Goal: Information Seeking & Learning: Learn about a topic

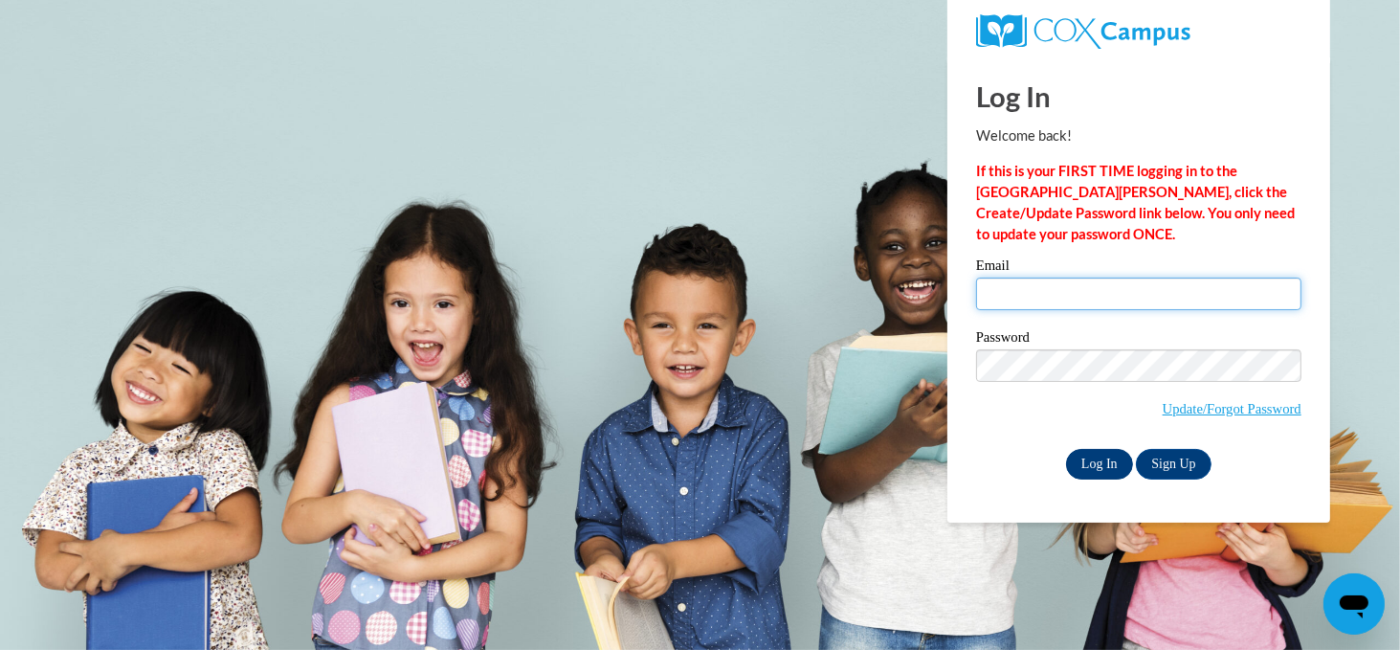
type input "alubben@waupun.k12.wi.us"
click at [1098, 464] on input "Log In" at bounding box center [1099, 464] width 67 height 31
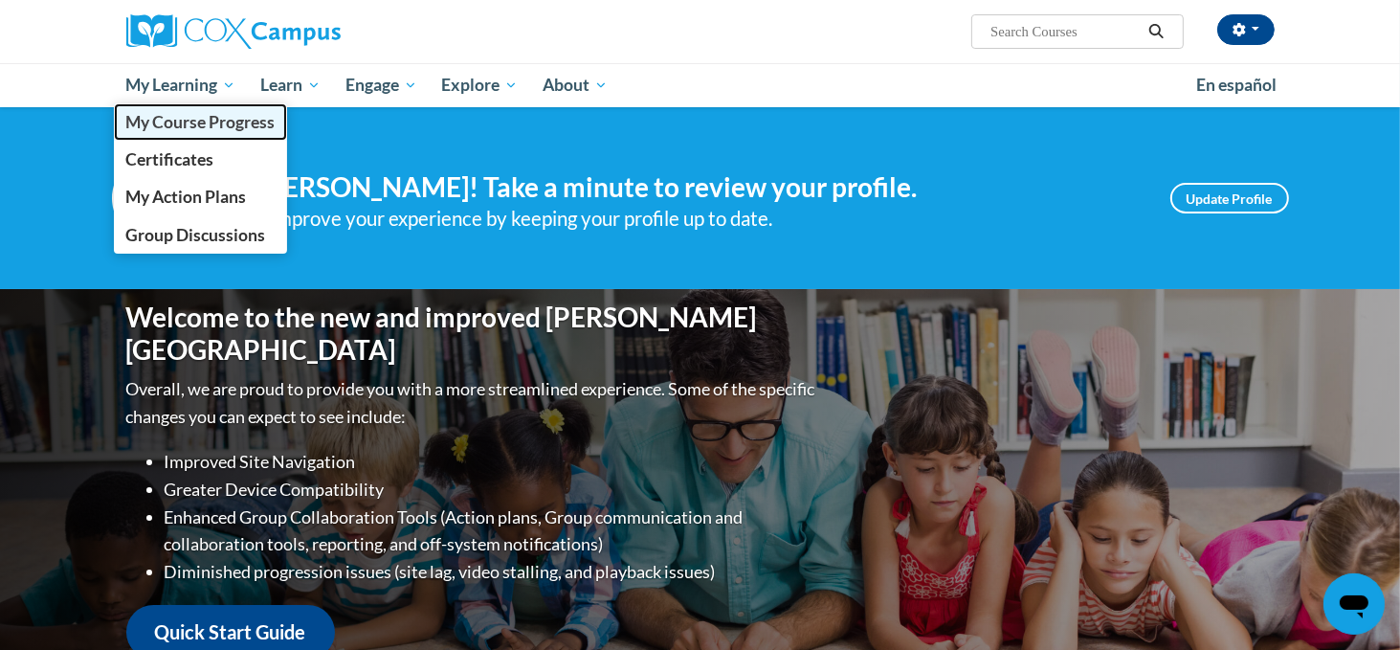
click at [222, 131] on span "My Course Progress" at bounding box center [199, 122] width 149 height 20
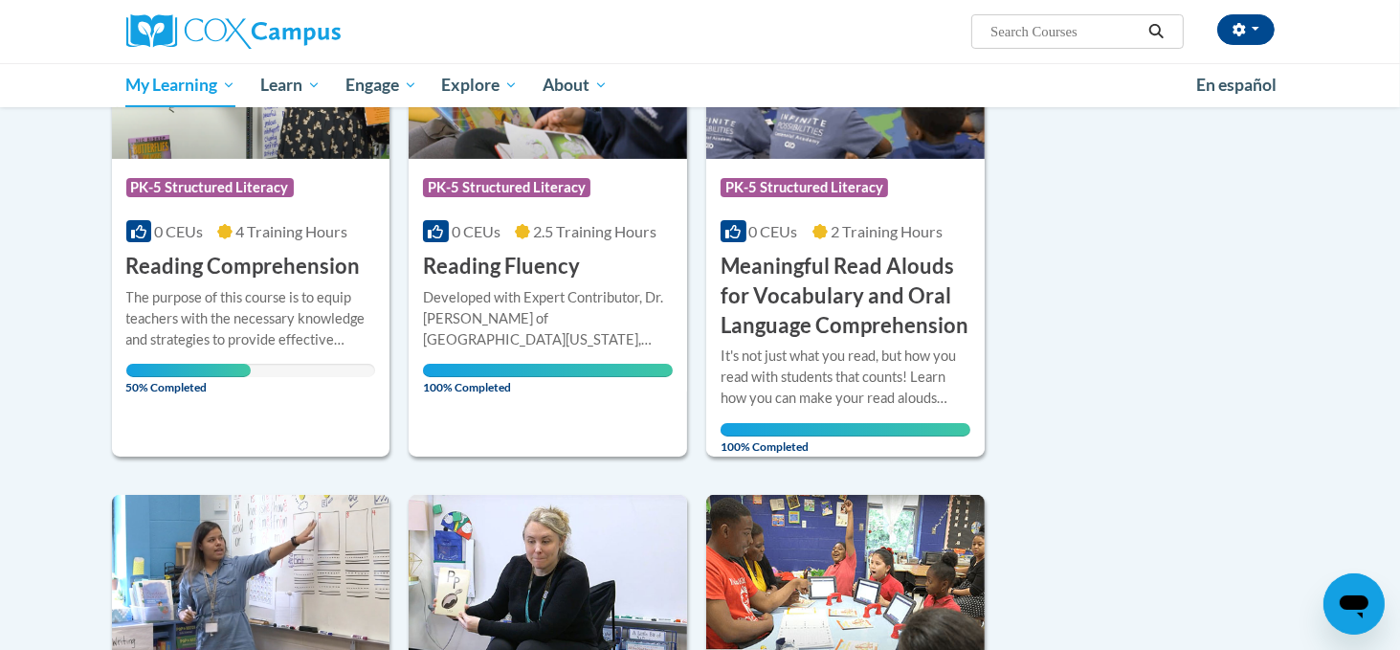
scroll to position [388, 0]
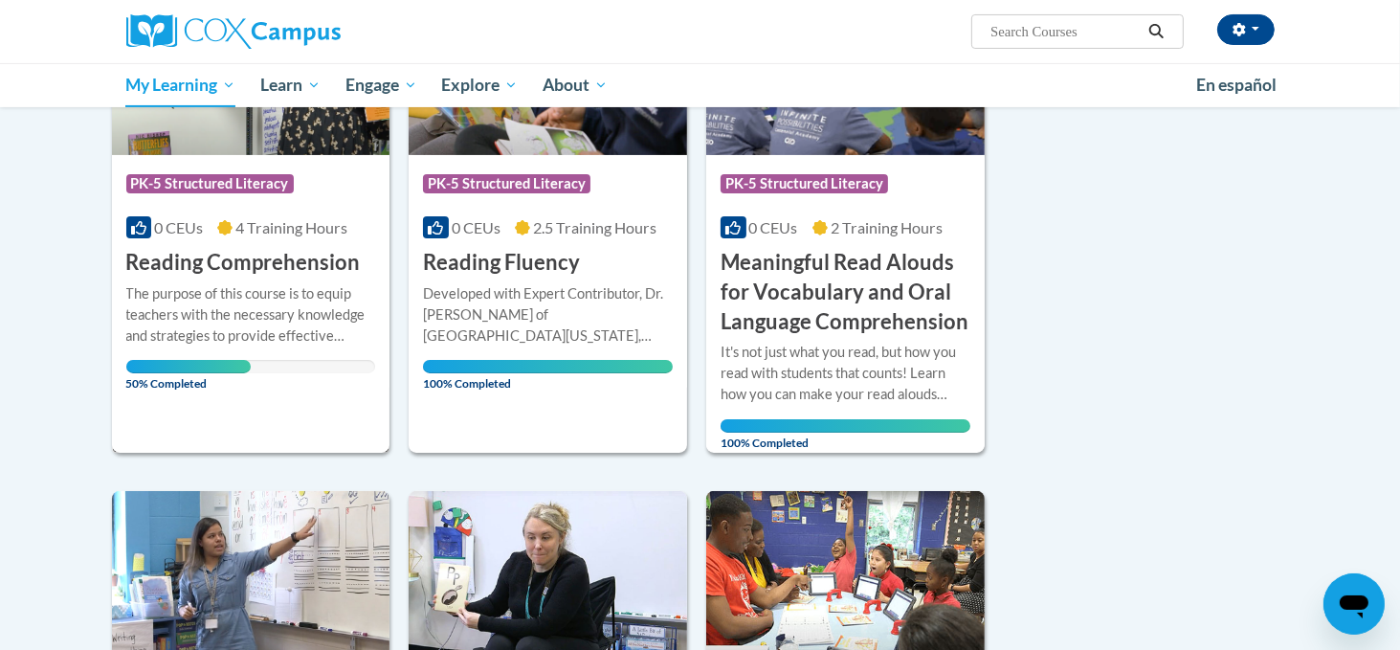
click at [210, 297] on div "The purpose of this course is to equip teachers with the necessary knowledge an…" at bounding box center [251, 314] width 250 height 63
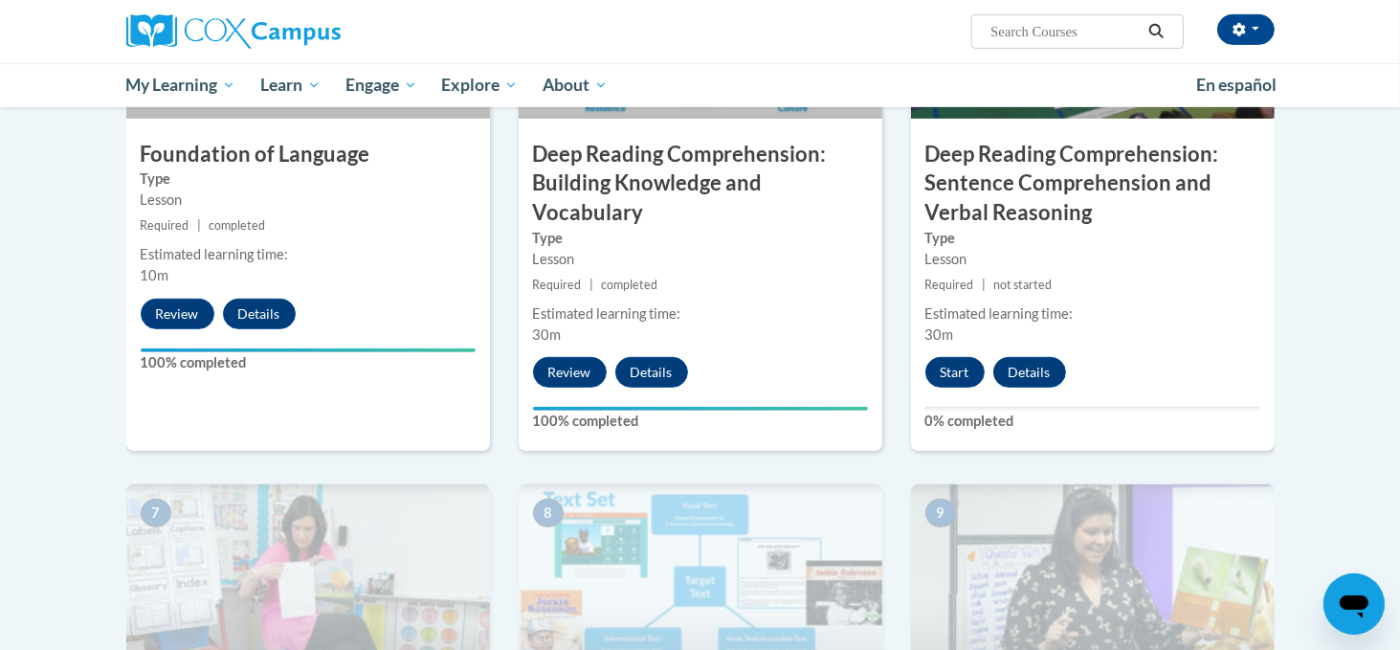
scroll to position [1072, 0]
click at [961, 377] on button "Start" at bounding box center [954, 372] width 59 height 31
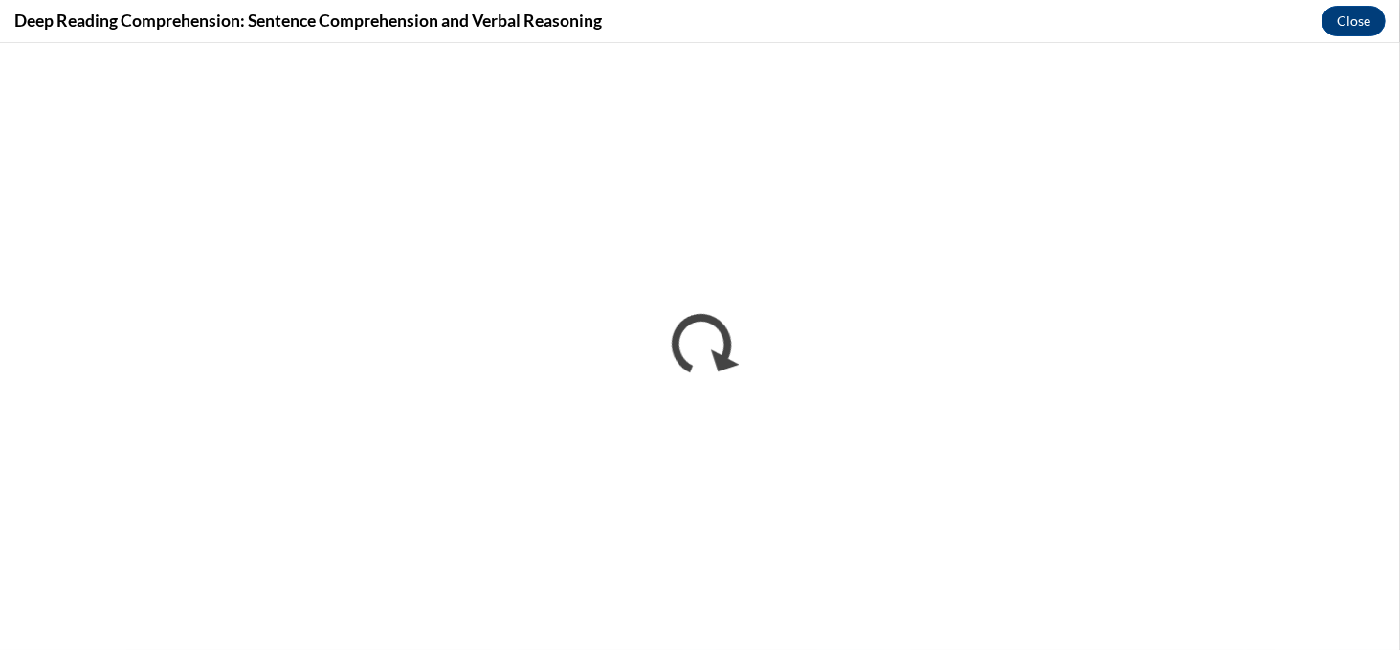
scroll to position [0, 0]
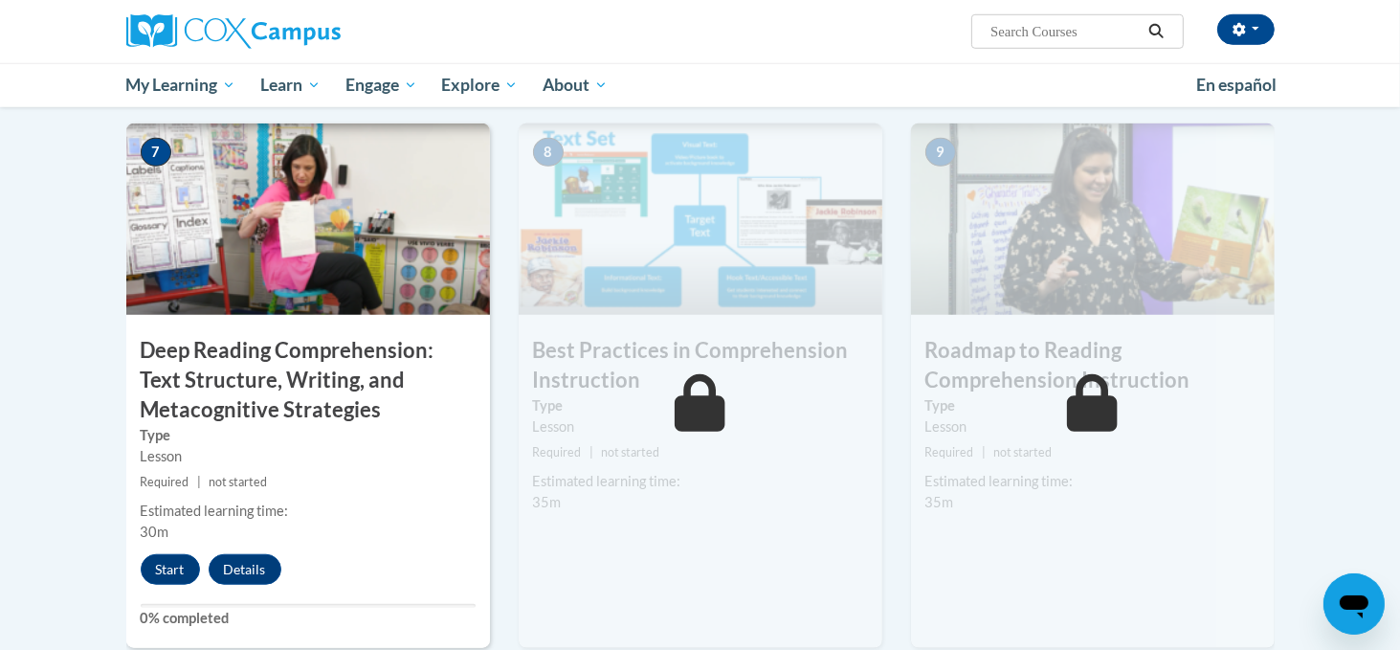
scroll to position [1434, 0]
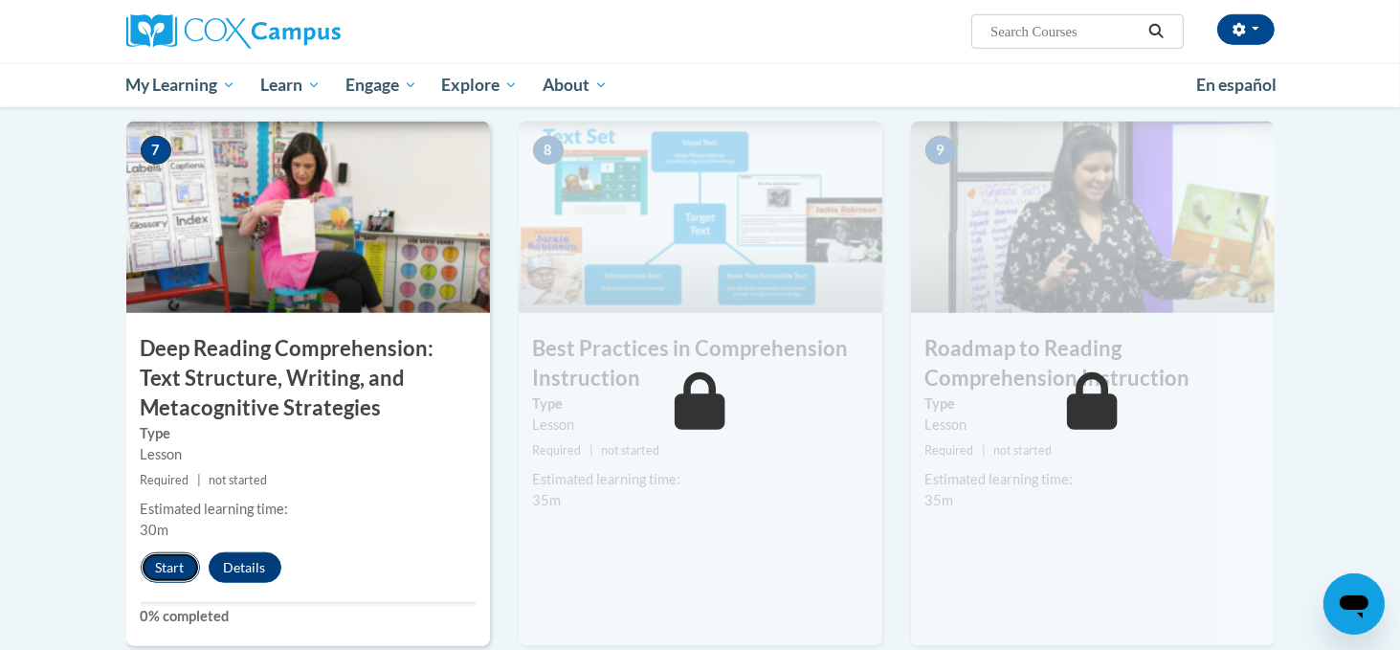
click at [170, 568] on button "Start" at bounding box center [170, 567] width 59 height 31
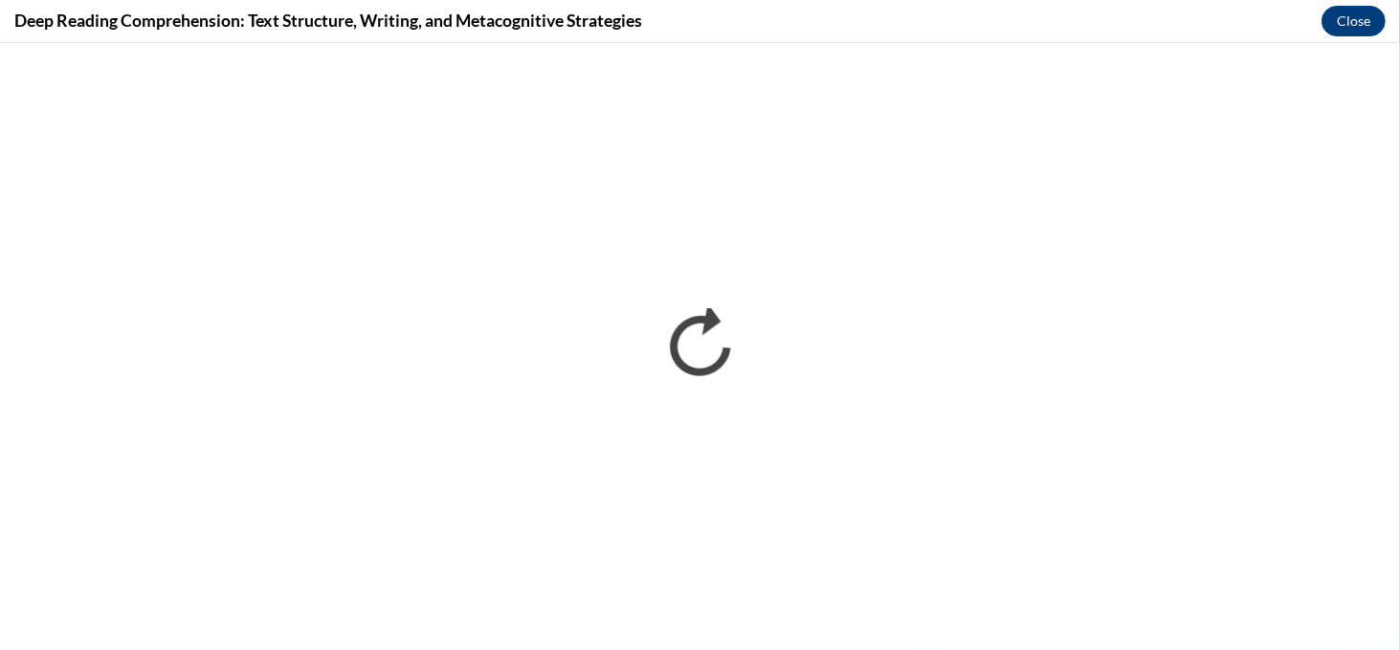
scroll to position [0, 0]
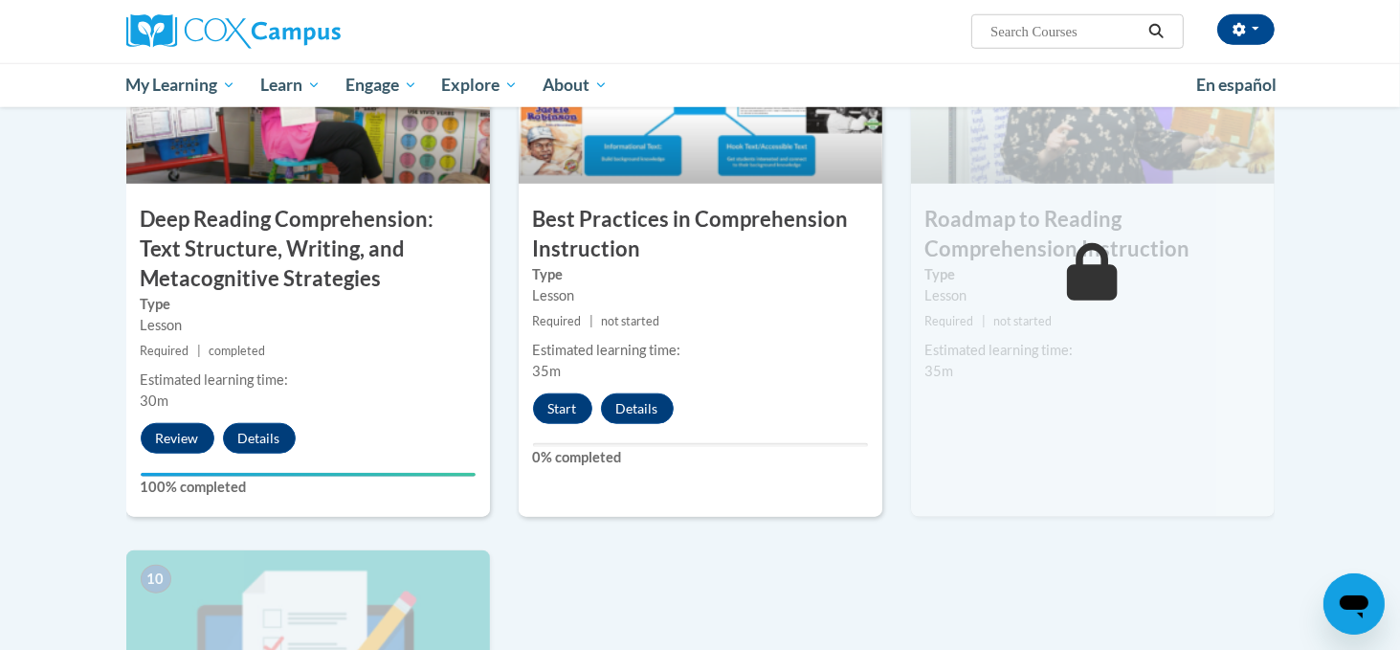
scroll to position [1565, 0]
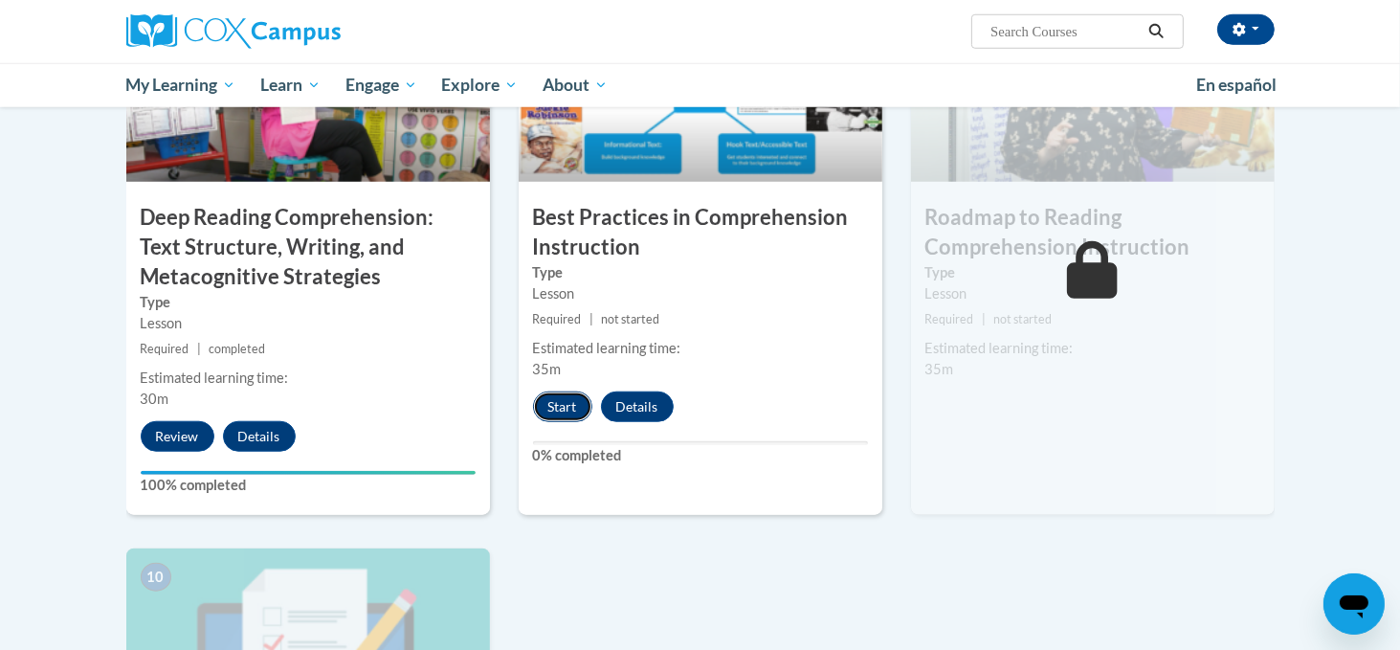
click at [561, 409] on button "Start" at bounding box center [562, 406] width 59 height 31
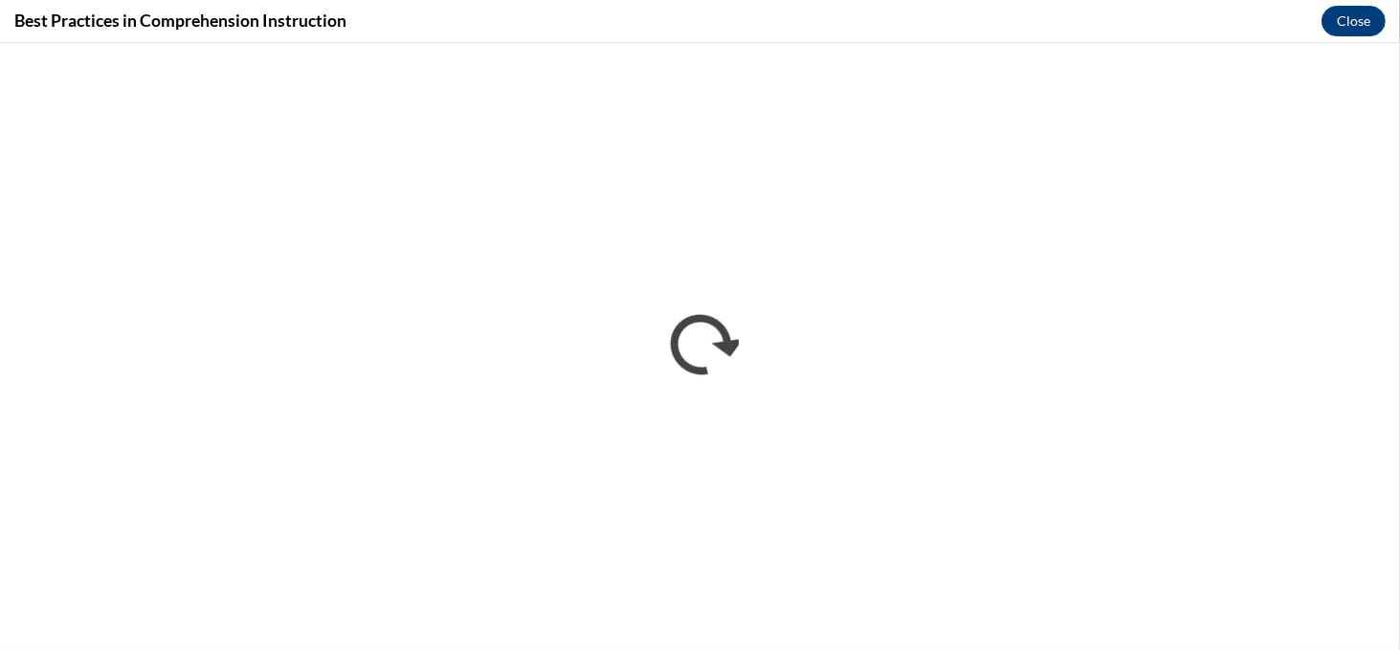
scroll to position [0, 0]
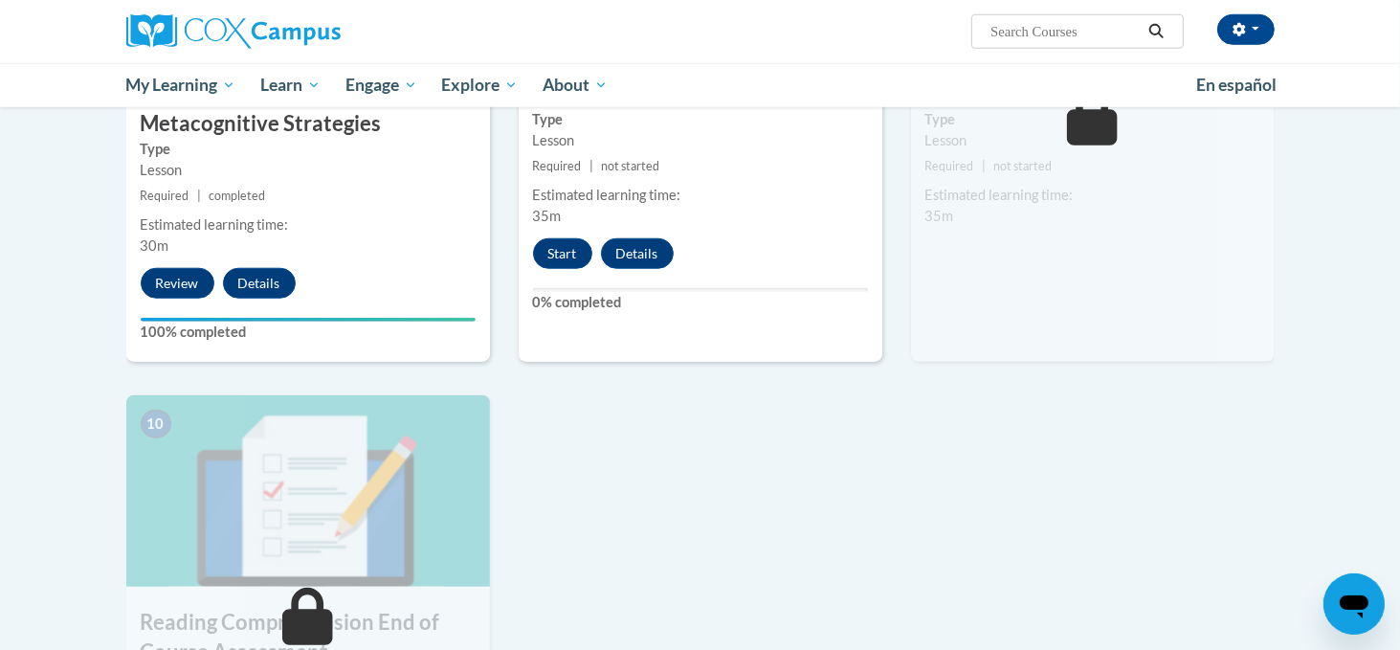
scroll to position [1565, 0]
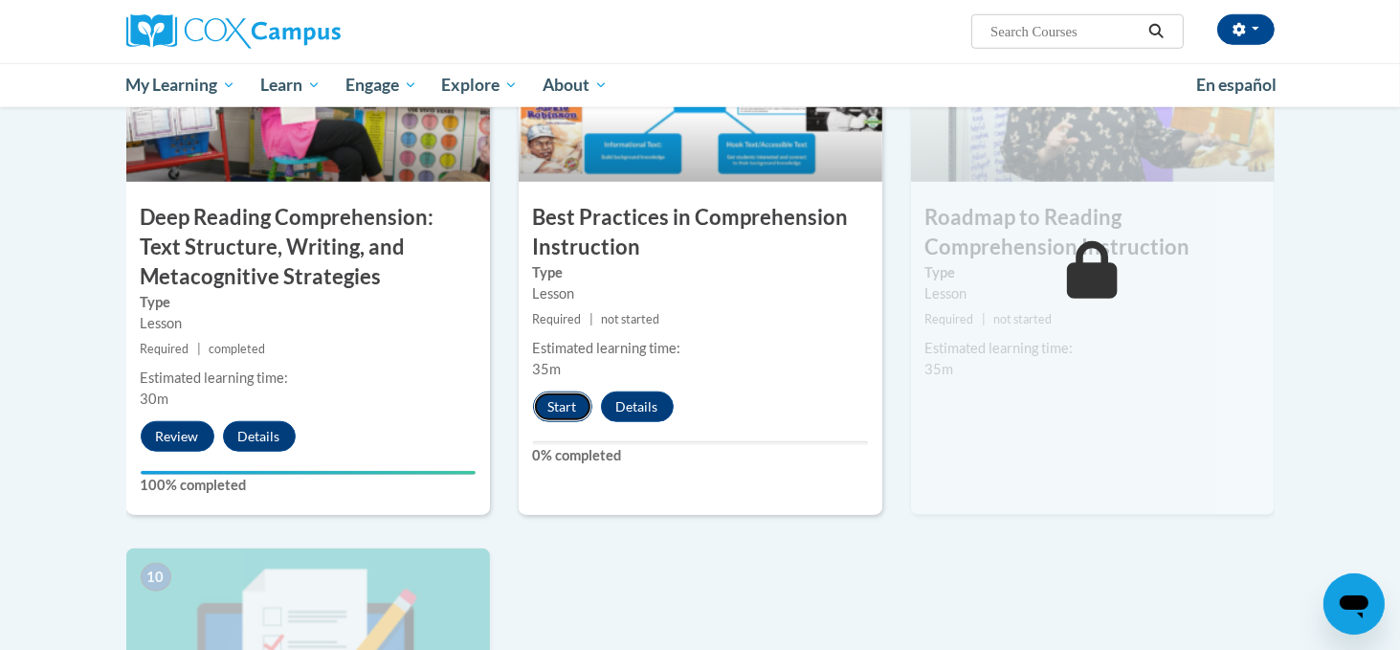
click at [562, 410] on button "Start" at bounding box center [562, 406] width 59 height 31
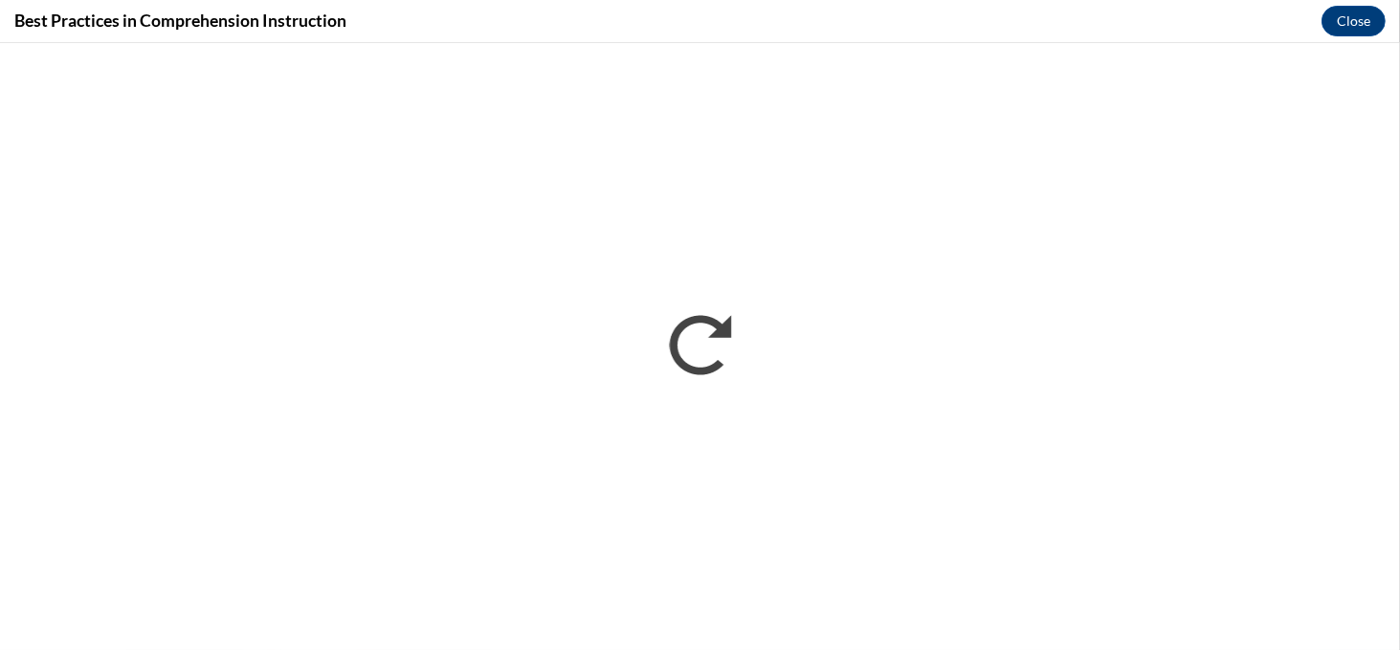
scroll to position [0, 0]
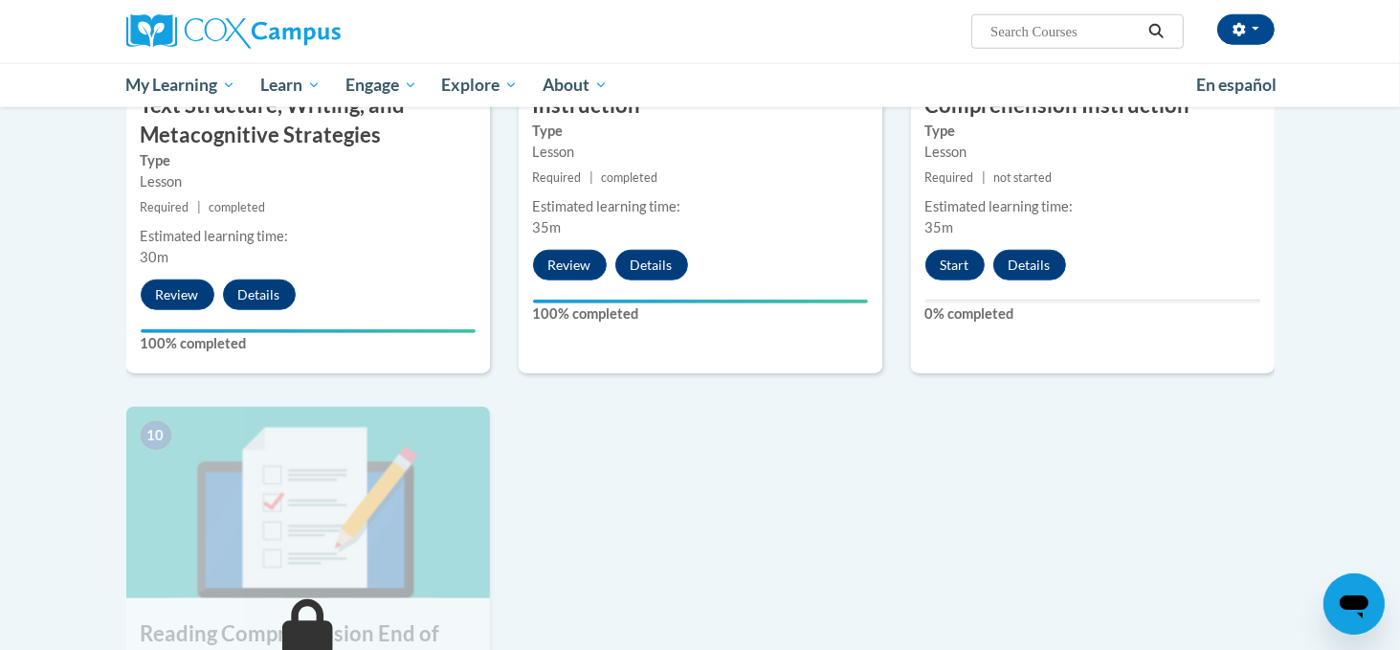
scroll to position [1681, 0]
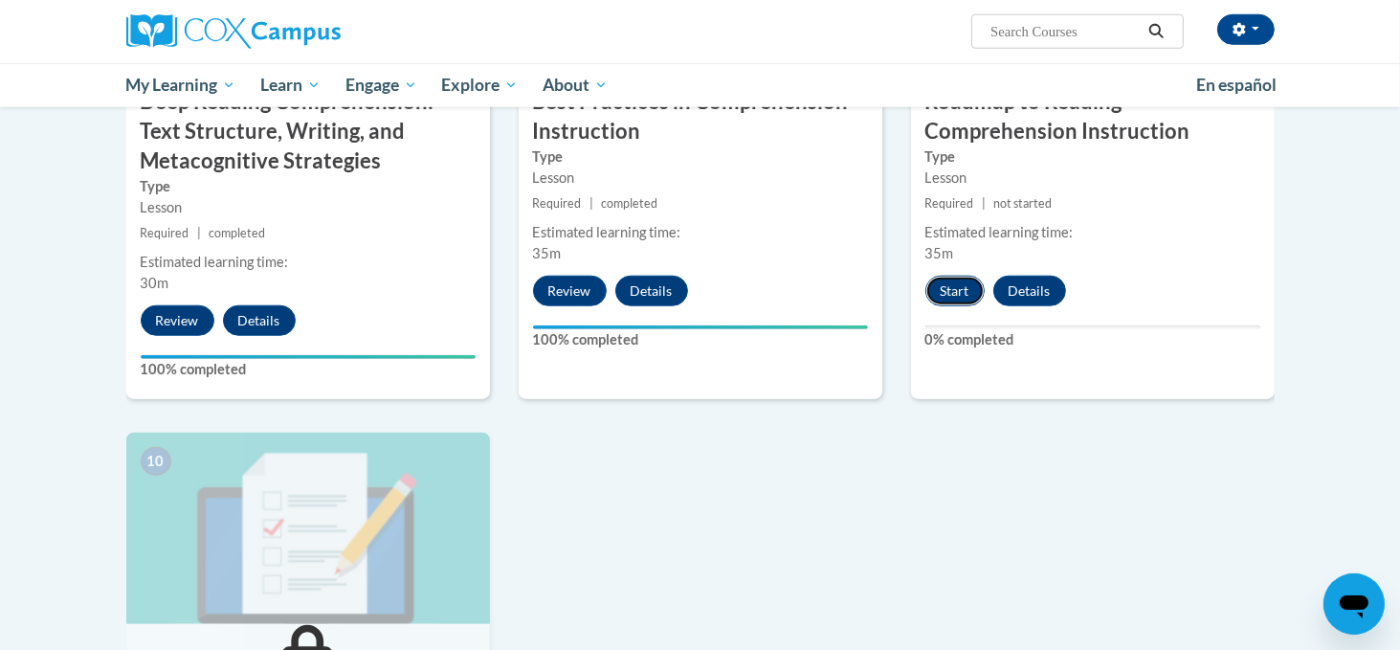
click at [954, 282] on button "Start" at bounding box center [954, 291] width 59 height 31
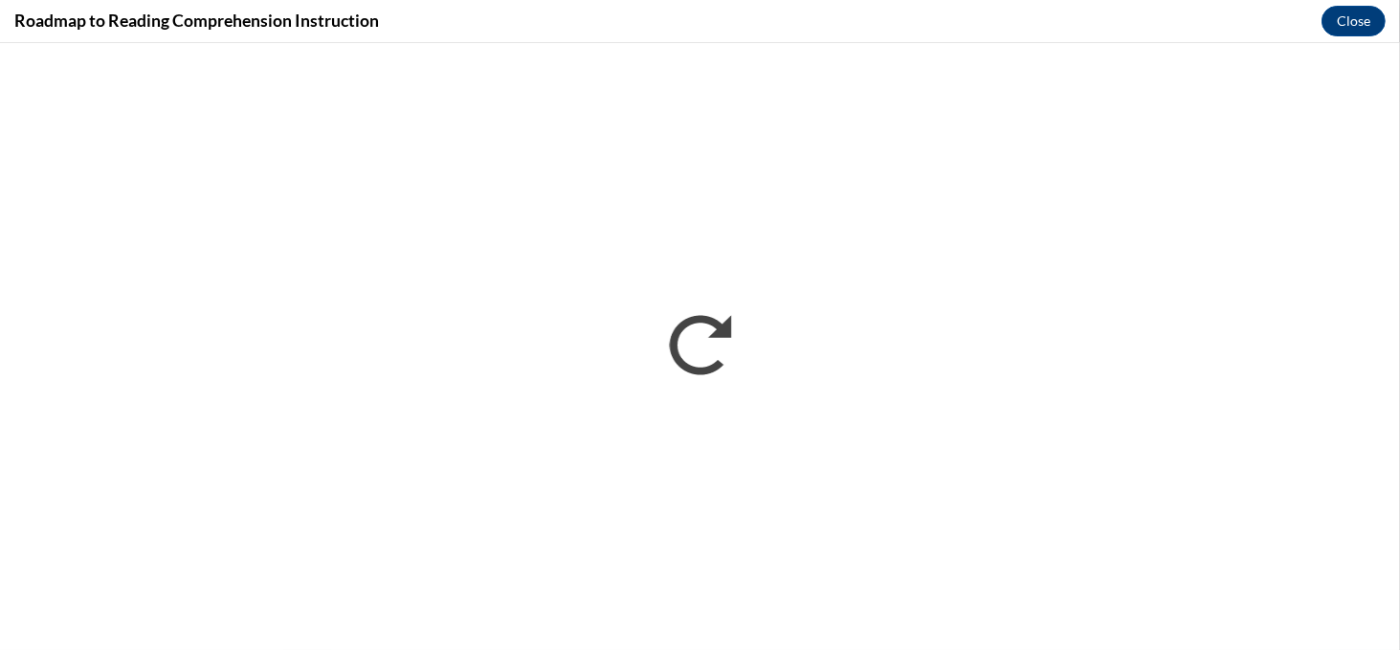
scroll to position [0, 0]
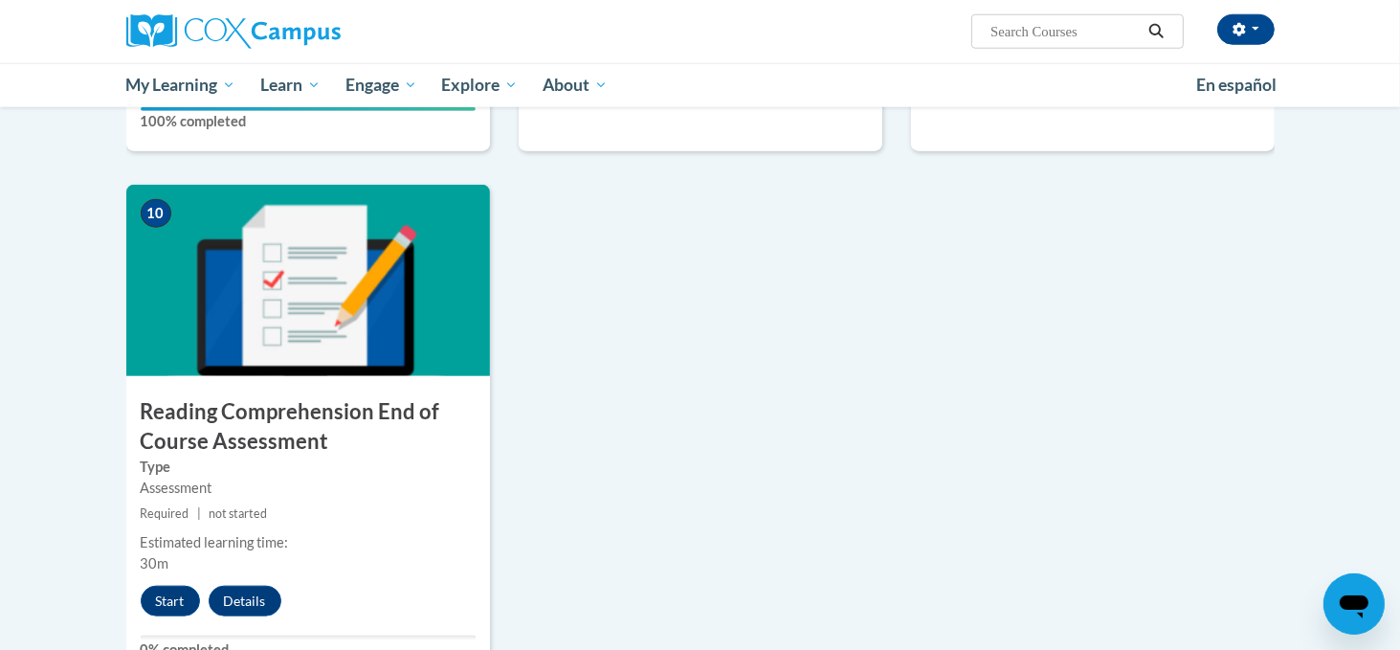
scroll to position [1933, 0]
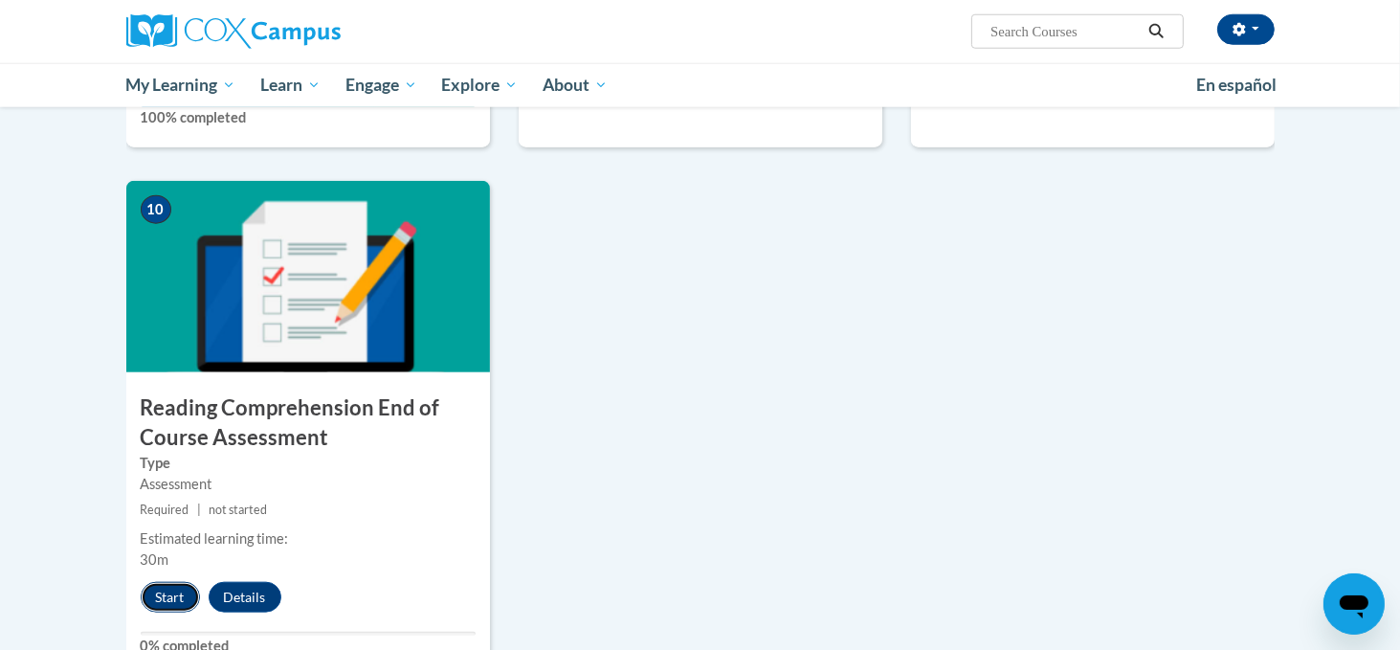
click at [164, 600] on button "Start" at bounding box center [170, 597] width 59 height 31
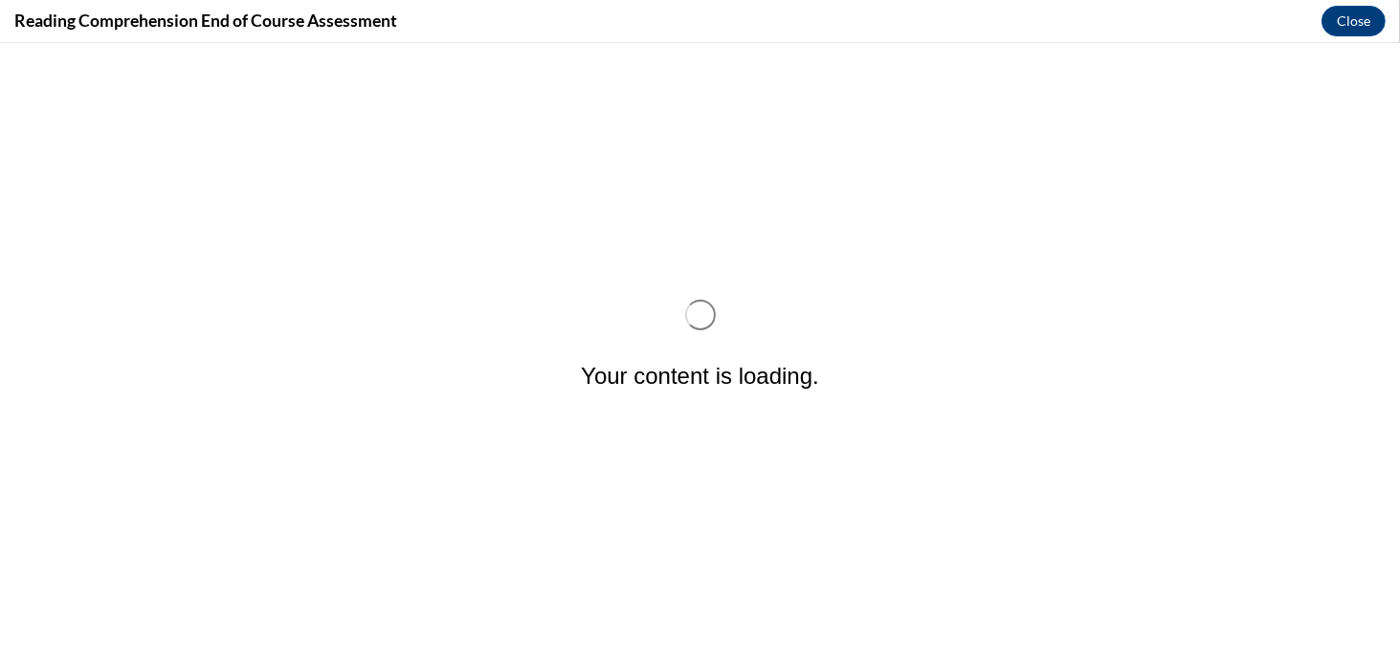
scroll to position [0, 0]
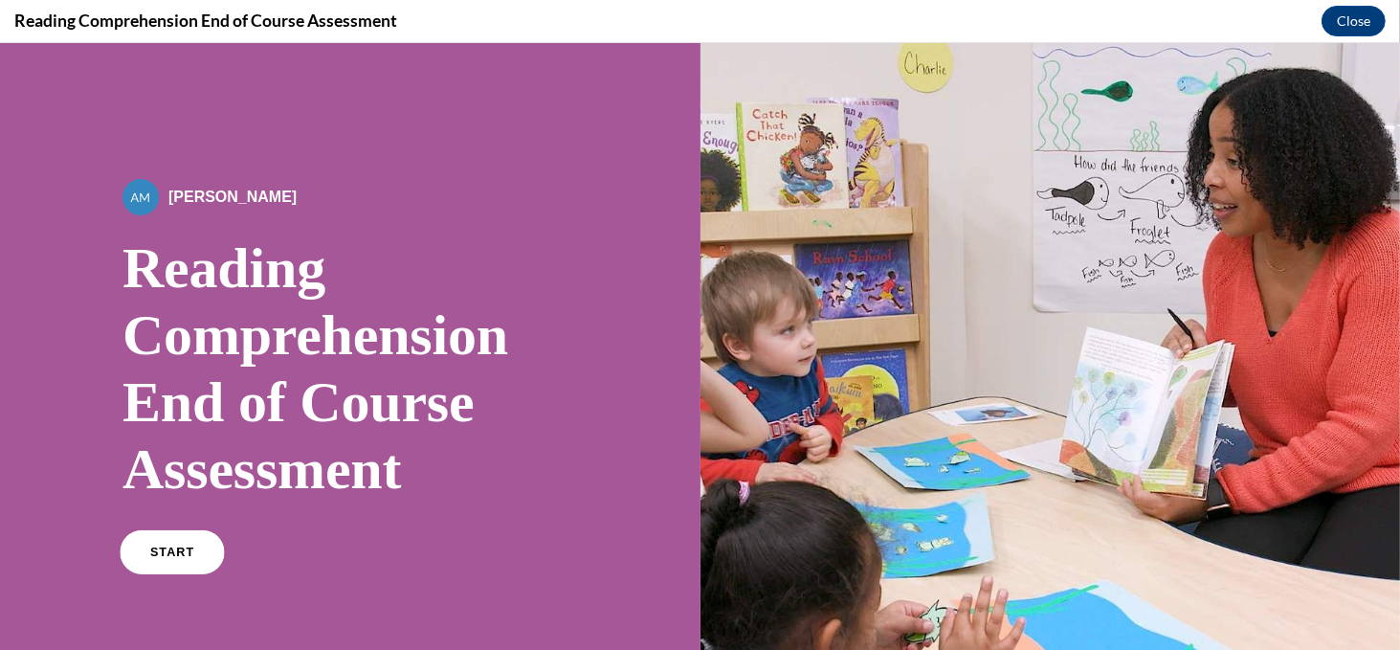
click at [170, 553] on span "START" at bounding box center [172, 552] width 44 height 14
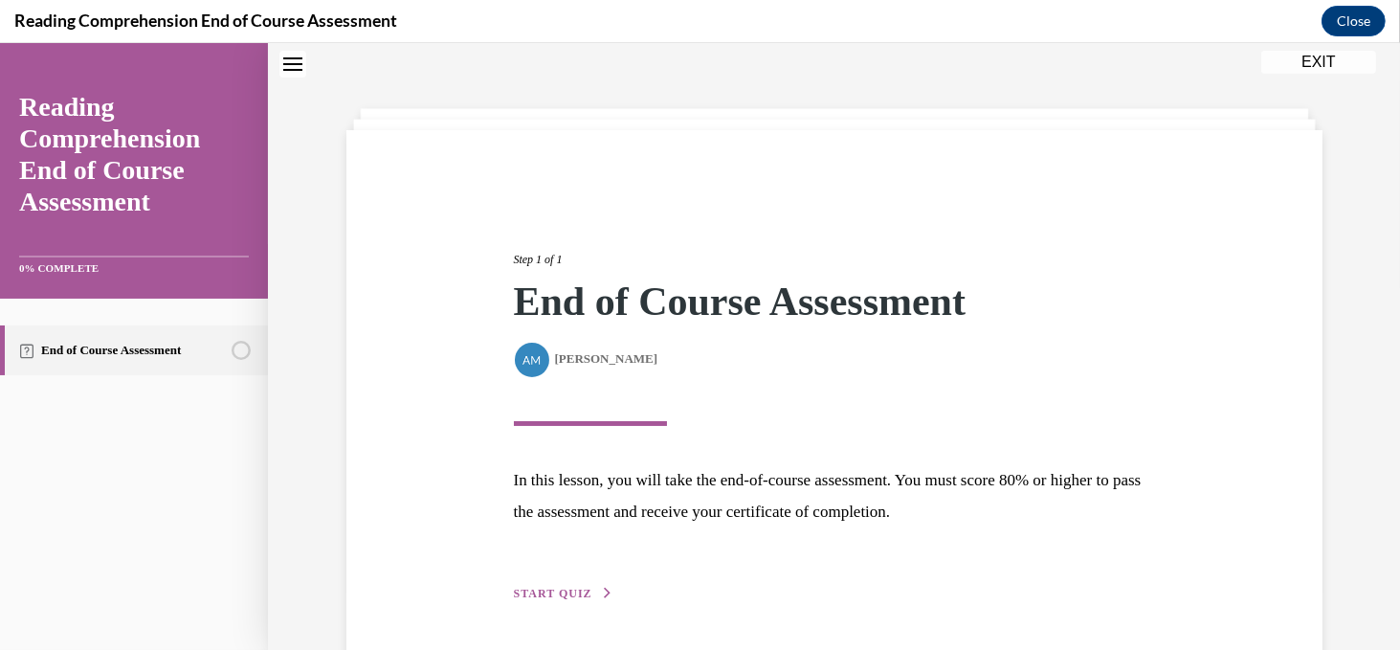
scroll to position [126, 0]
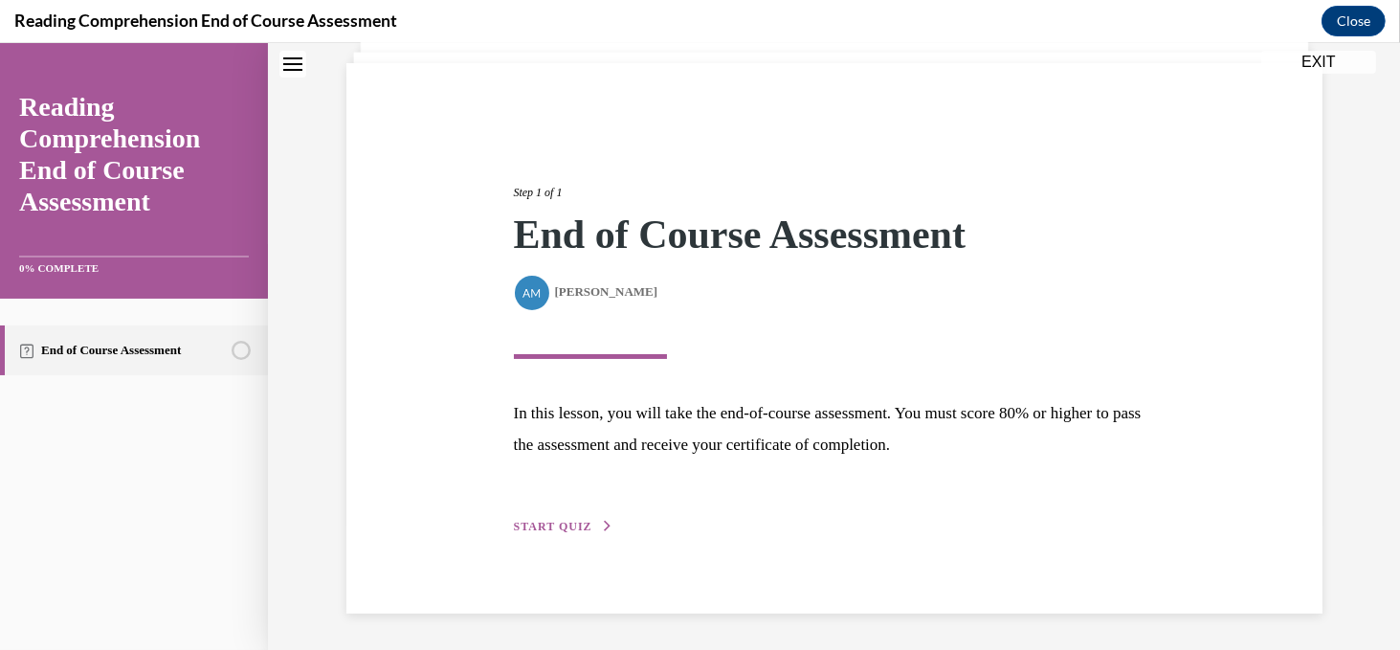
click at [554, 518] on button "START QUIZ" at bounding box center [563, 526] width 99 height 17
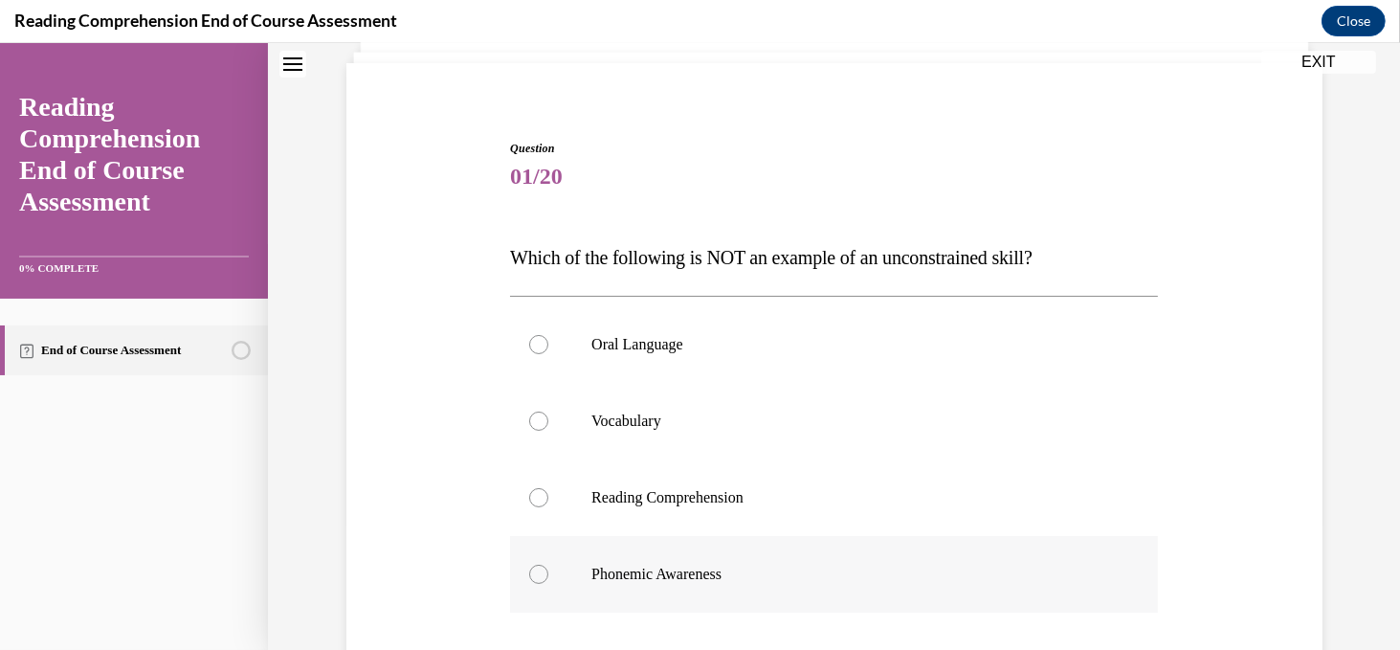
click at [542, 575] on div at bounding box center [538, 573] width 19 height 19
click at [542, 575] on input "Phonemic Awareness" at bounding box center [538, 573] width 19 height 19
radio input "true"
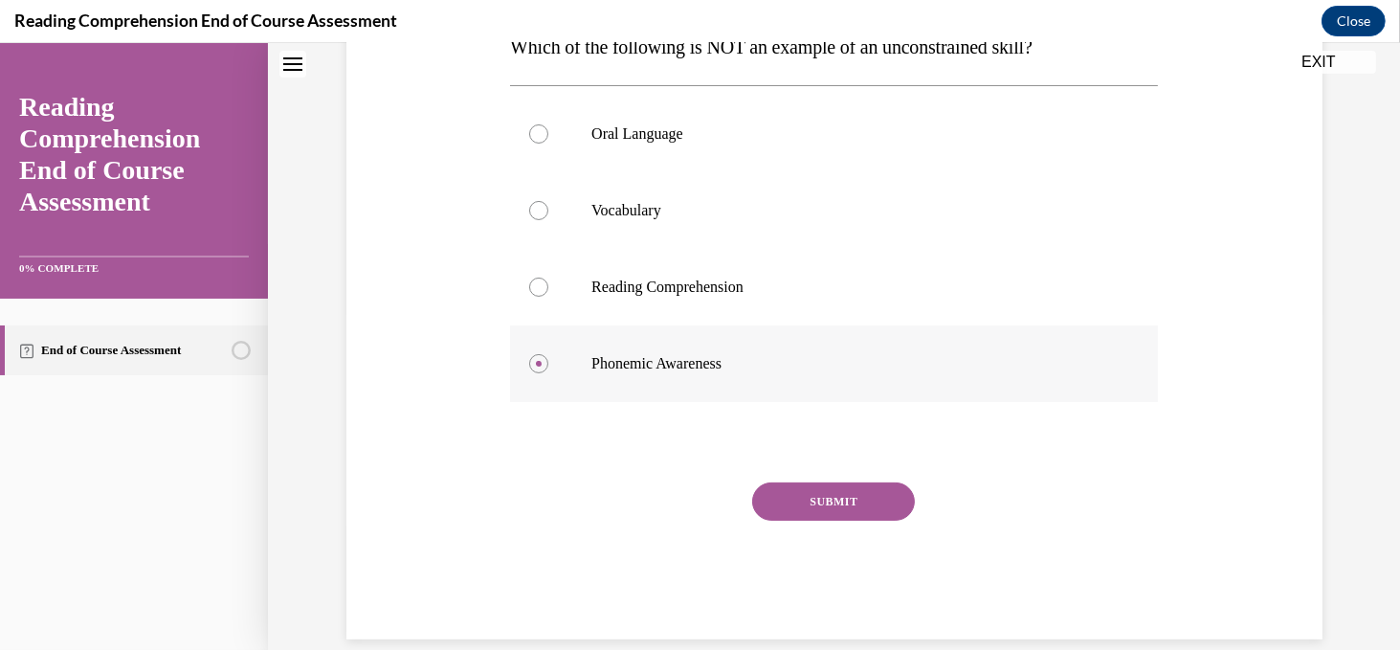
scroll to position [364, 0]
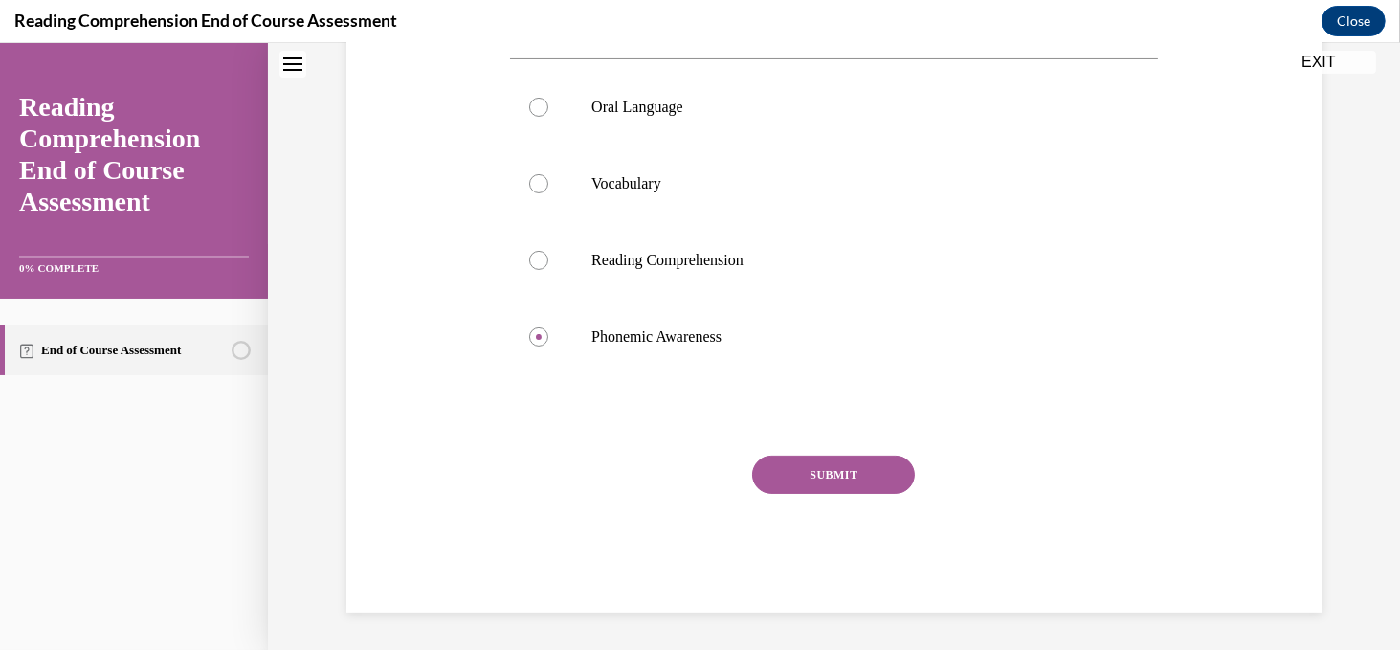
click at [856, 480] on button "SUBMIT" at bounding box center [833, 474] width 163 height 38
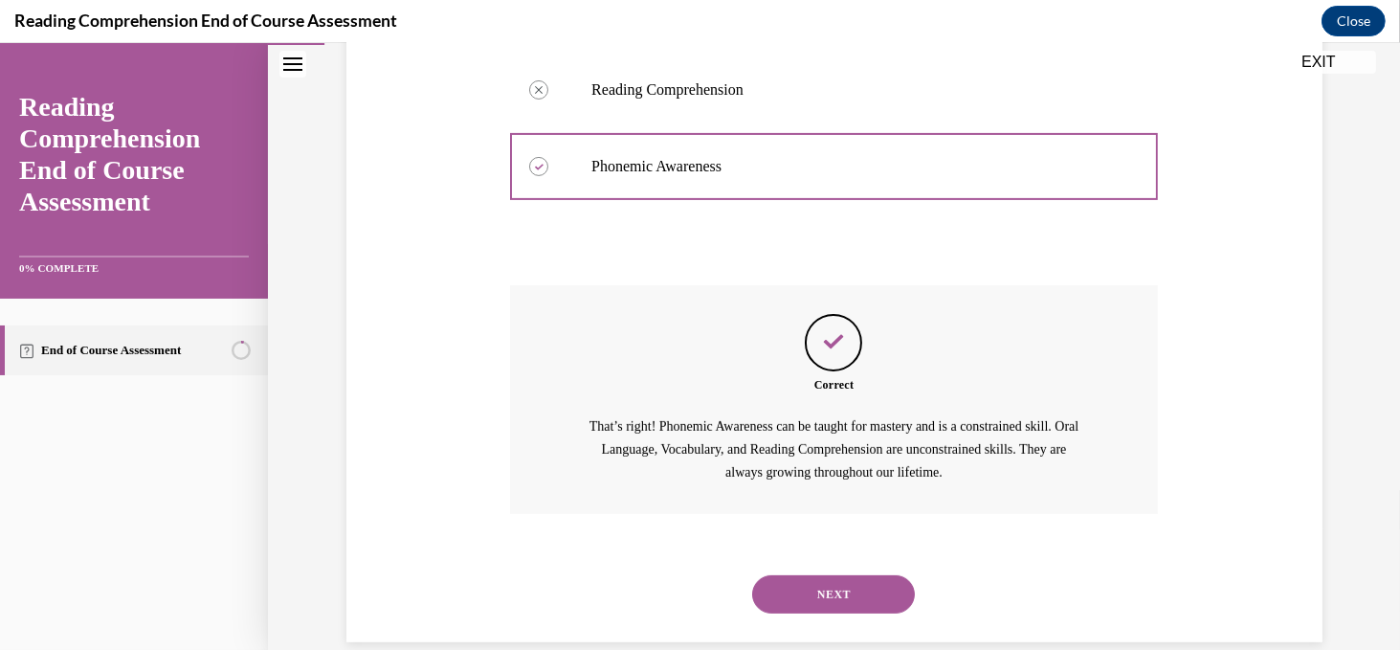
scroll to position [564, 0]
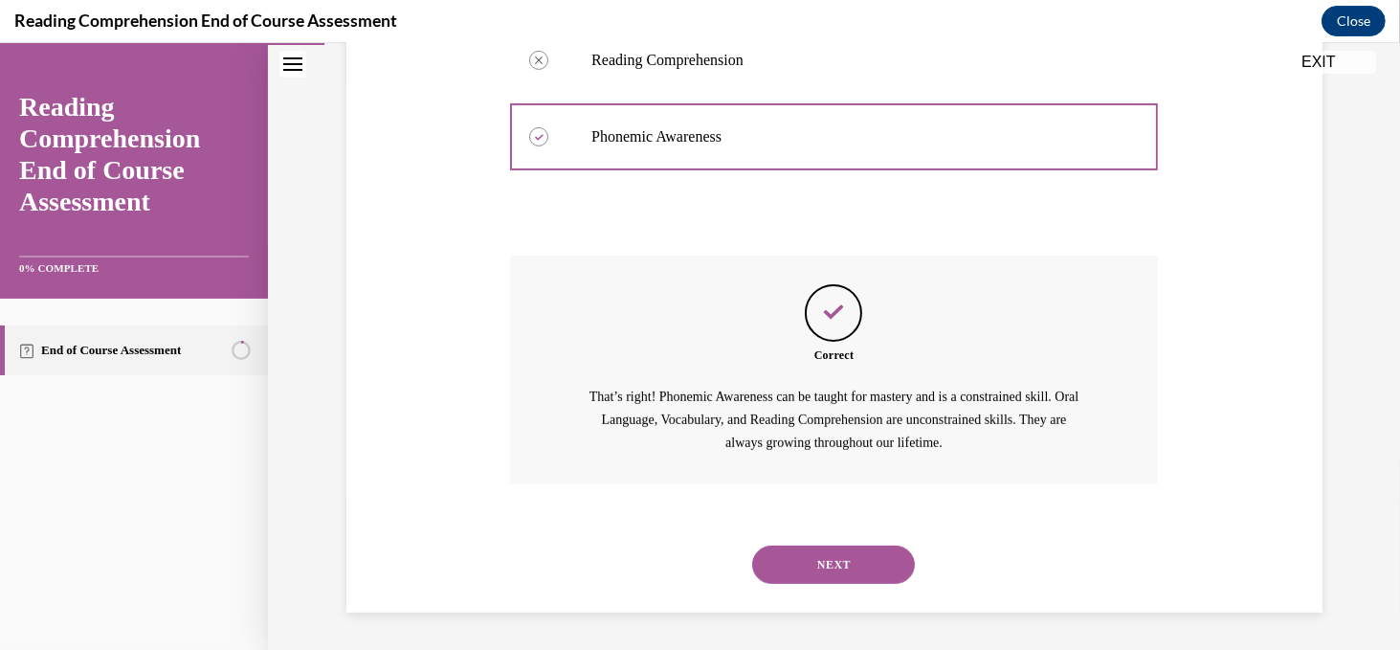
click at [823, 566] on button "NEXT" at bounding box center [833, 564] width 163 height 38
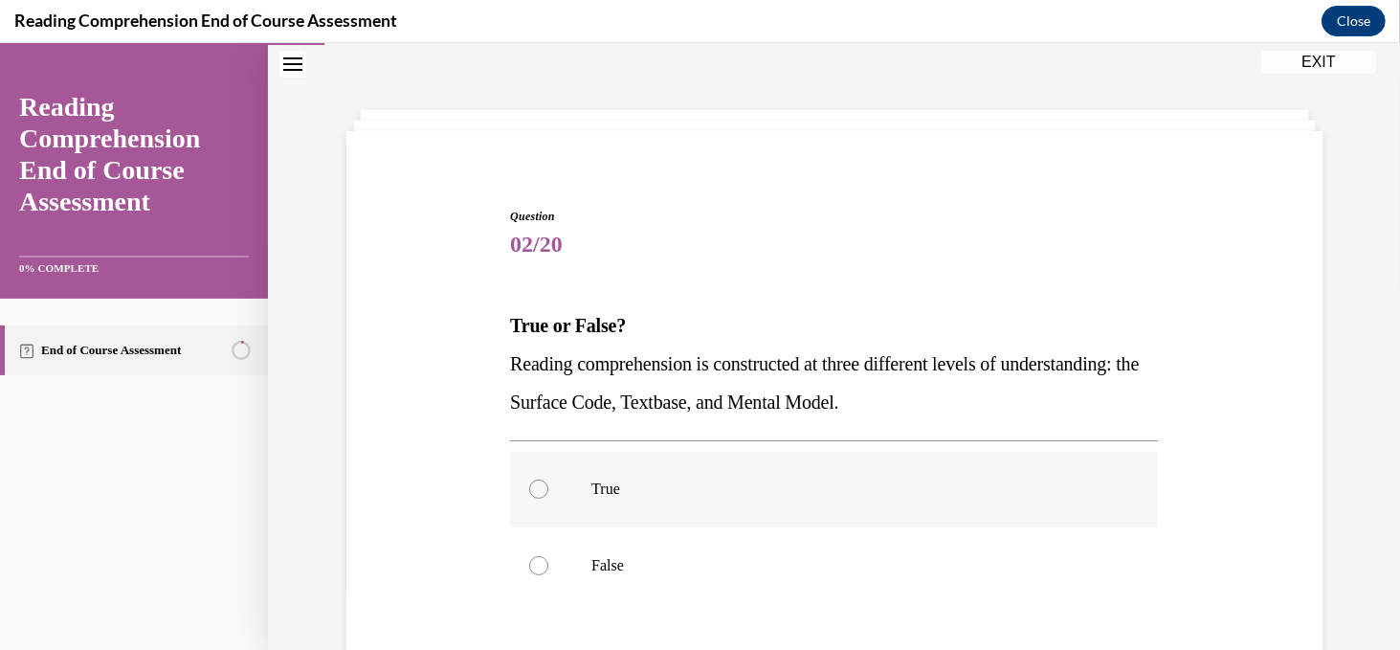
scroll to position [144, 0]
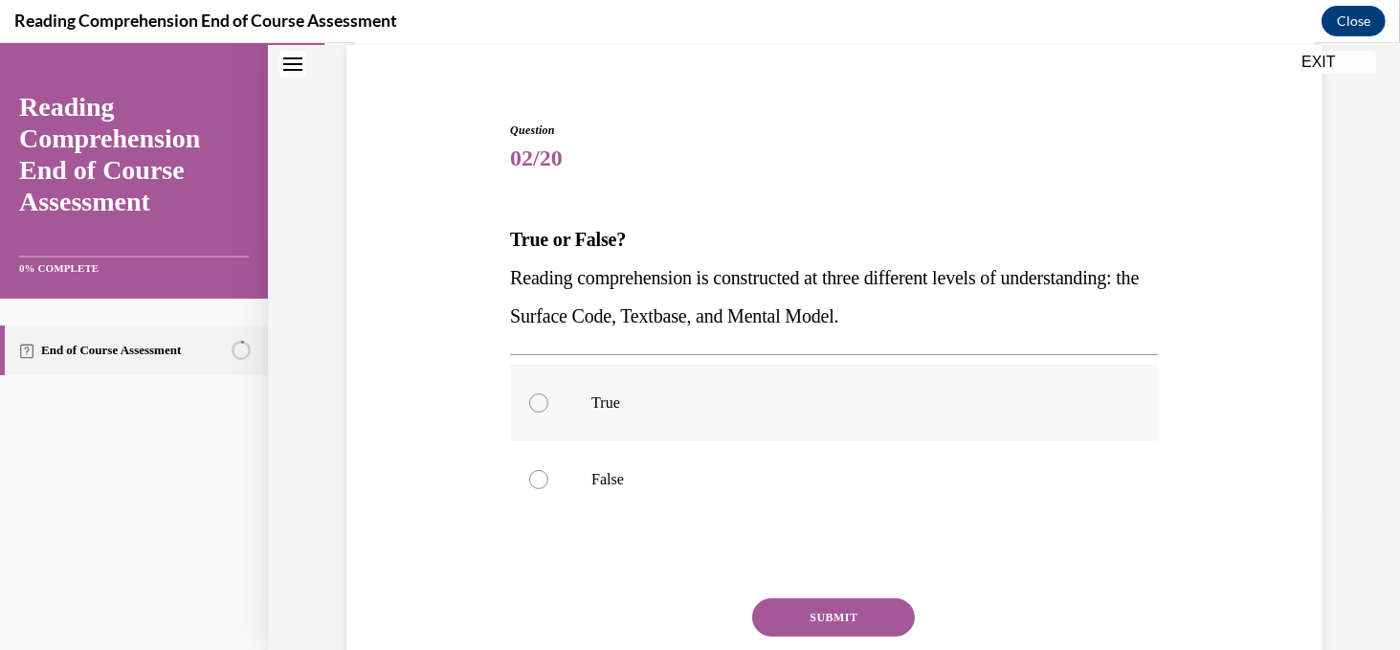
click at [543, 412] on label "True" at bounding box center [834, 403] width 648 height 77
click at [543, 412] on input "True" at bounding box center [538, 402] width 19 height 19
radio input "true"
click at [785, 619] on button "SUBMIT" at bounding box center [833, 617] width 163 height 38
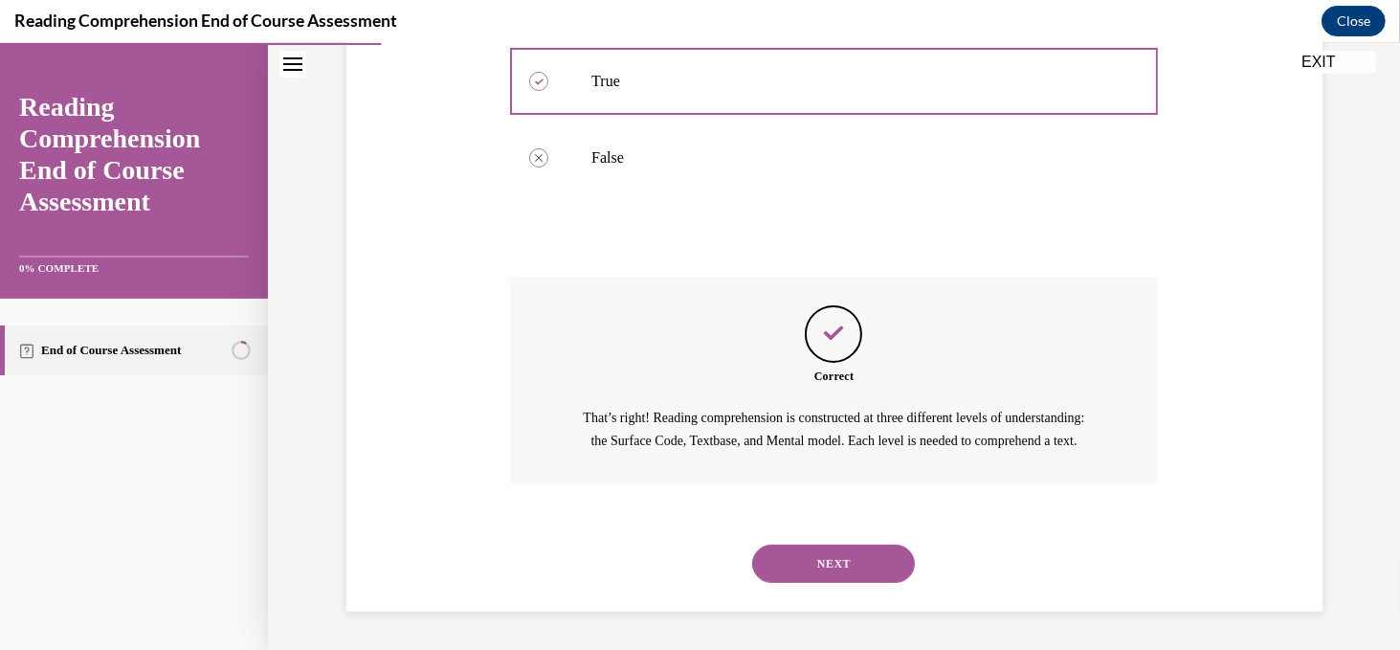
scroll to position [487, 0]
click at [811, 571] on button "NEXT" at bounding box center [833, 563] width 163 height 38
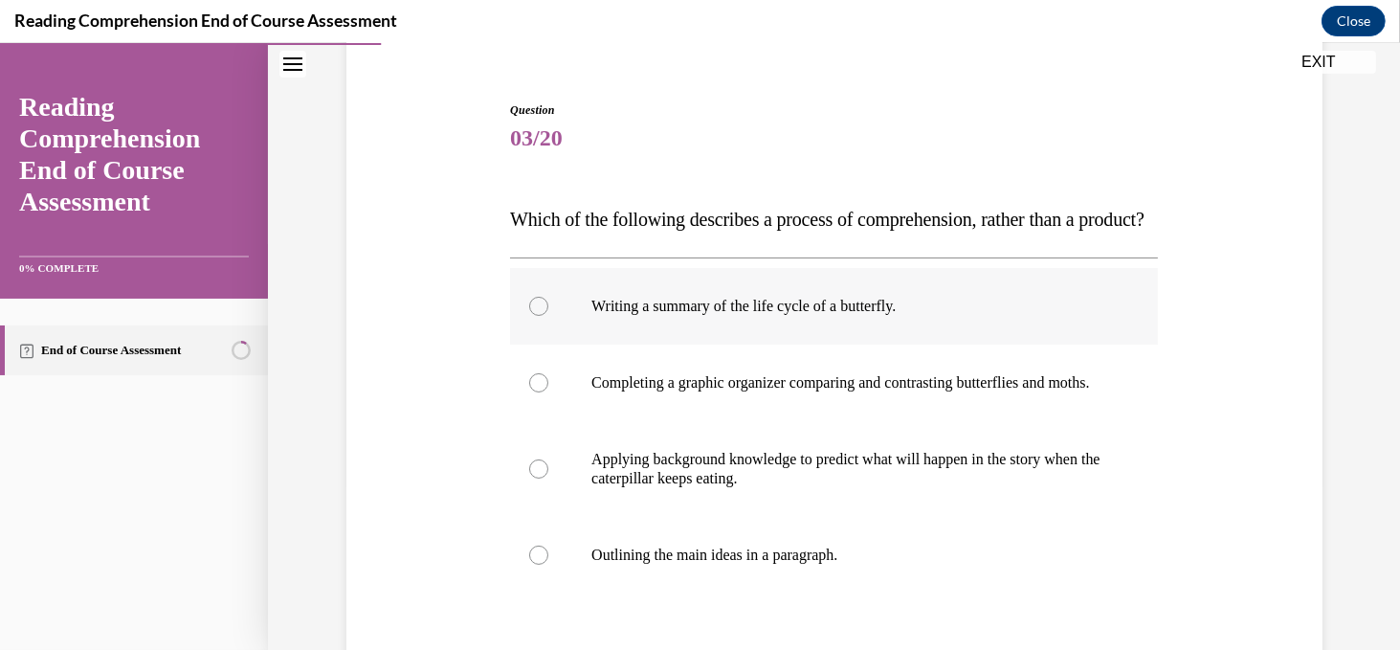
scroll to position [167, 0]
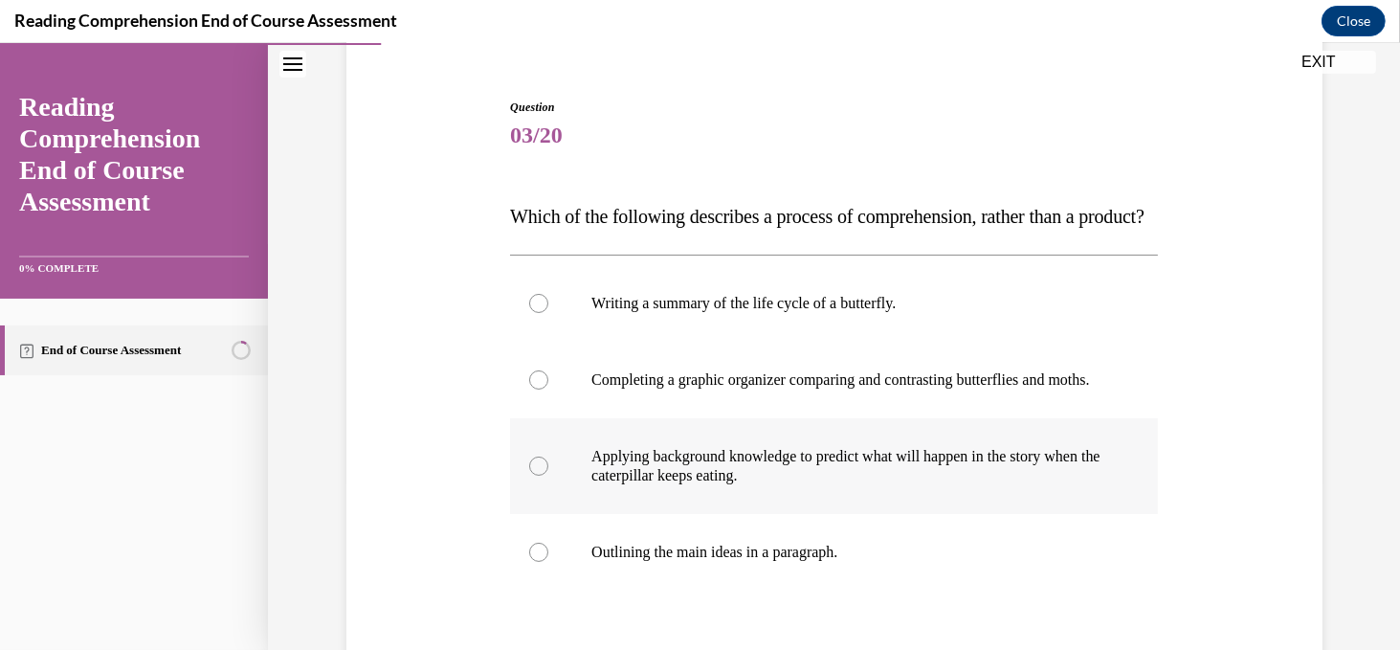
click at [566, 514] on label "Applying background knowledge to predict what will happen in the story when the…" at bounding box center [834, 466] width 648 height 96
click at [548, 475] on input "Applying background knowledge to predict what will happen in the story when the…" at bounding box center [538, 465] width 19 height 19
radio input "true"
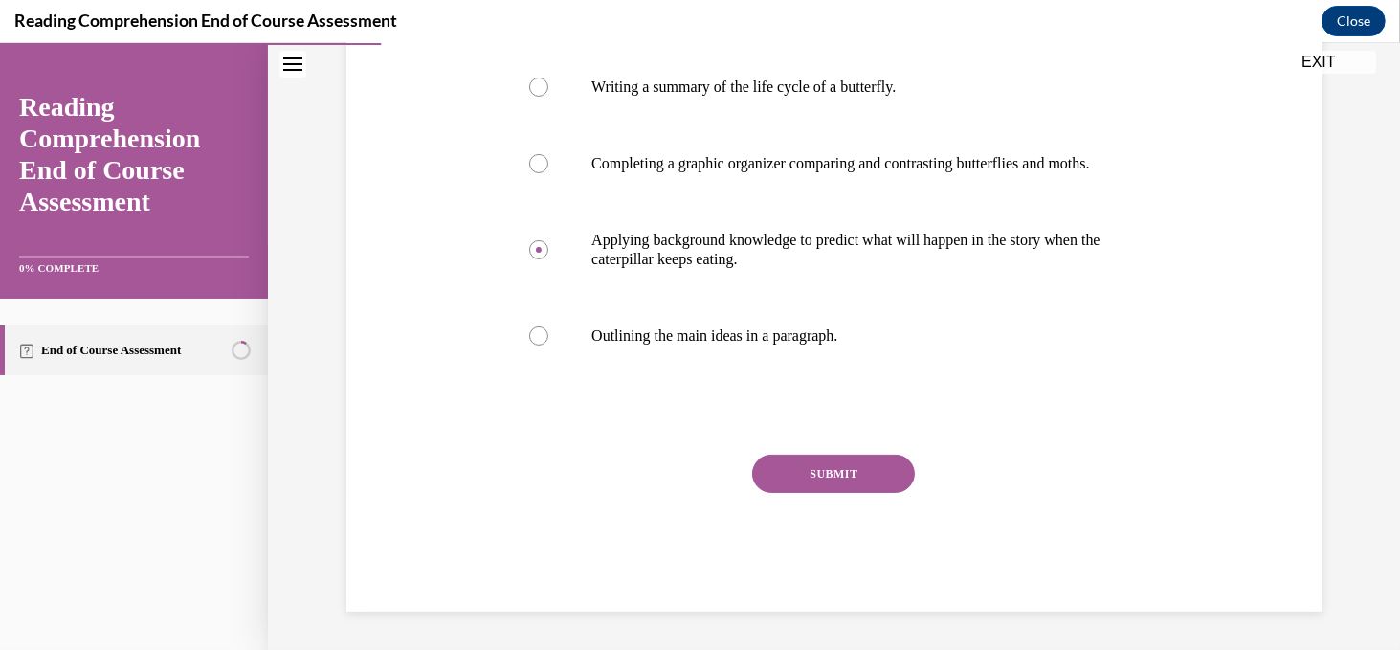
click at [823, 472] on button "SUBMIT" at bounding box center [833, 473] width 163 height 38
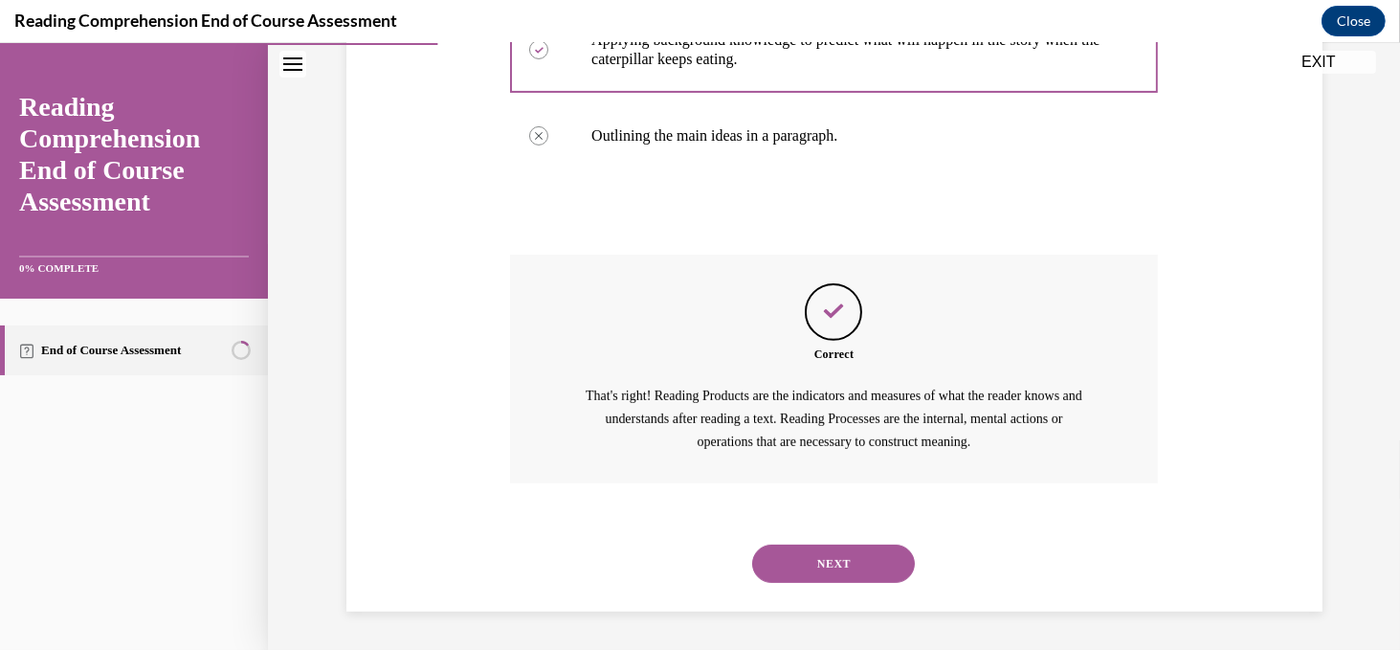
scroll to position [640, 0]
click at [840, 565] on button "NEXT" at bounding box center [833, 563] width 163 height 38
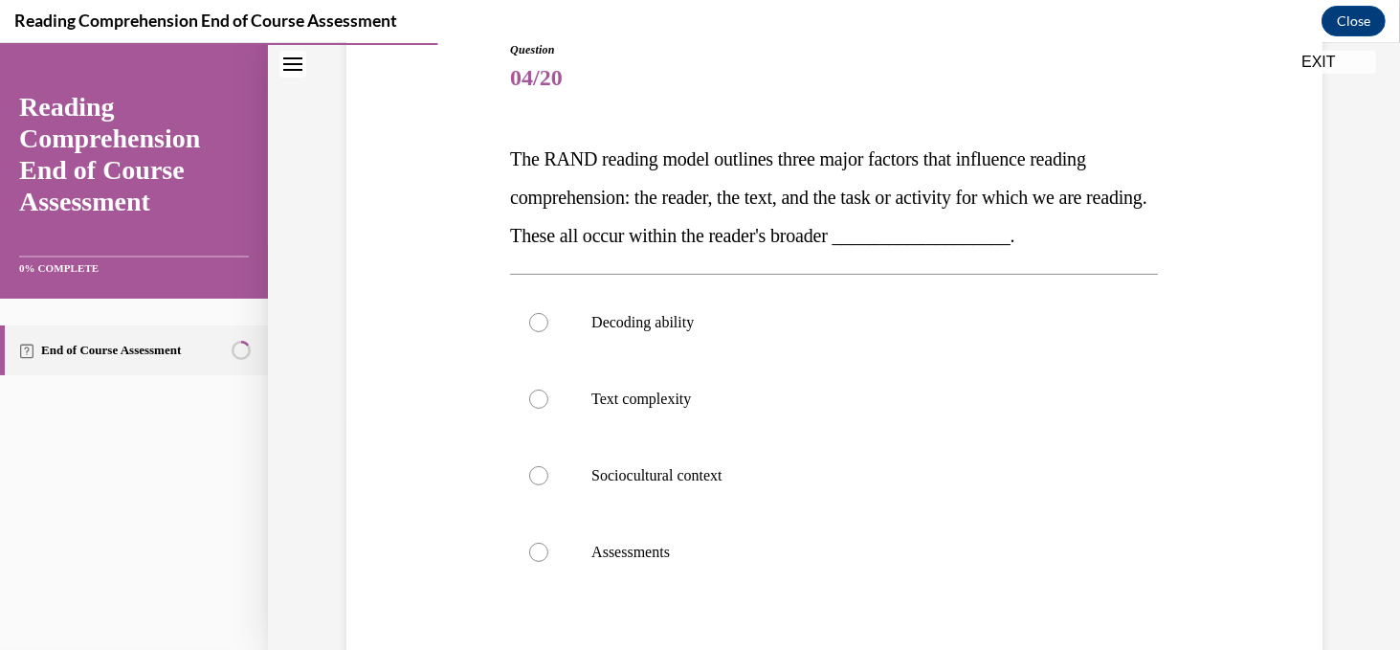
scroll to position [209, 0]
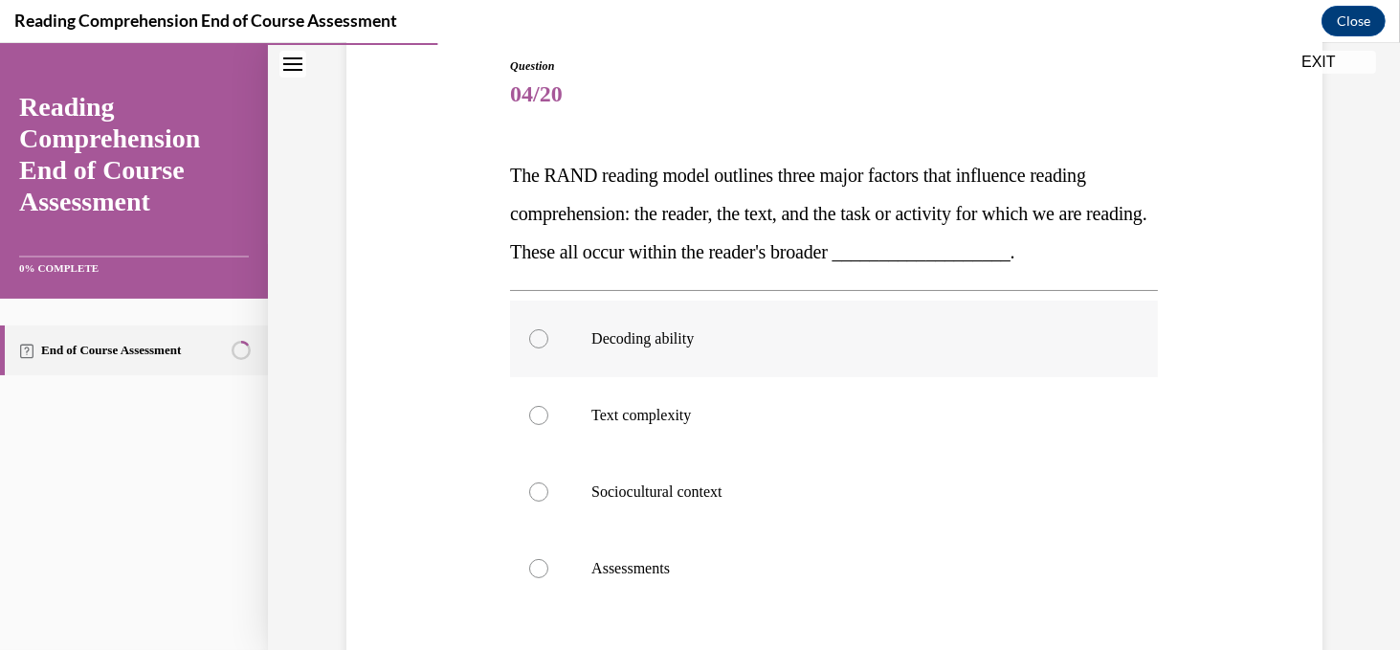
click at [547, 347] on label "Decoding ability" at bounding box center [834, 338] width 648 height 77
click at [547, 347] on input "Decoding ability" at bounding box center [538, 338] width 19 height 19
radio input "true"
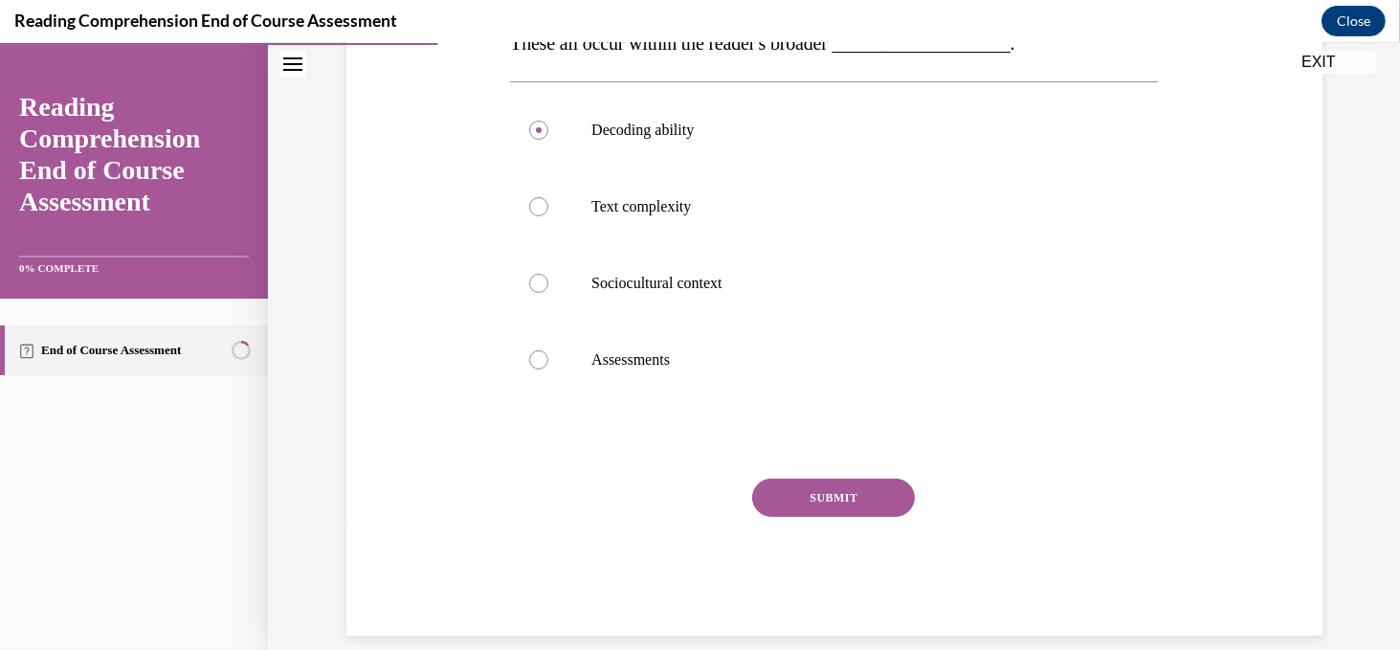
click at [838, 499] on button "SUBMIT" at bounding box center [833, 497] width 163 height 38
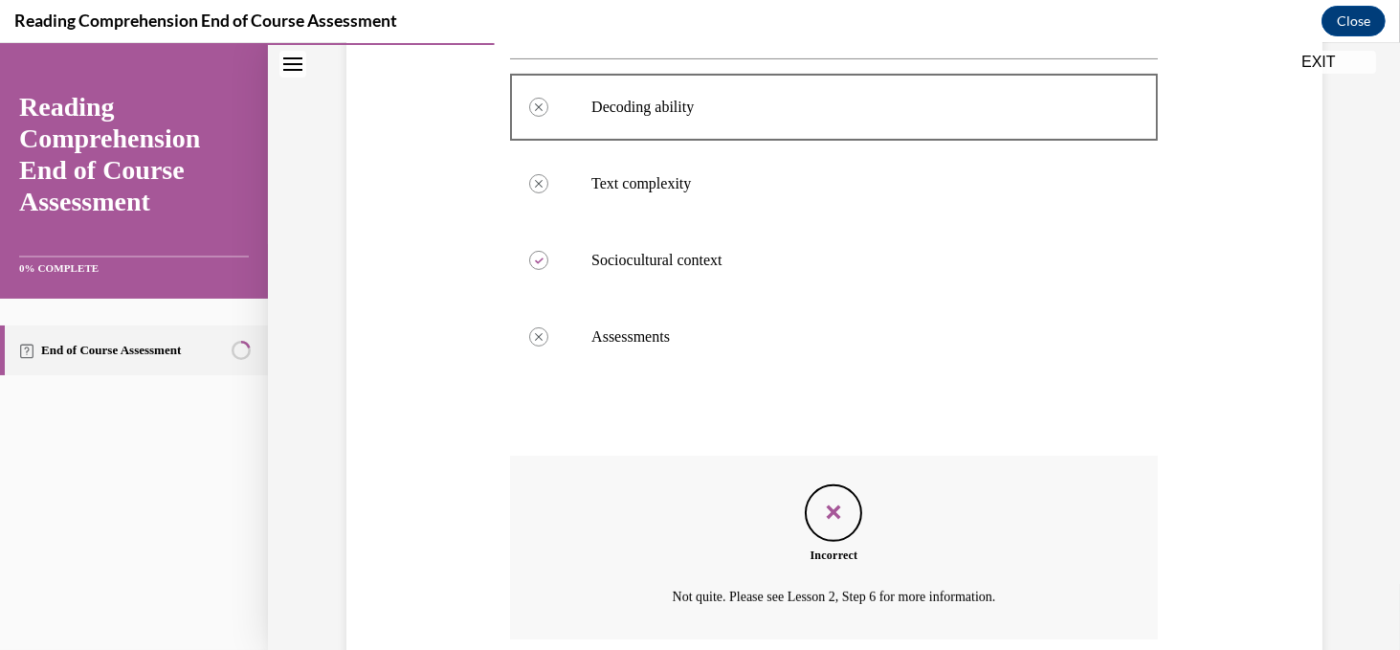
scroll to position [595, 0]
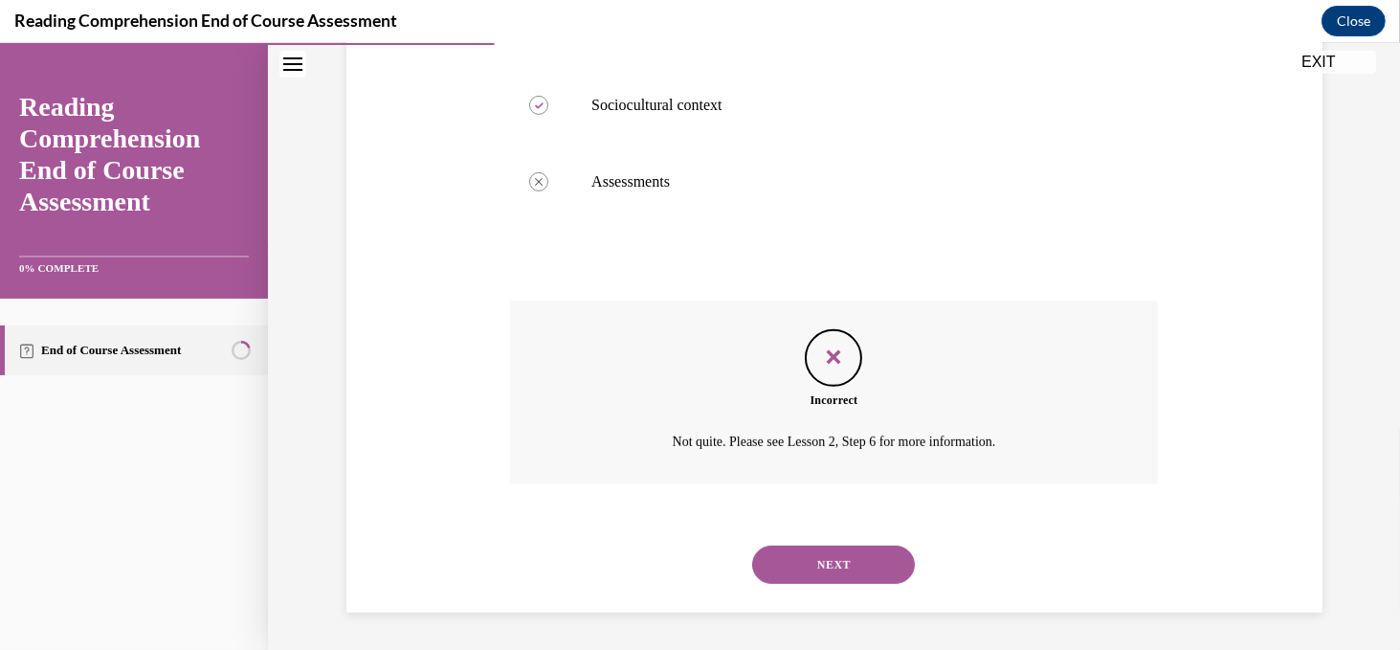
click at [829, 562] on button "NEXT" at bounding box center [833, 564] width 163 height 38
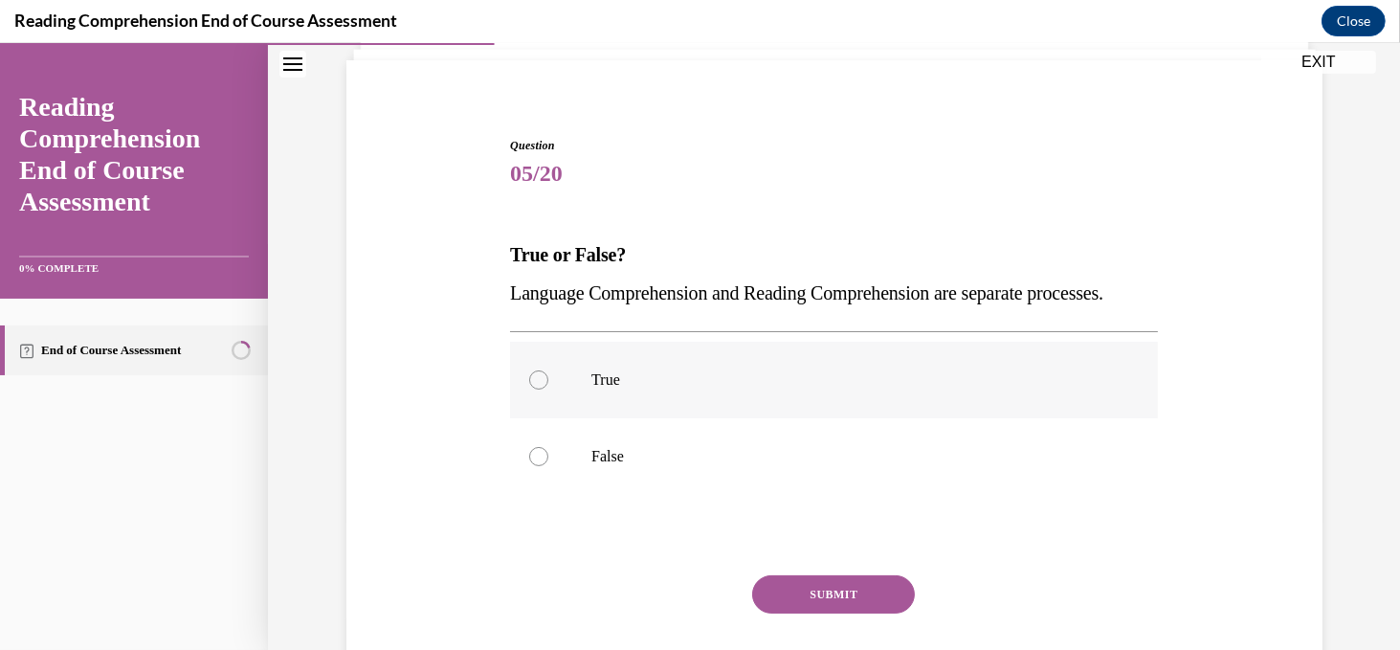
scroll to position [130, 0]
click at [545, 388] on div at bounding box center [538, 378] width 19 height 19
click at [545, 388] on input "True" at bounding box center [538, 378] width 19 height 19
radio input "true"
click at [817, 612] on button "SUBMIT" at bounding box center [833, 593] width 163 height 38
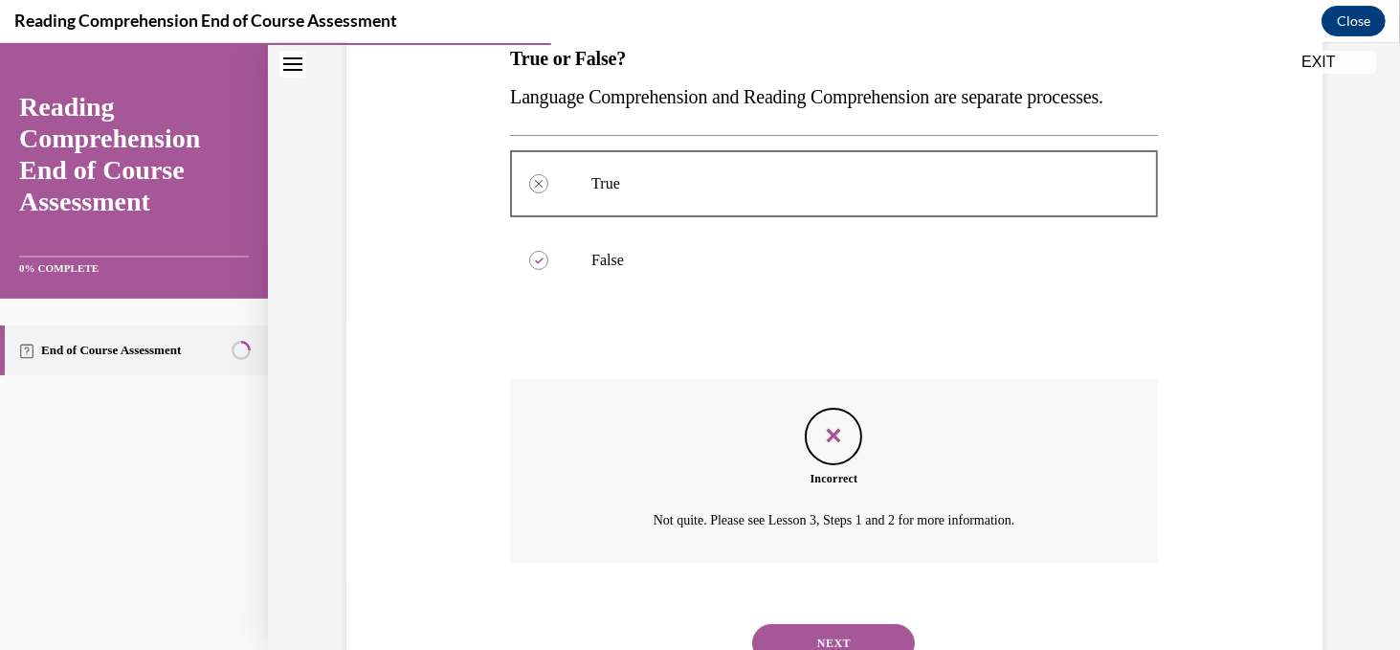
scroll to position [442, 0]
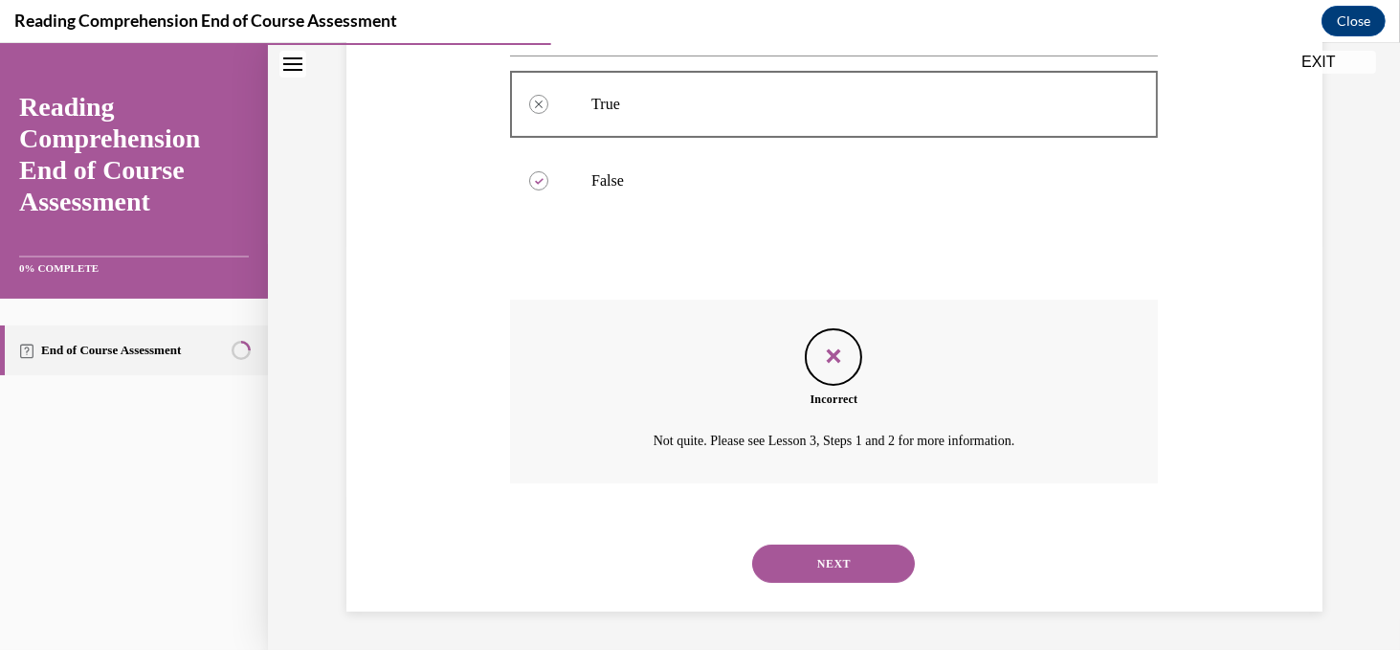
click at [821, 577] on button "NEXT" at bounding box center [833, 563] width 163 height 38
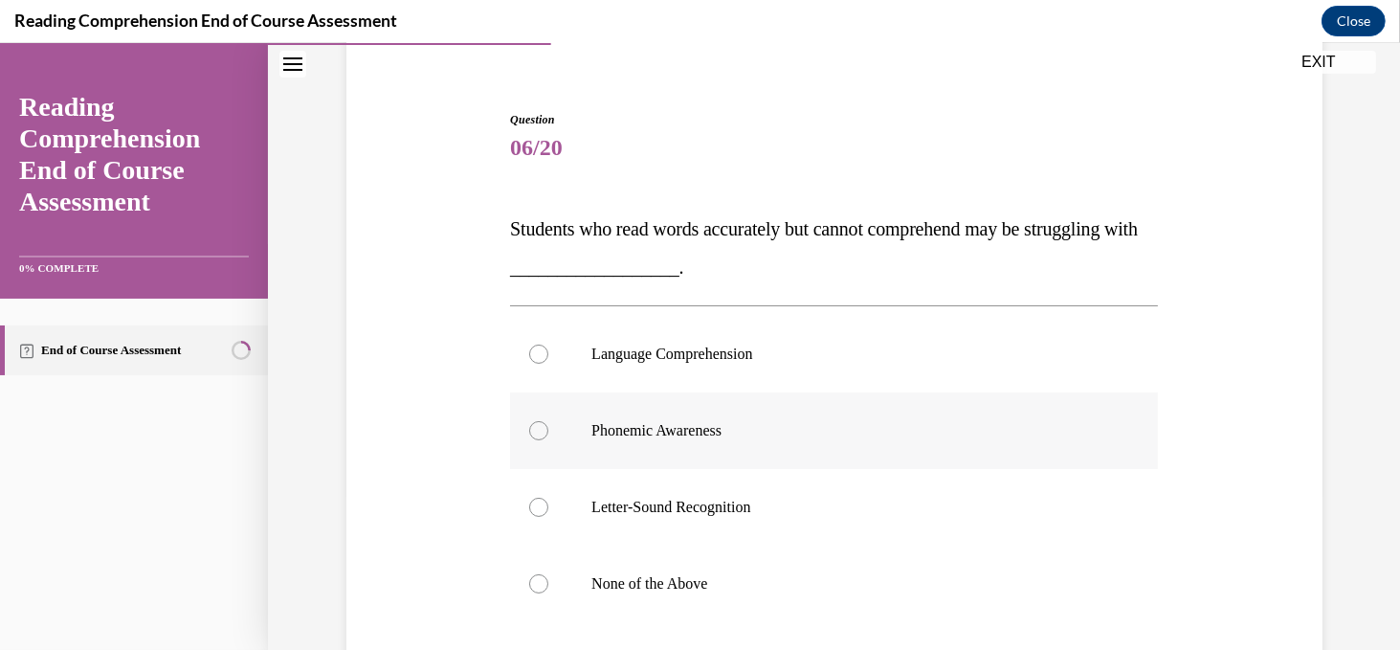
scroll to position [151, 0]
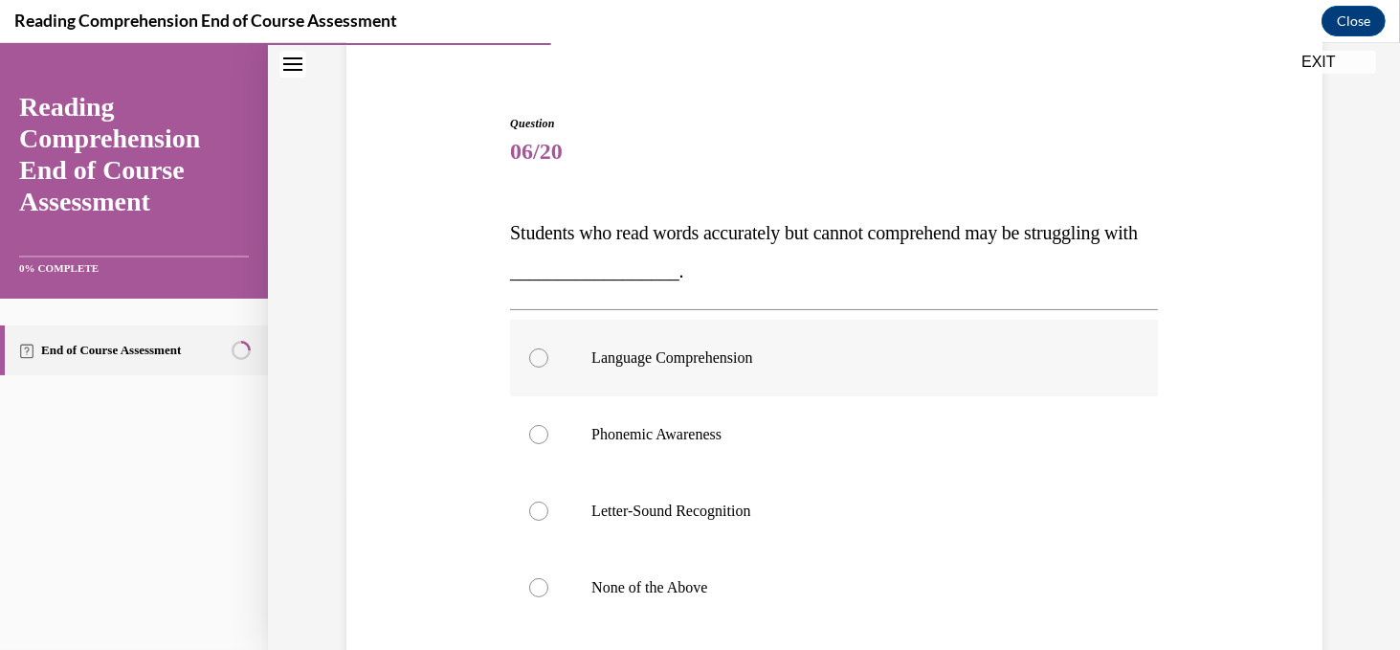
click at [538, 359] on div at bounding box center [538, 357] width 19 height 19
click at [538, 359] on input "Language Comprehension" at bounding box center [538, 357] width 19 height 19
radio input "true"
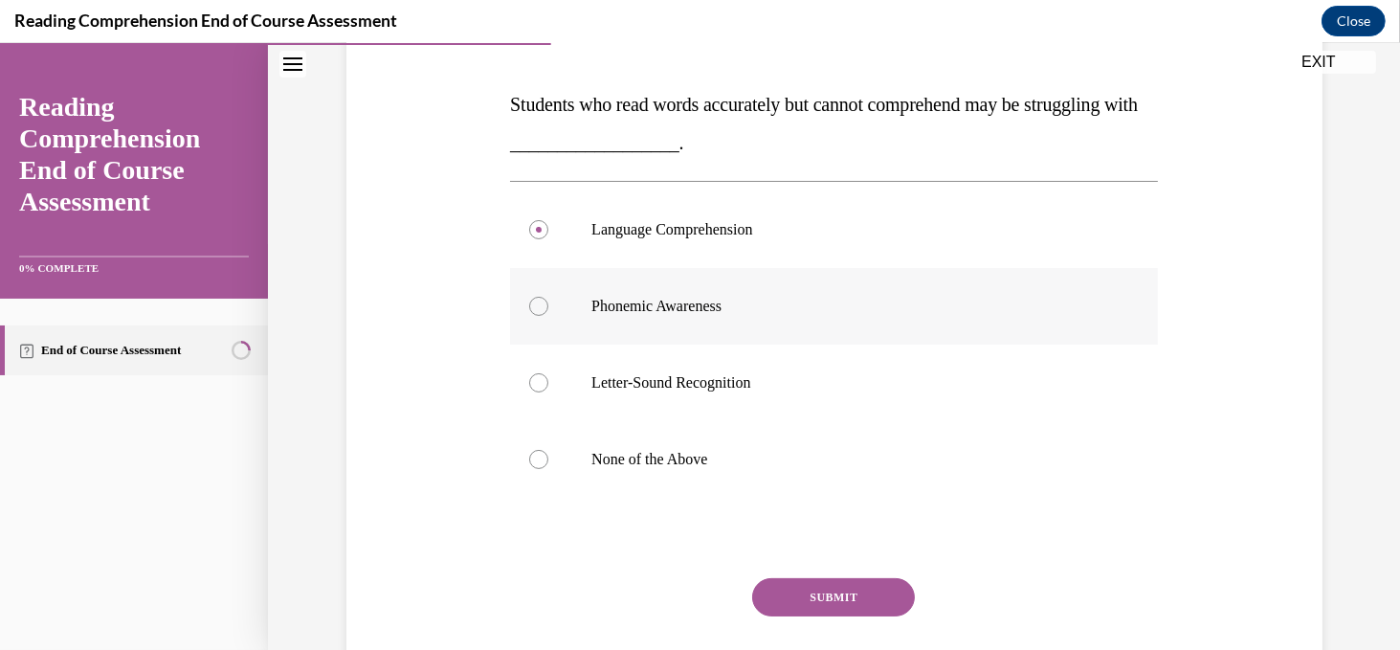
scroll to position [303, 0]
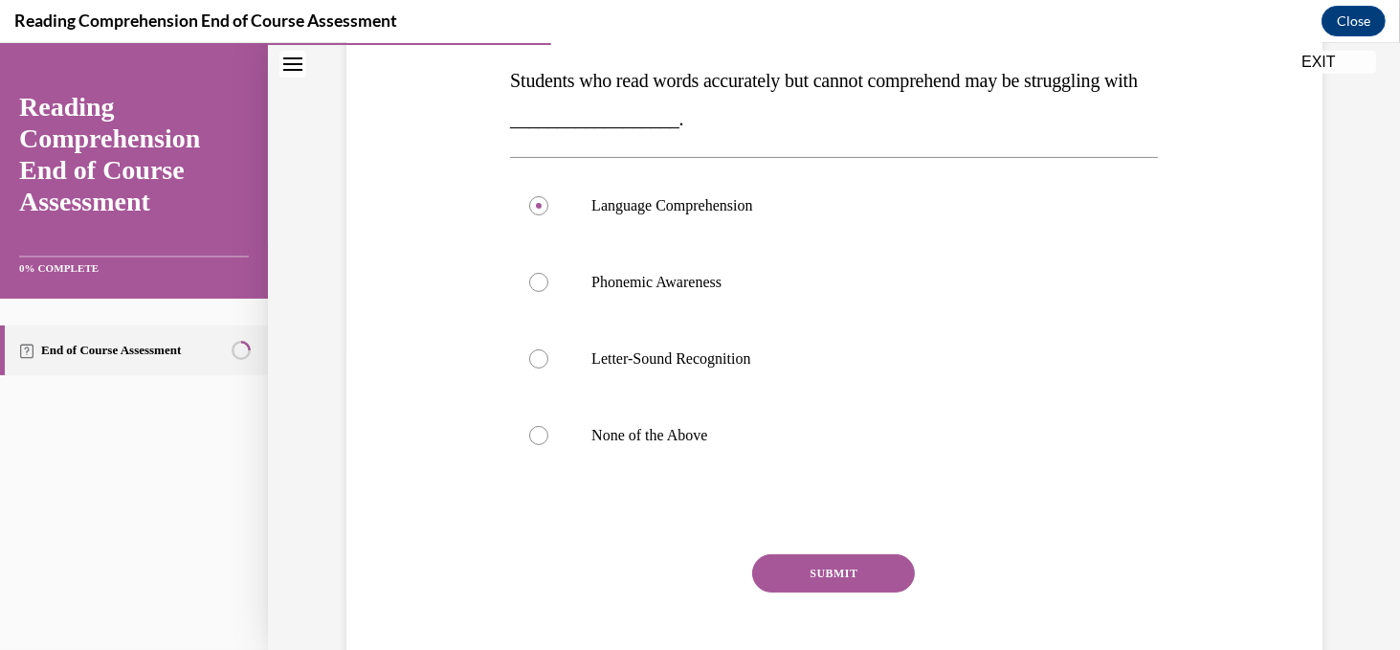
click at [829, 582] on button "SUBMIT" at bounding box center [833, 573] width 163 height 38
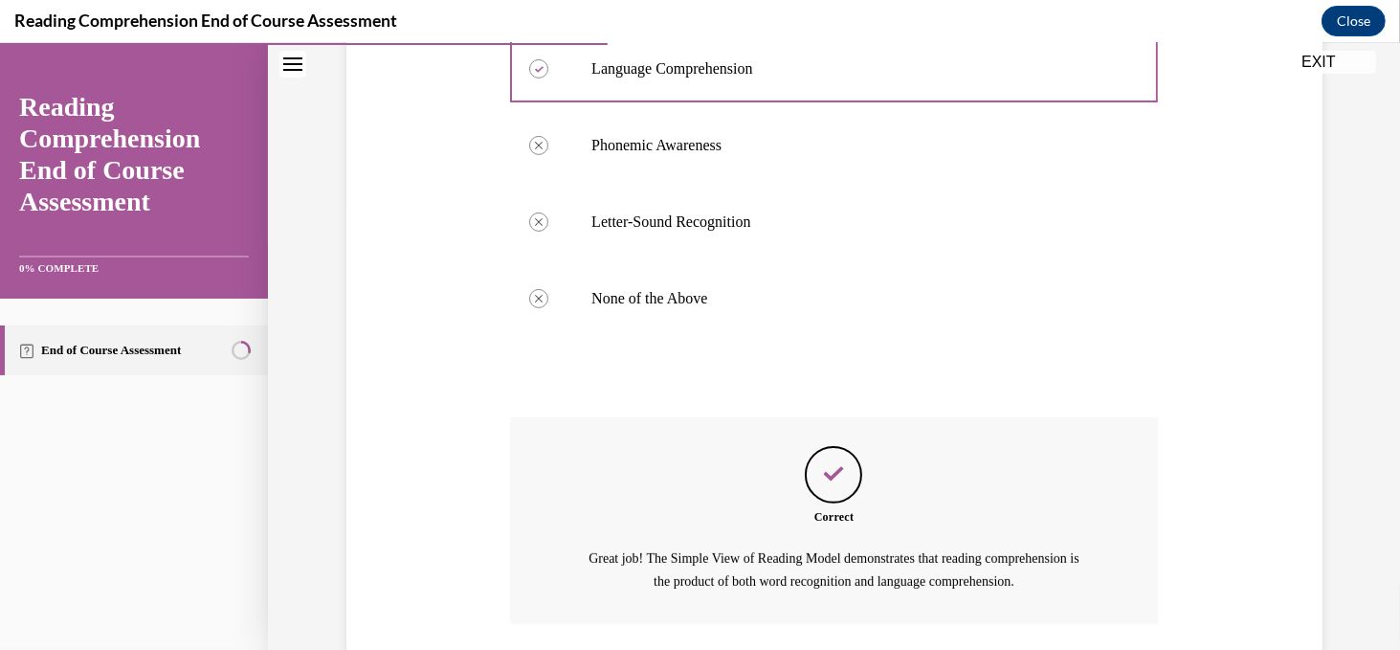
scroll to position [580, 0]
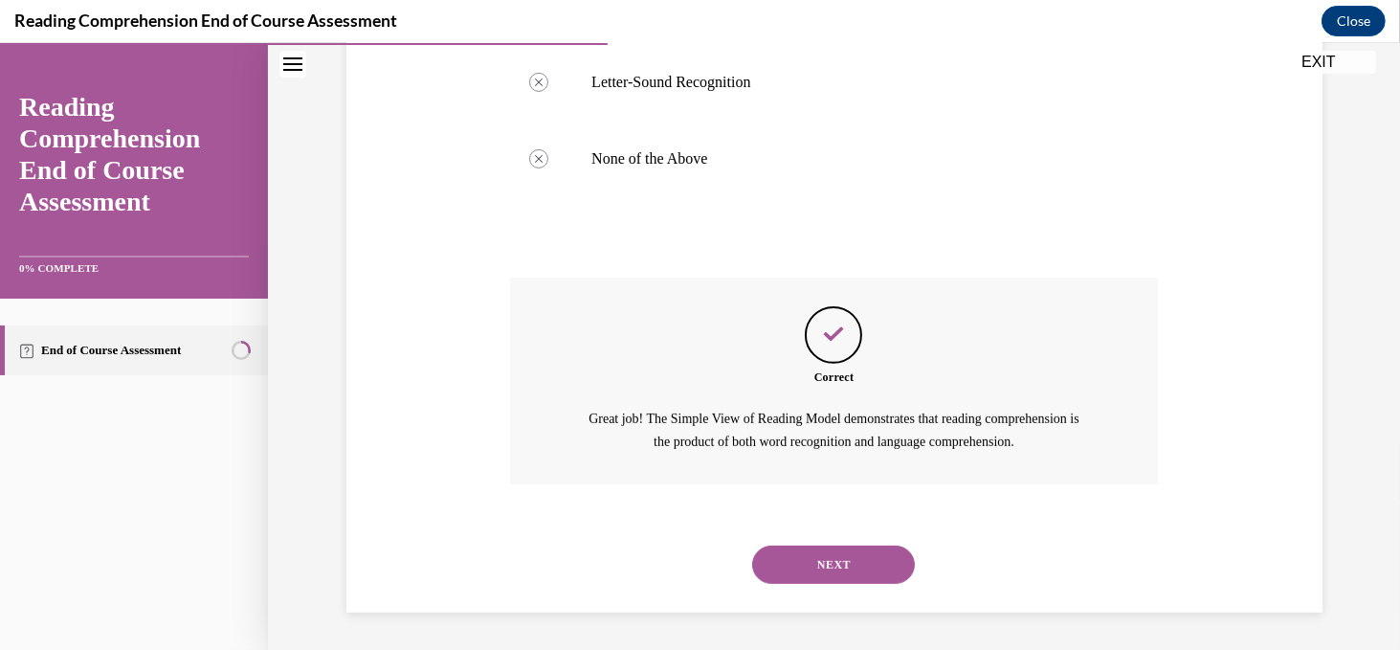
click at [829, 582] on button "NEXT" at bounding box center [833, 564] width 163 height 38
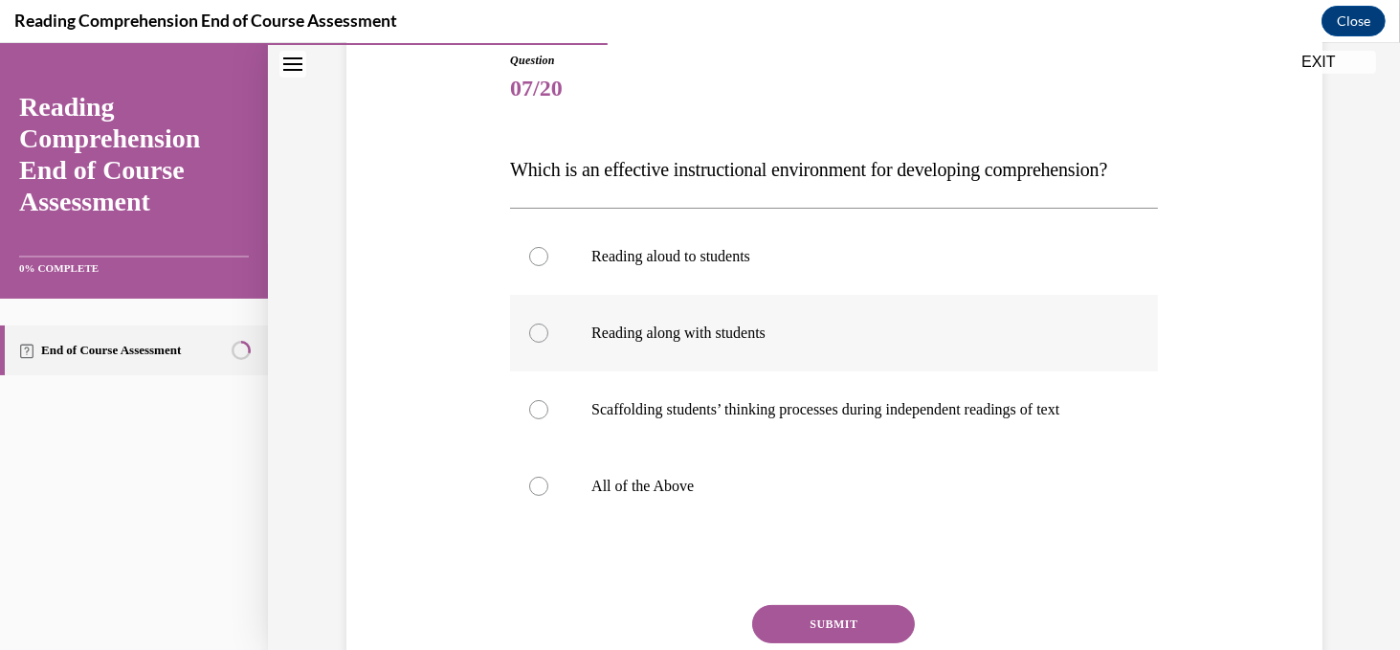
scroll to position [218, 0]
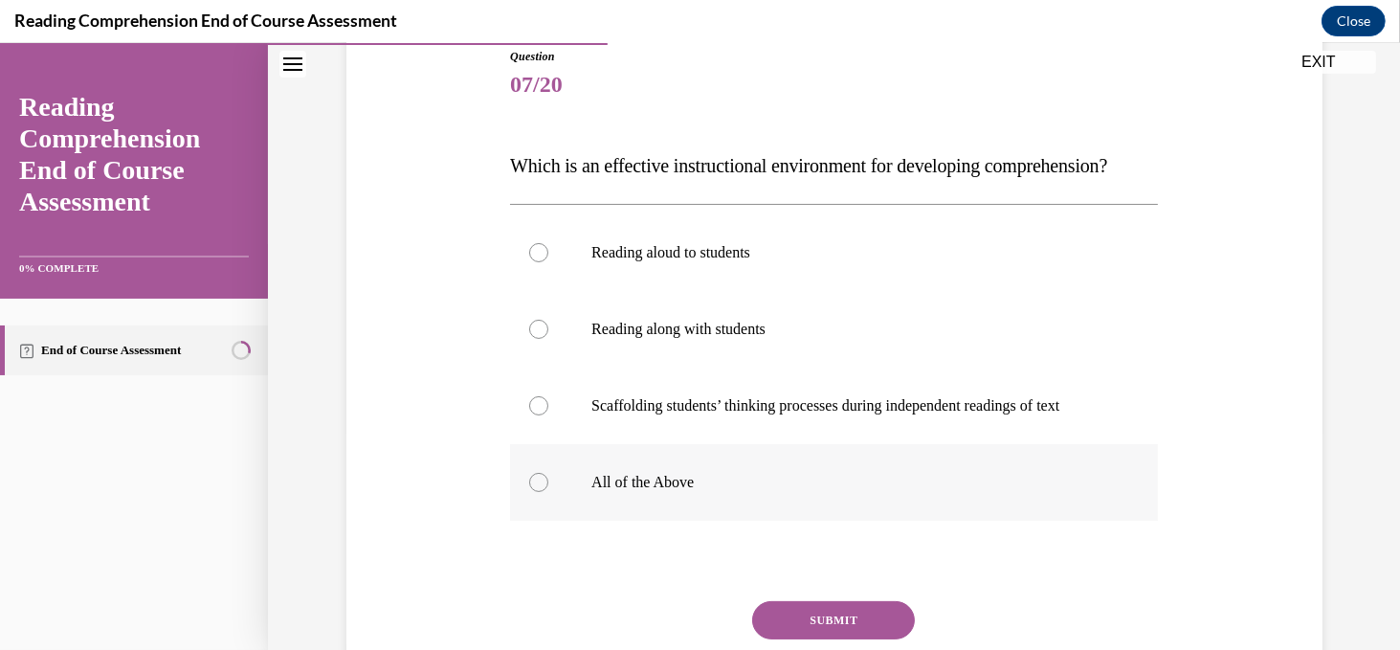
click at [540, 492] on div at bounding box center [538, 482] width 19 height 19
click at [540, 492] on input "All of the Above" at bounding box center [538, 482] width 19 height 19
radio input "true"
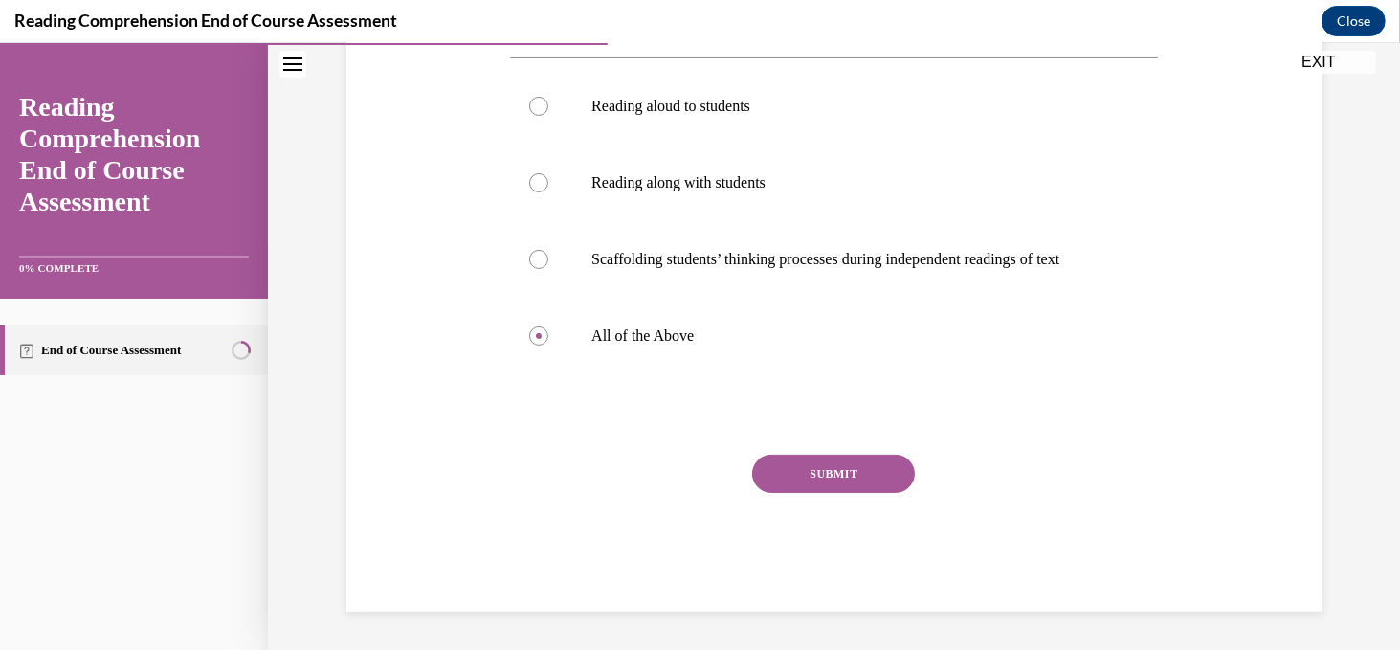
click at [812, 470] on button "SUBMIT" at bounding box center [833, 473] width 163 height 38
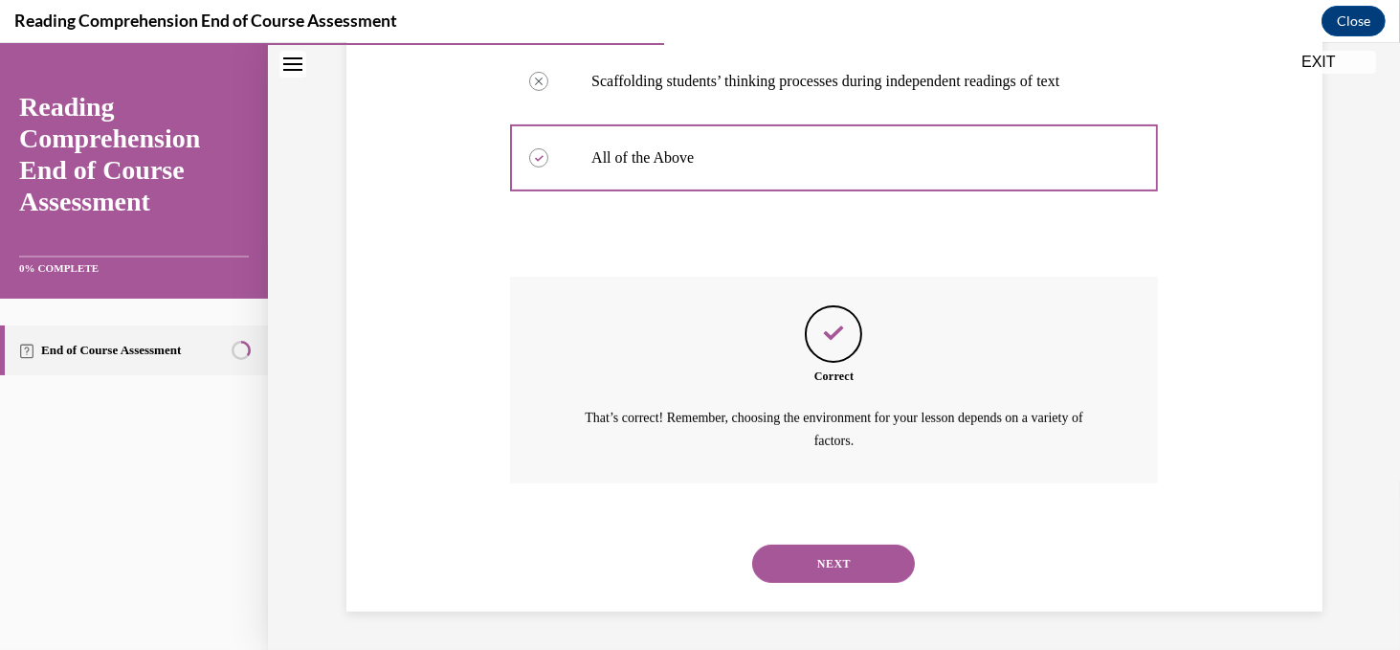
scroll to position [580, 0]
click at [835, 566] on button "NEXT" at bounding box center [833, 563] width 163 height 38
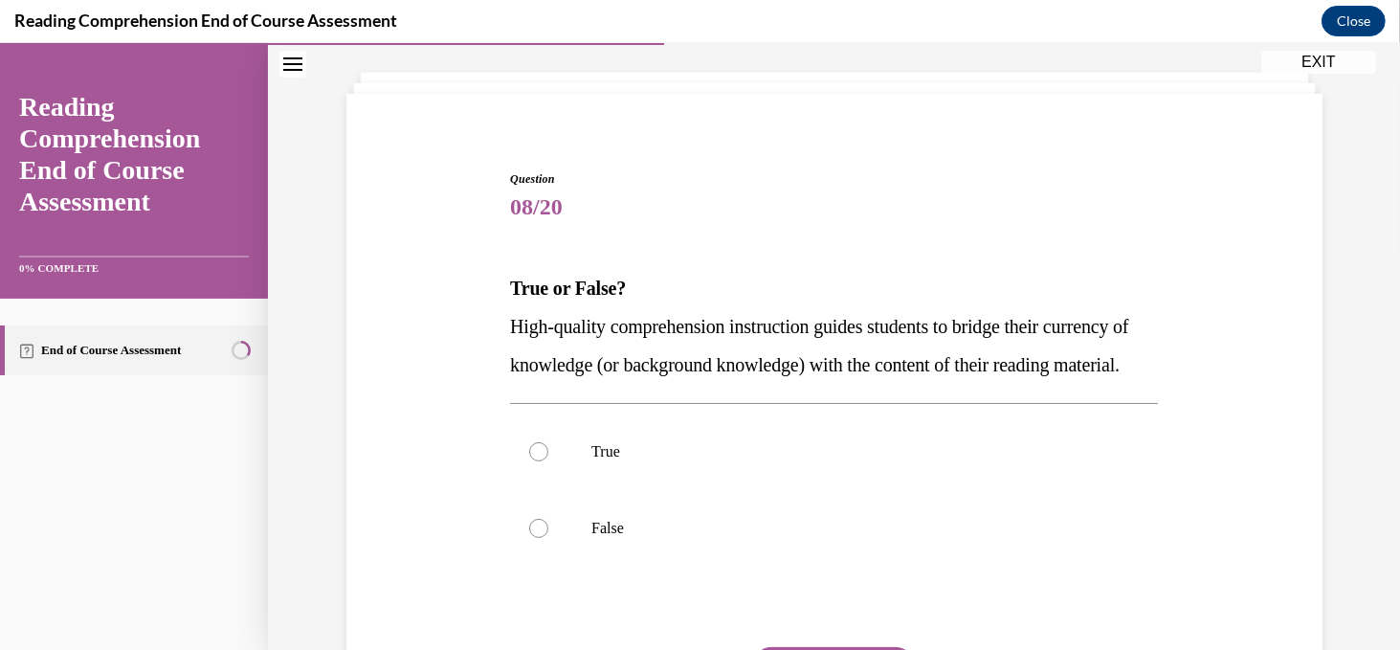
scroll to position [100, 0]
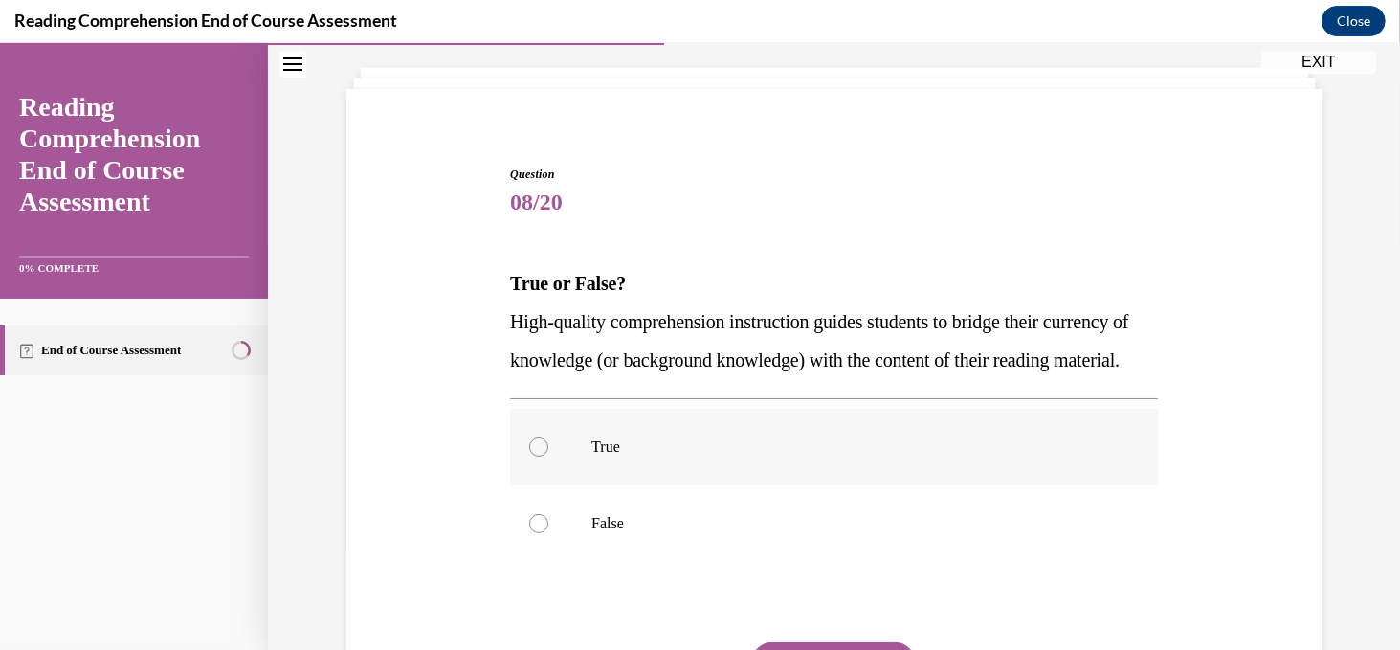
click at [539, 456] on div at bounding box center [538, 446] width 19 height 19
click at [539, 456] on input "True" at bounding box center [538, 446] width 19 height 19
radio input "true"
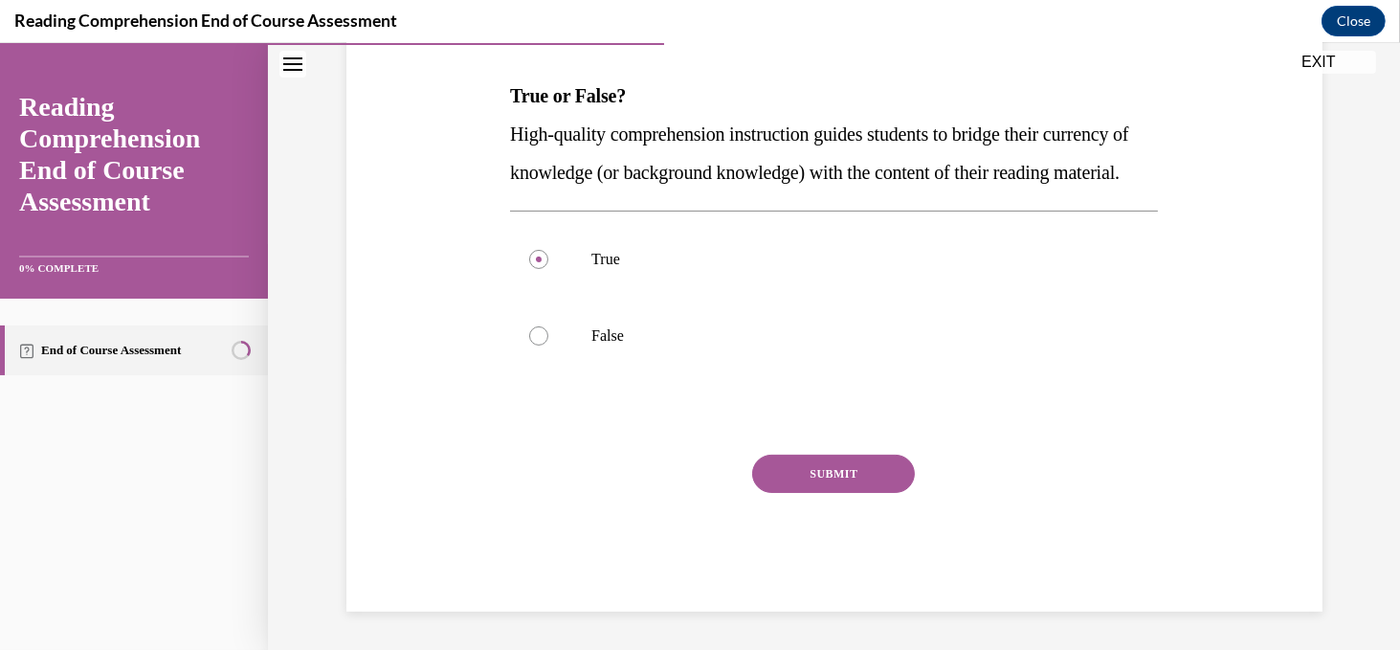
click at [851, 467] on button "SUBMIT" at bounding box center [833, 473] width 163 height 38
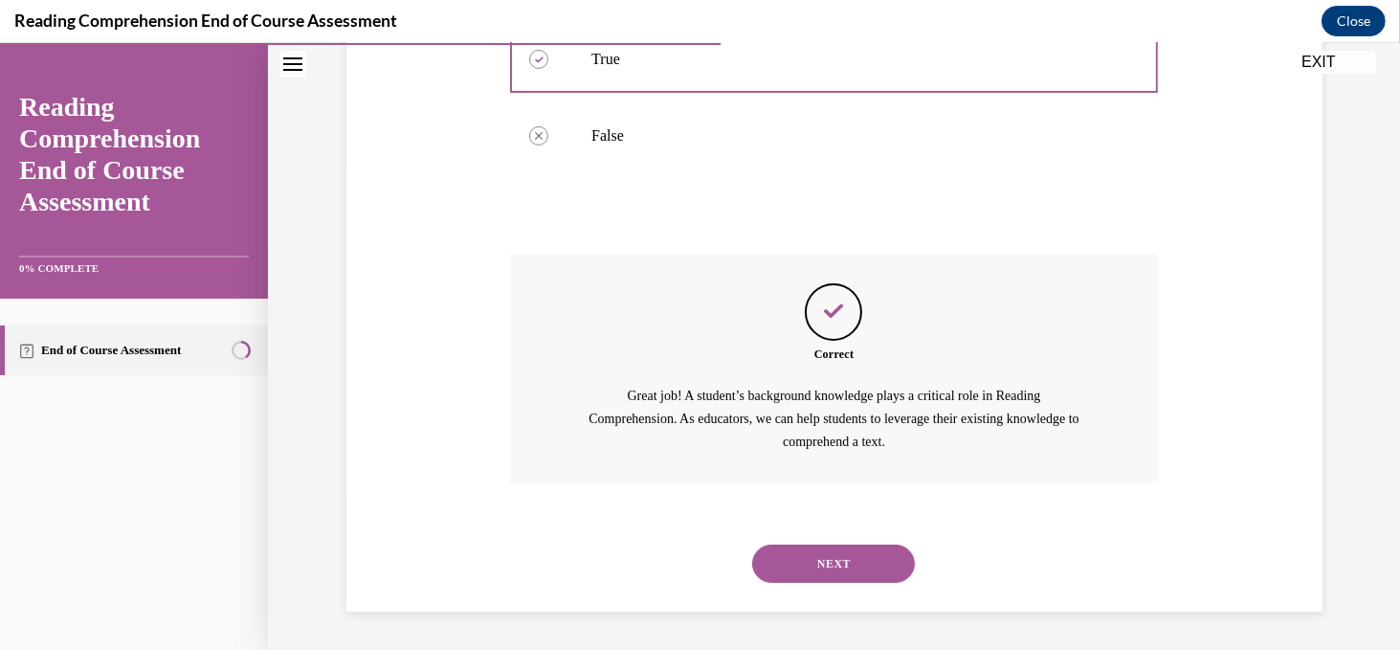
scroll to position [525, 0]
click at [846, 559] on button "NEXT" at bounding box center [833, 563] width 163 height 38
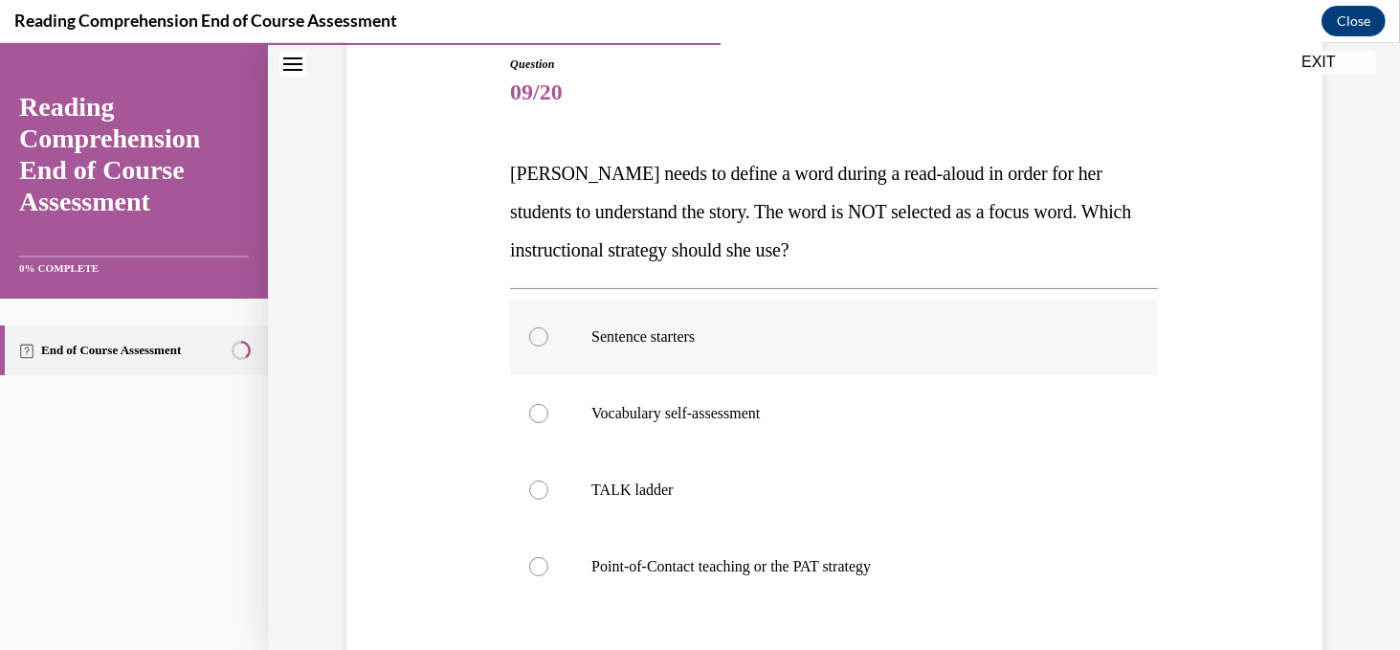
scroll to position [211, 0]
click at [538, 564] on div at bounding box center [538, 565] width 19 height 19
click at [538, 564] on input "Point-of-Contact teaching or the PAT strategy" at bounding box center [538, 565] width 19 height 19
radio input "true"
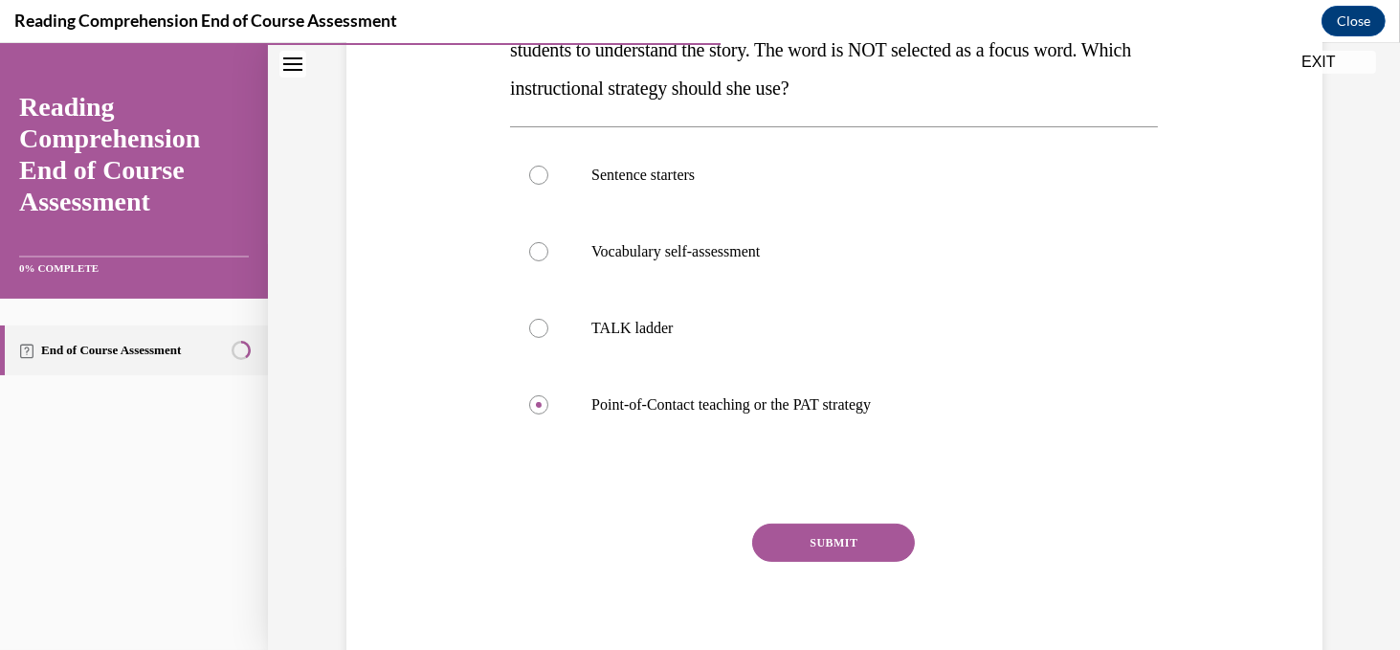
click at [853, 539] on button "SUBMIT" at bounding box center [833, 542] width 163 height 38
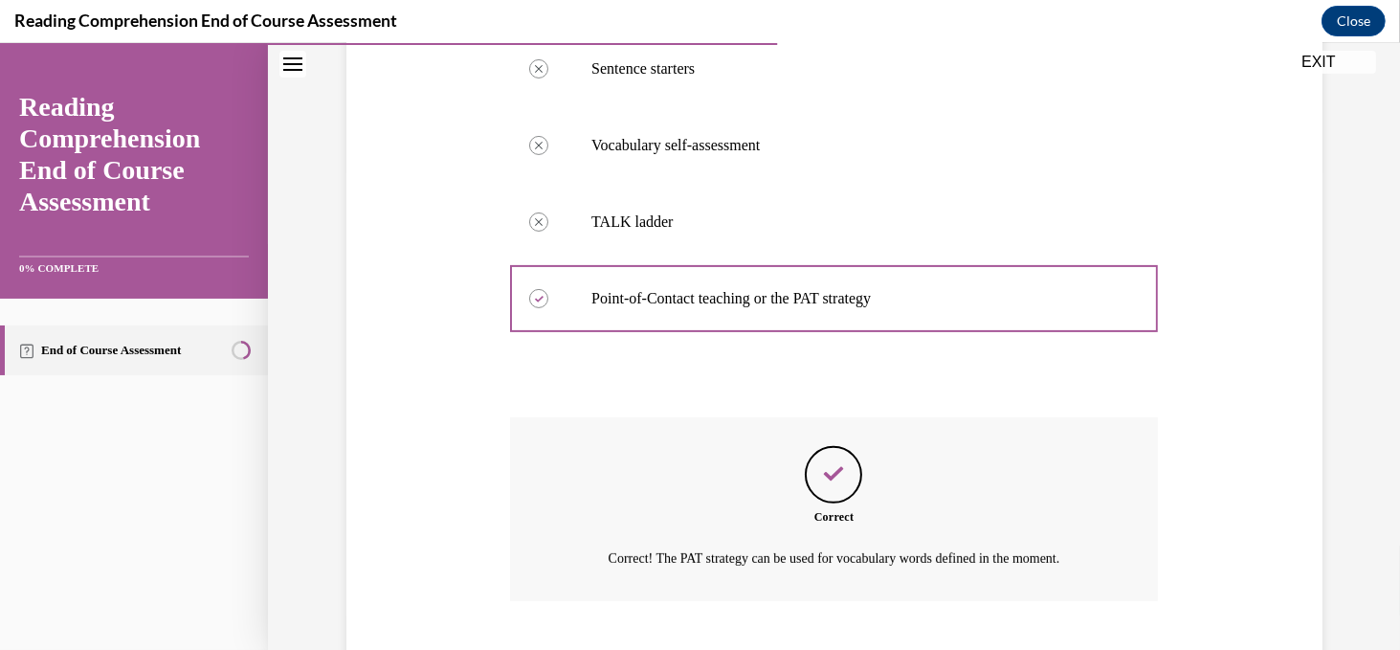
scroll to position [595, 0]
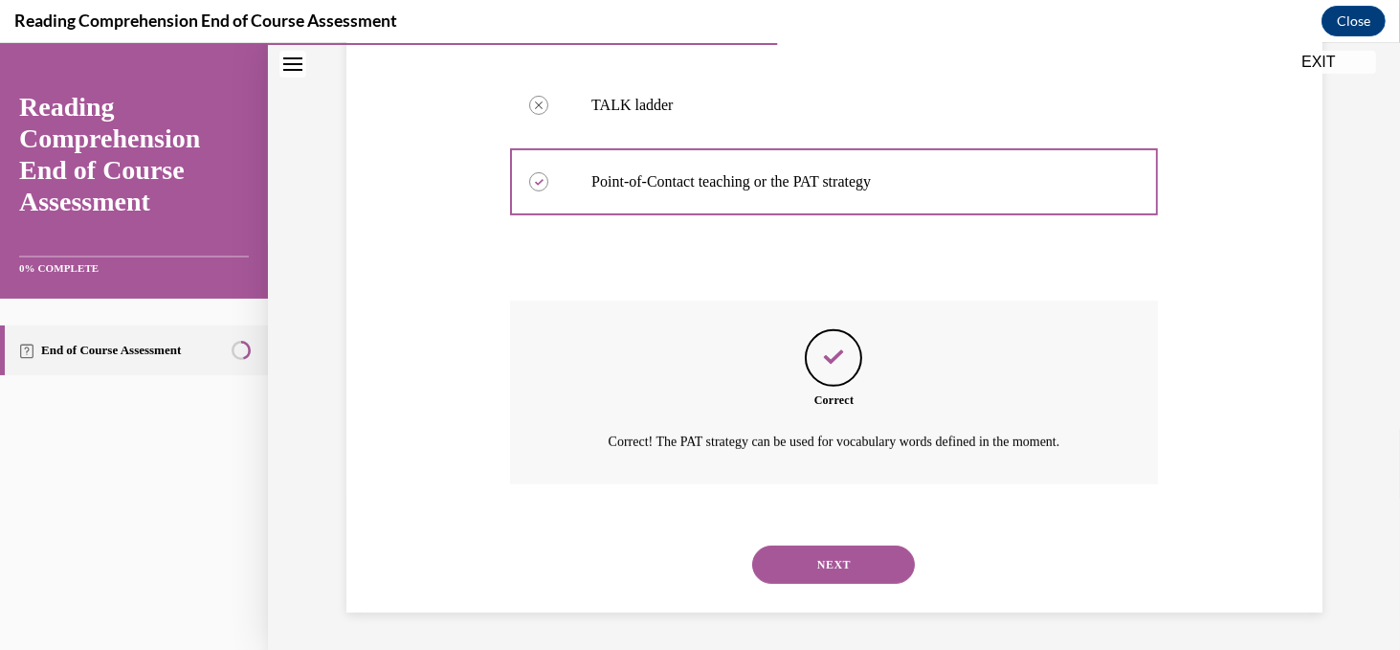
click at [853, 562] on button "NEXT" at bounding box center [833, 564] width 163 height 38
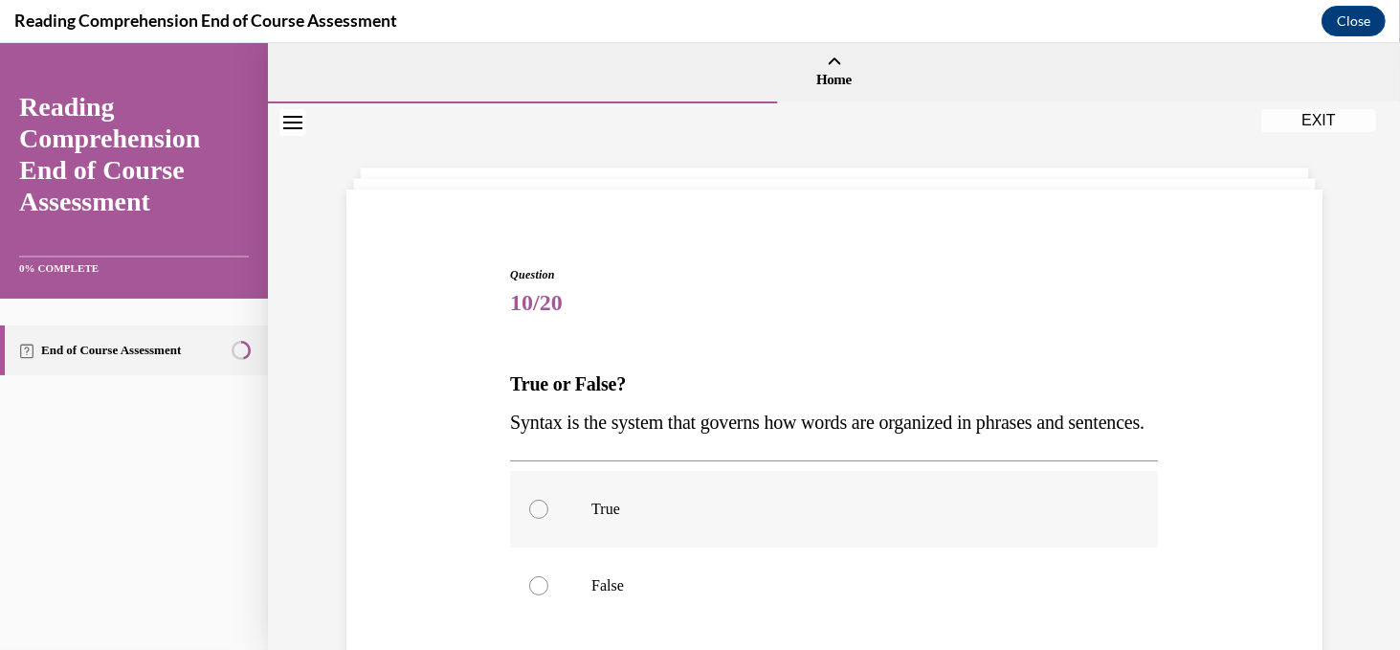
click at [543, 519] on div at bounding box center [538, 508] width 19 height 19
click at [543, 519] on input "True" at bounding box center [538, 508] width 19 height 19
radio input "true"
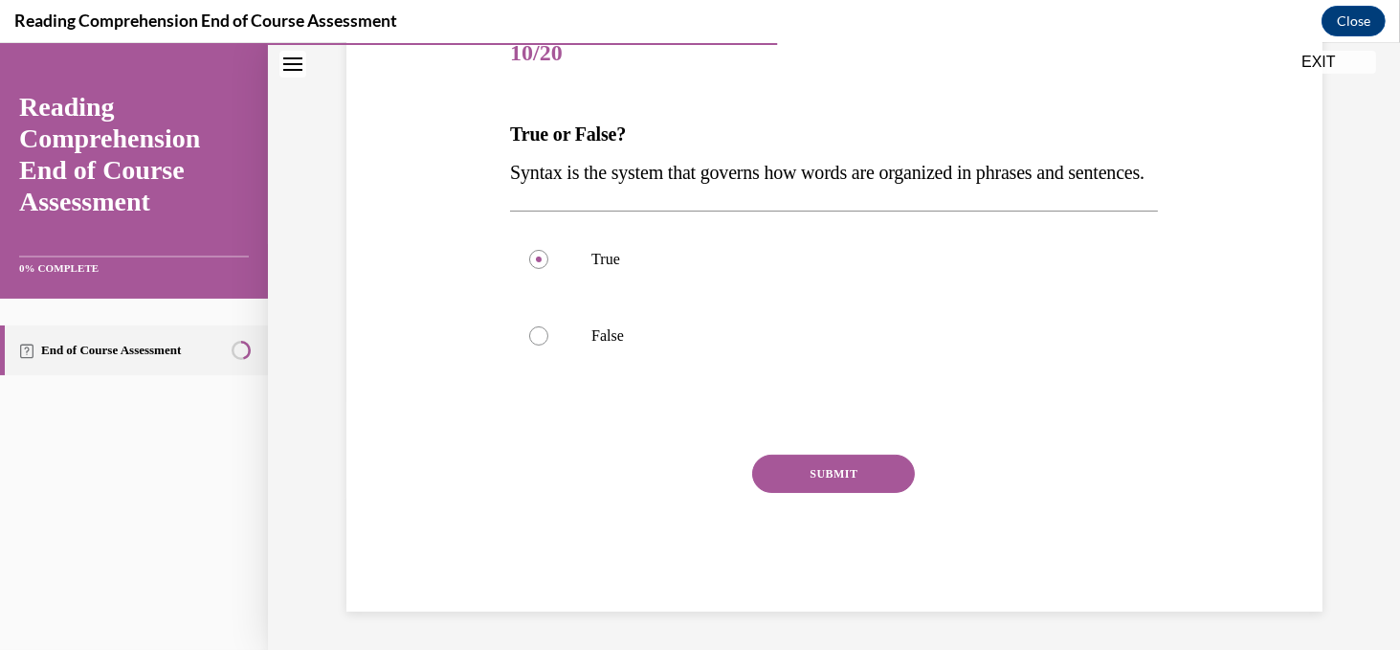
click at [818, 477] on button "SUBMIT" at bounding box center [833, 473] width 163 height 38
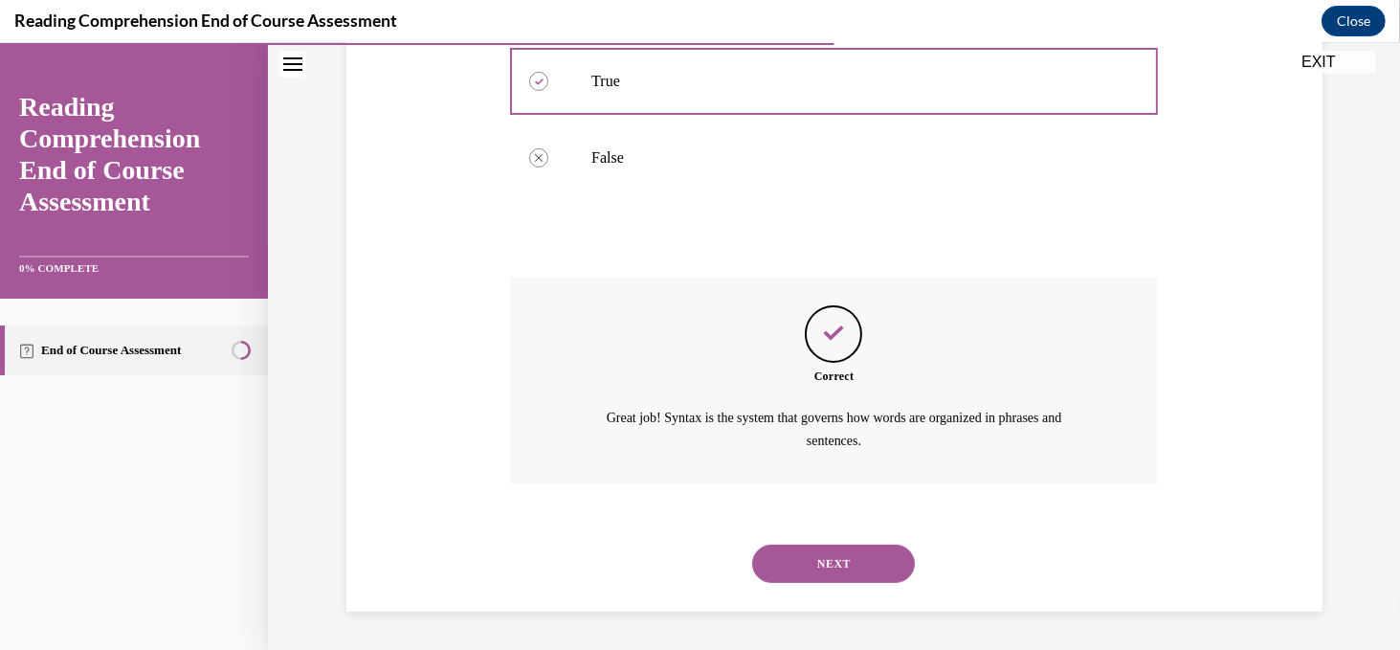
scroll to position [465, 0]
click at [827, 566] on button "NEXT" at bounding box center [833, 563] width 163 height 38
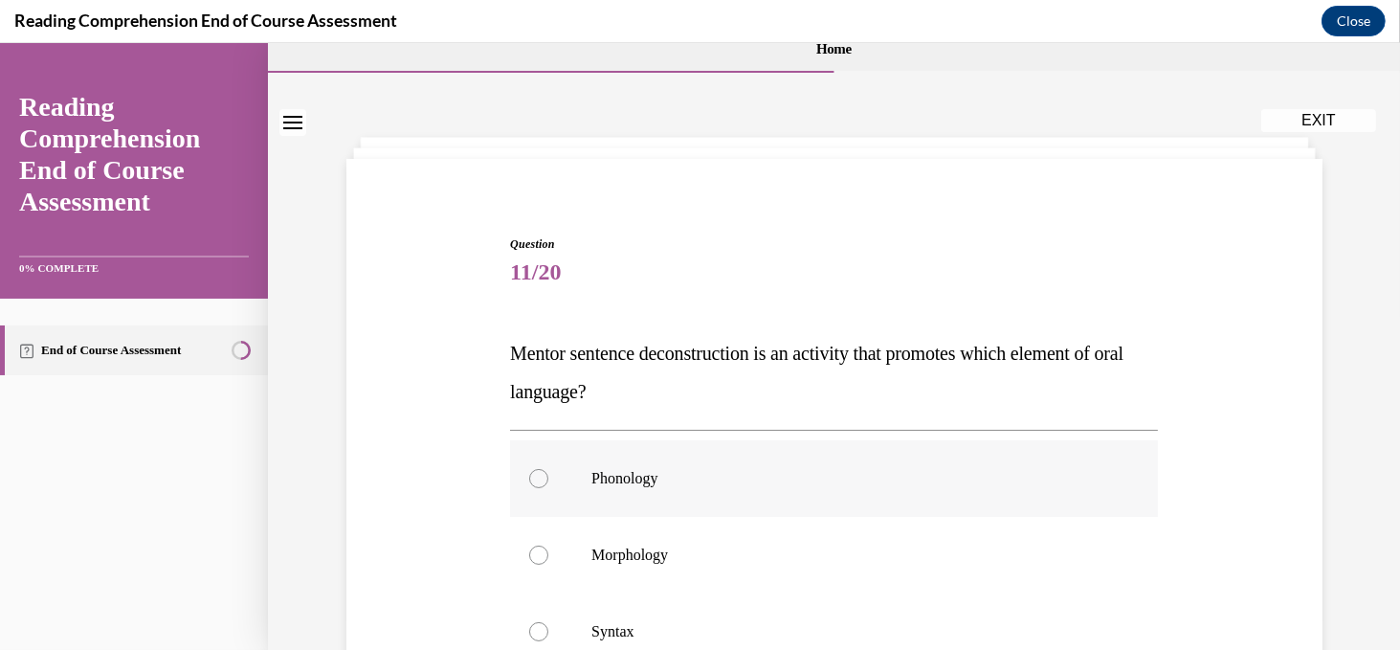
scroll to position [54, 0]
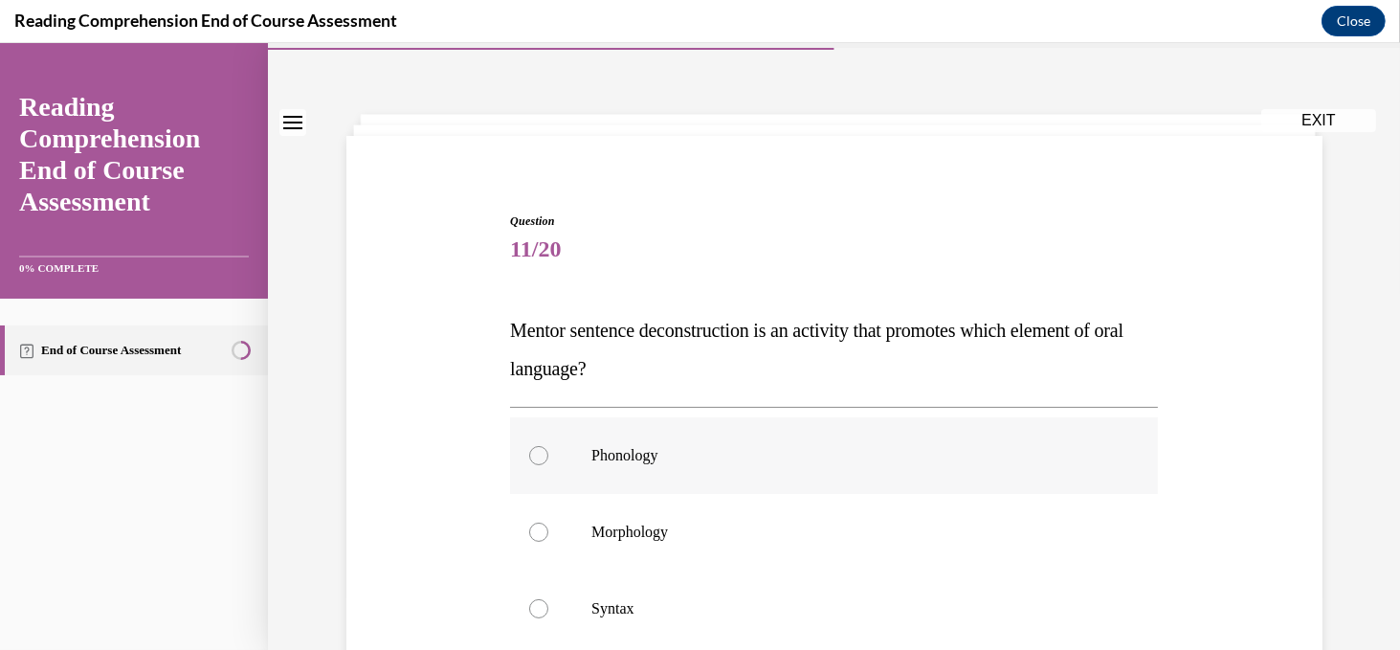
click at [957, 516] on label "Morphology" at bounding box center [834, 532] width 648 height 77
click at [548, 522] on input "Morphology" at bounding box center [538, 531] width 19 height 19
radio input "true"
click at [545, 606] on div at bounding box center [538, 608] width 19 height 19
click at [545, 606] on input "Syntax" at bounding box center [538, 608] width 19 height 19
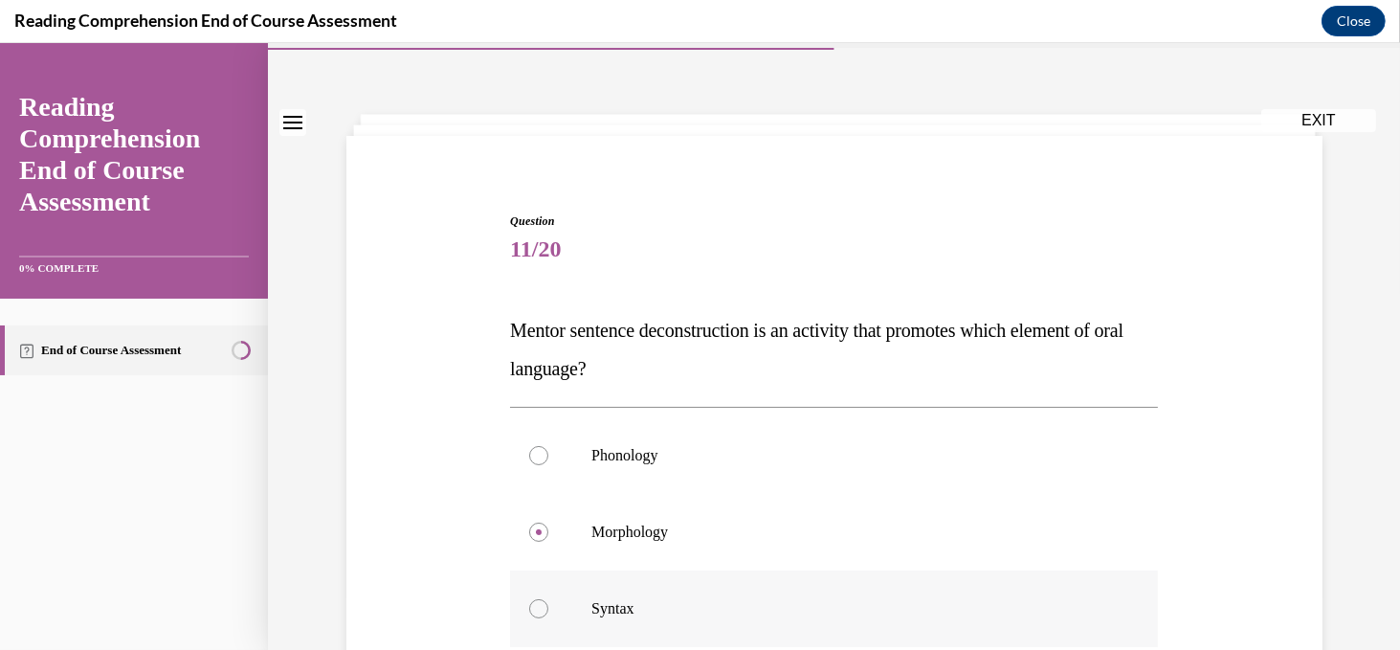
radio input "true"
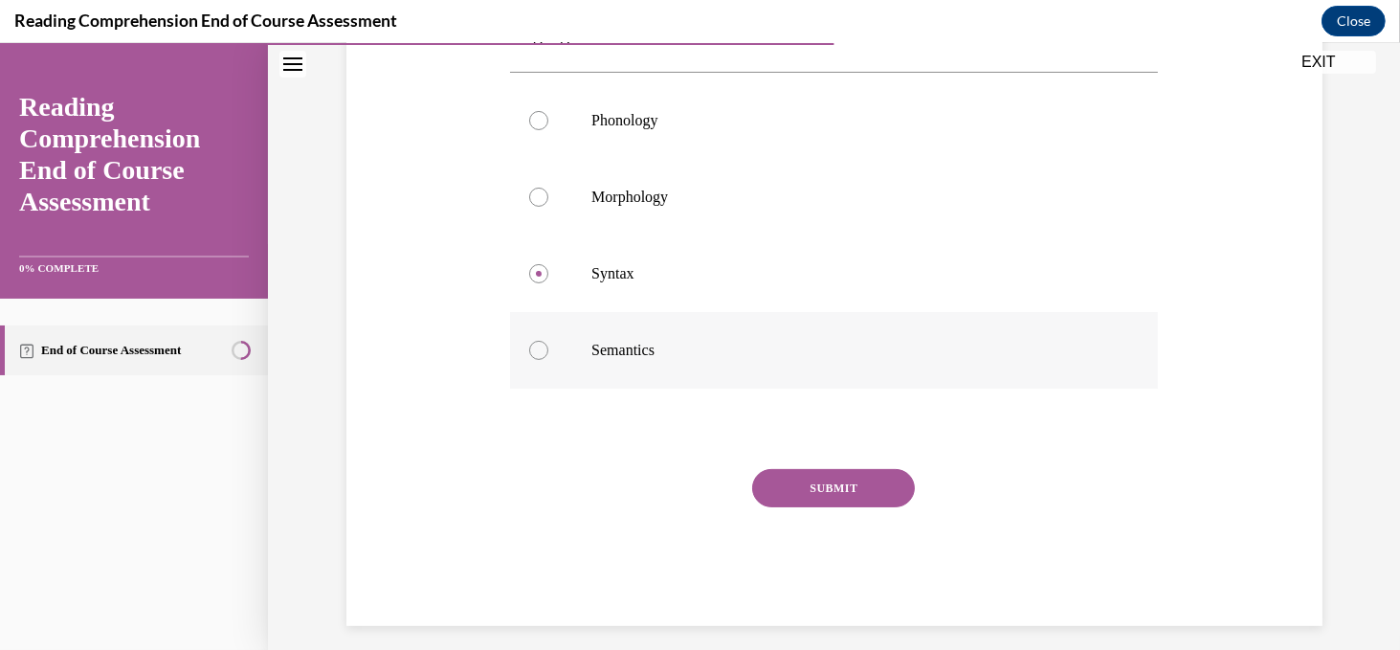
scroll to position [402, 0]
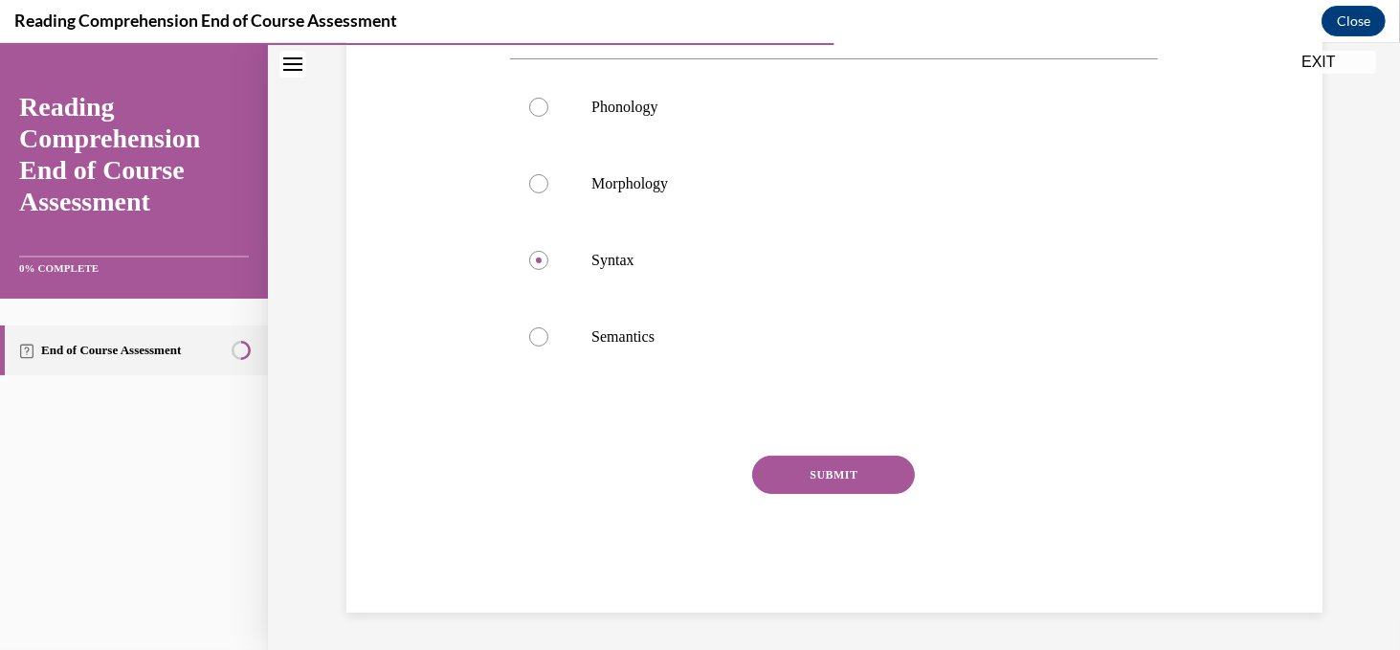
click at [849, 457] on button "SUBMIT" at bounding box center [833, 474] width 163 height 38
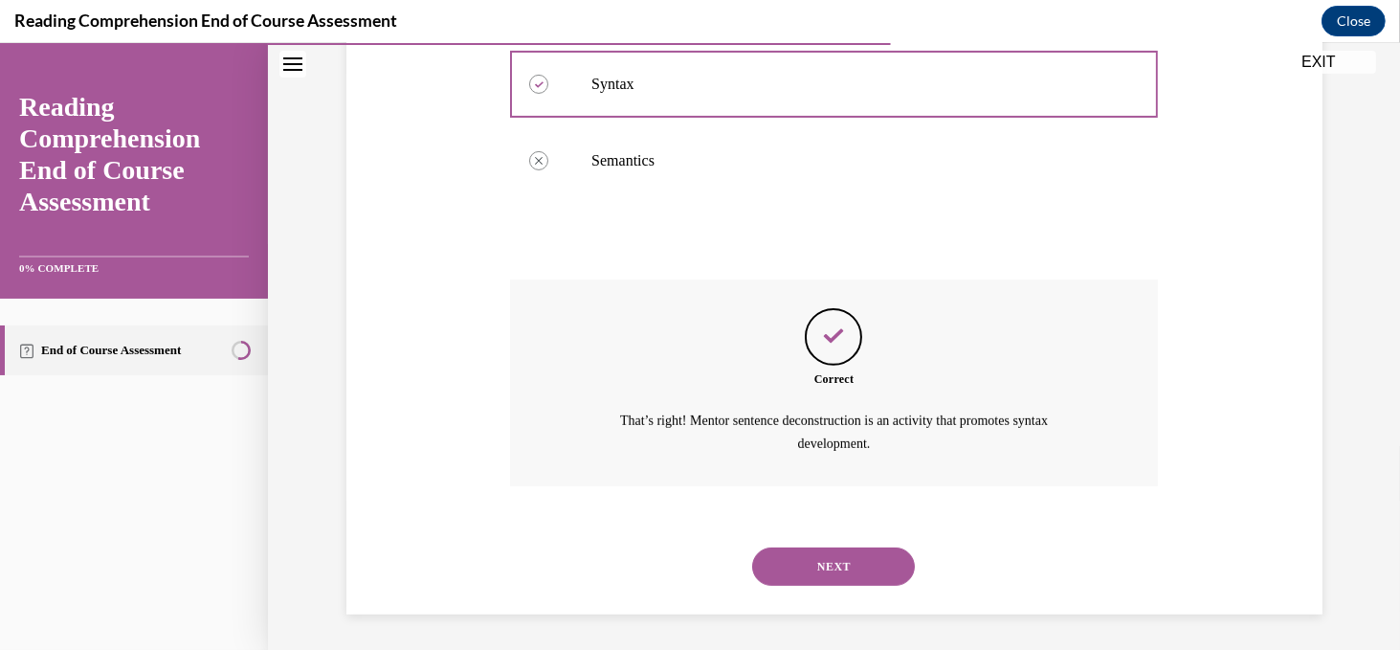
scroll to position [580, 0]
click at [832, 569] on button "NEXT" at bounding box center [833, 564] width 163 height 38
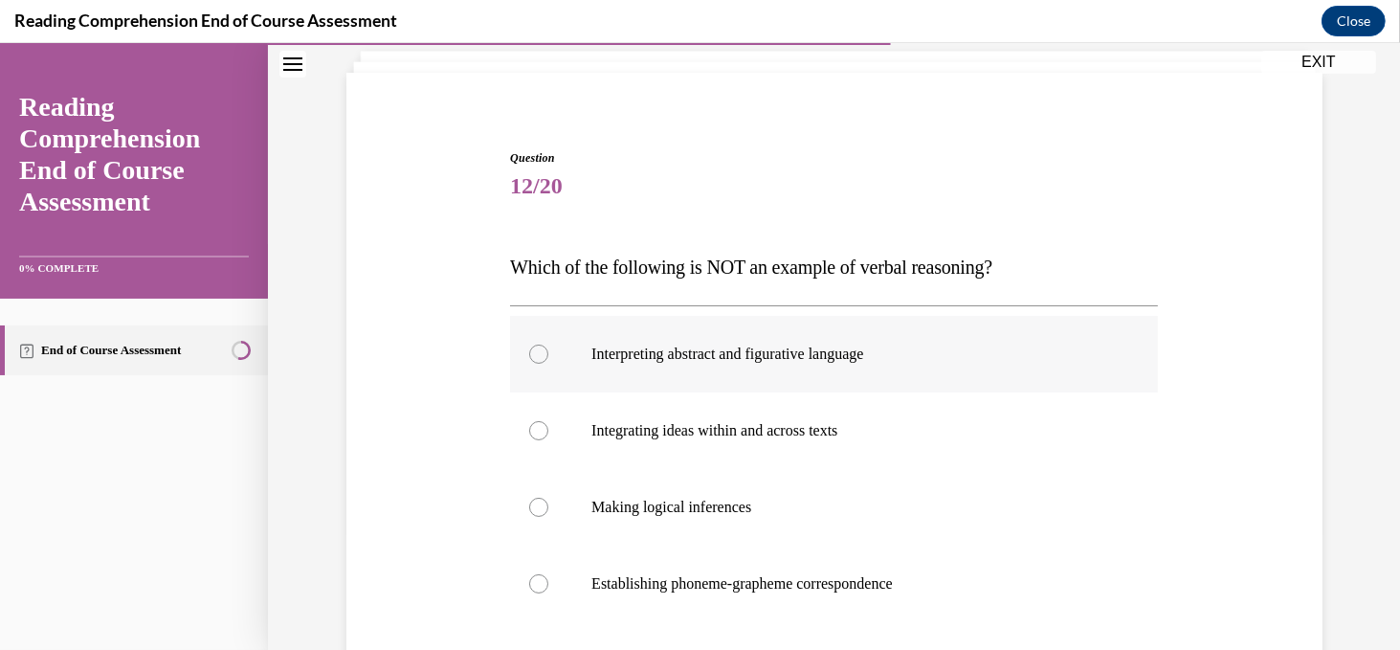
scroll to position [118, 0]
click at [542, 584] on div at bounding box center [538, 582] width 19 height 19
click at [542, 584] on input "Establishing phoneme-grapheme correspondence" at bounding box center [538, 582] width 19 height 19
radio input "true"
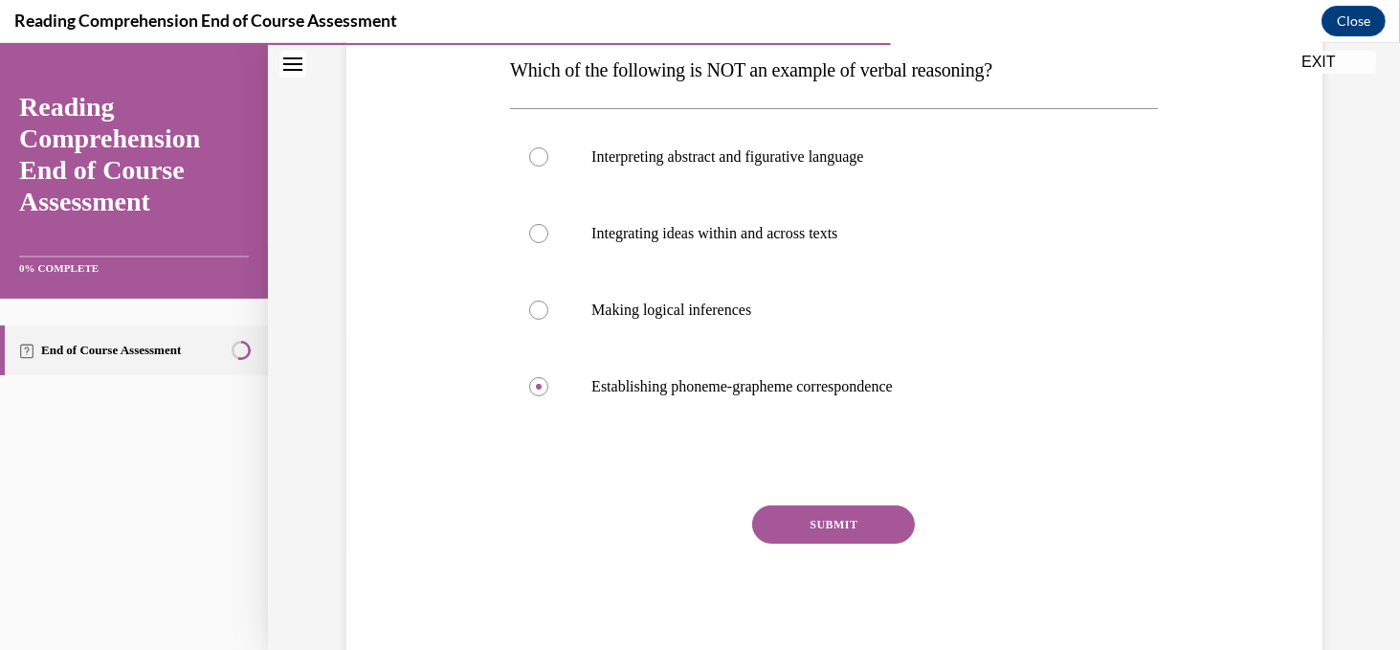
click at [873, 520] on button "SUBMIT" at bounding box center [833, 524] width 163 height 38
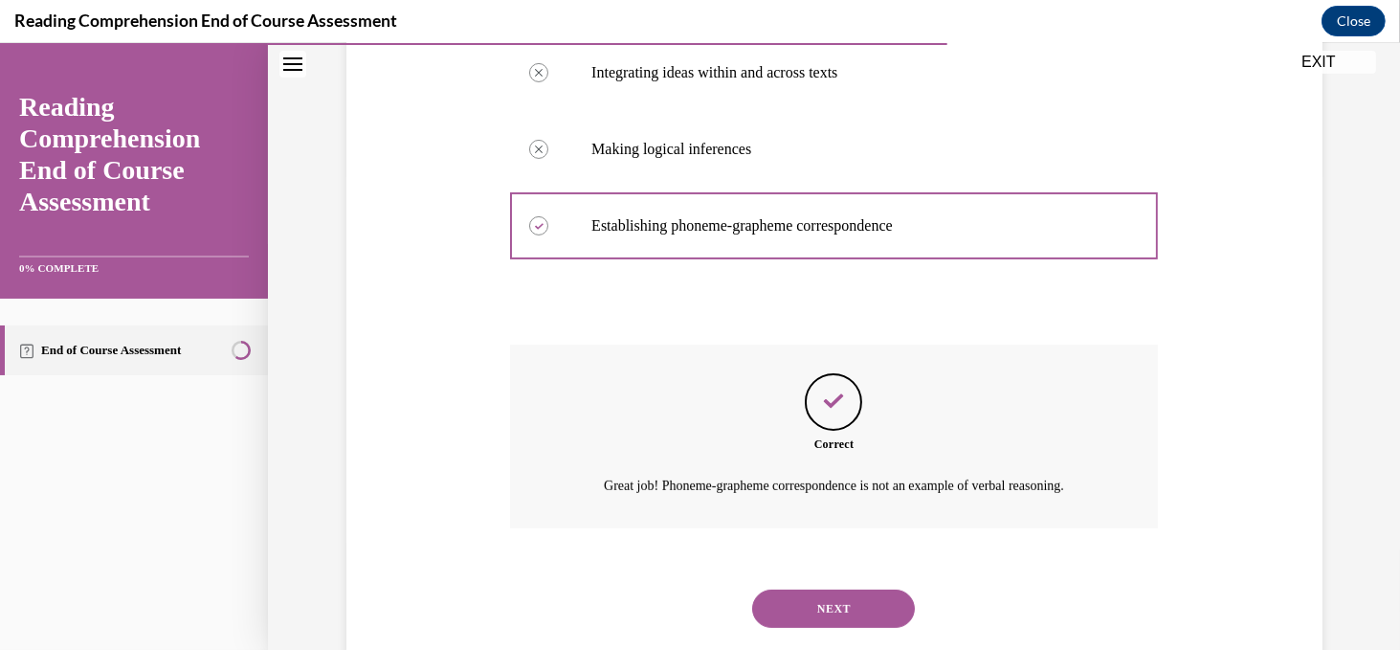
scroll to position [519, 0]
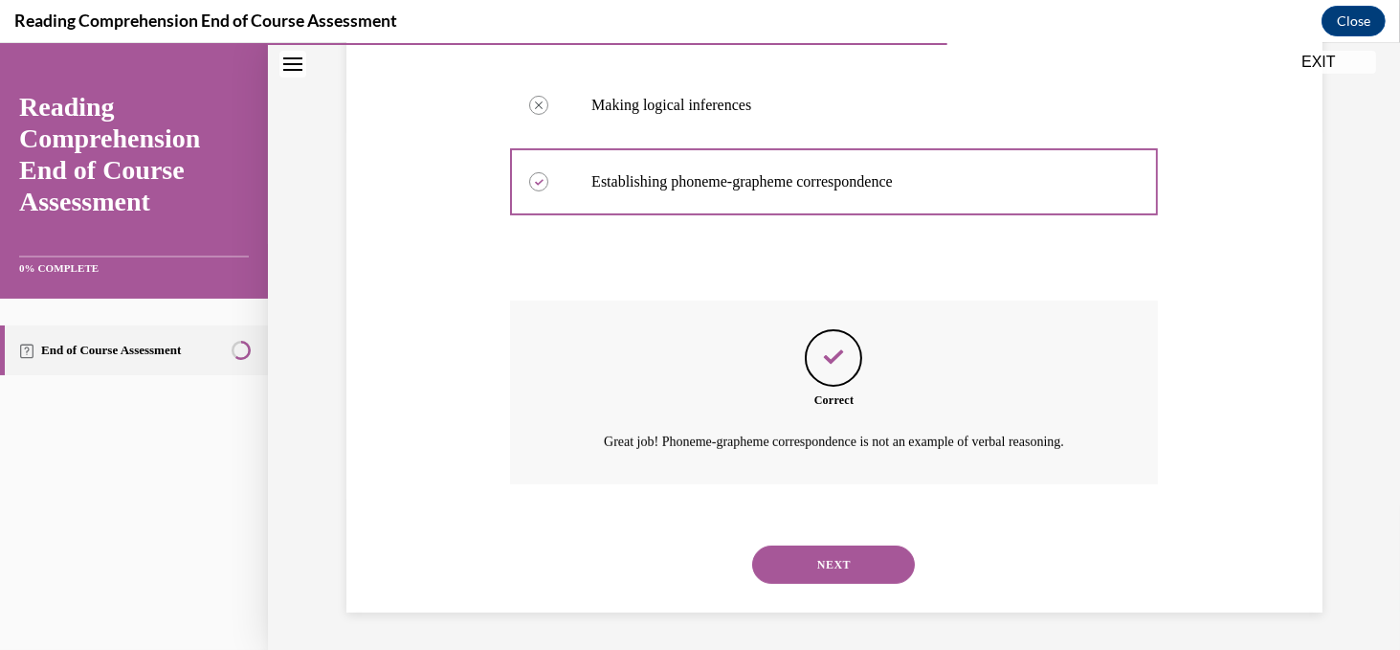
click at [847, 577] on button "NEXT" at bounding box center [833, 564] width 163 height 38
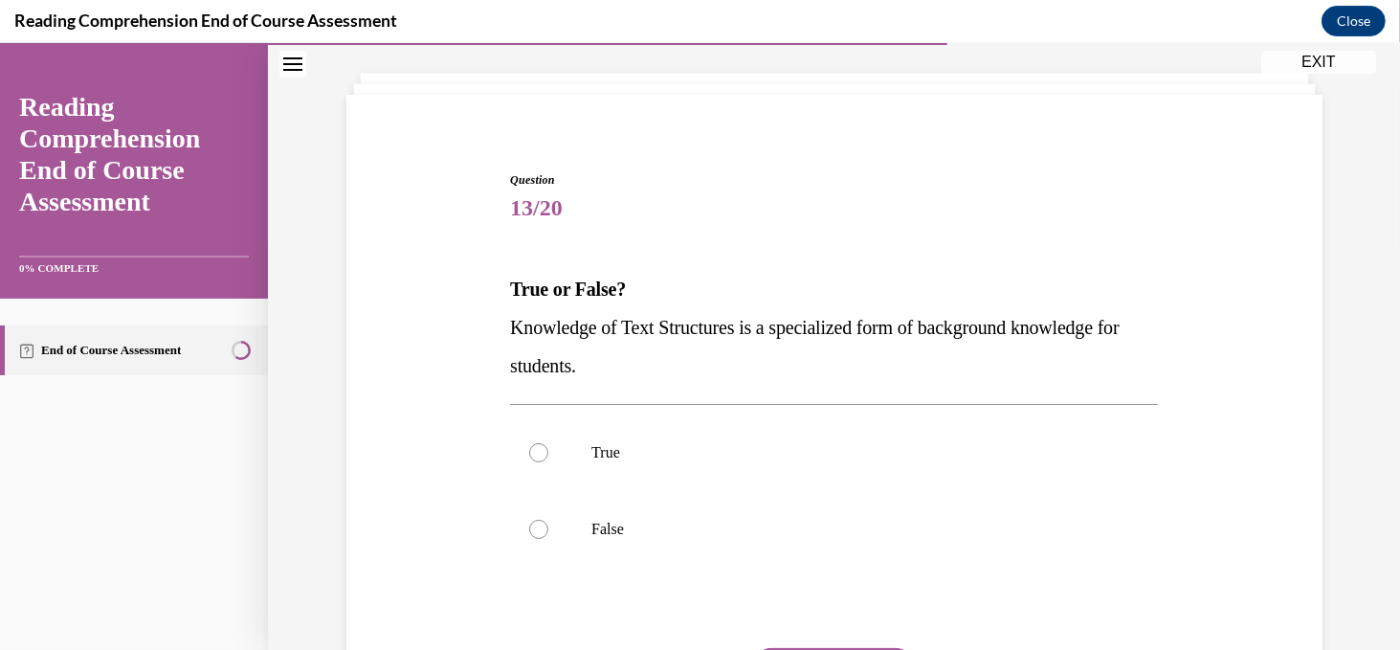
scroll to position [96, 0]
click at [541, 442] on div at bounding box center [538, 451] width 19 height 19
click at [541, 442] on input "True" at bounding box center [538, 451] width 19 height 19
radio input "true"
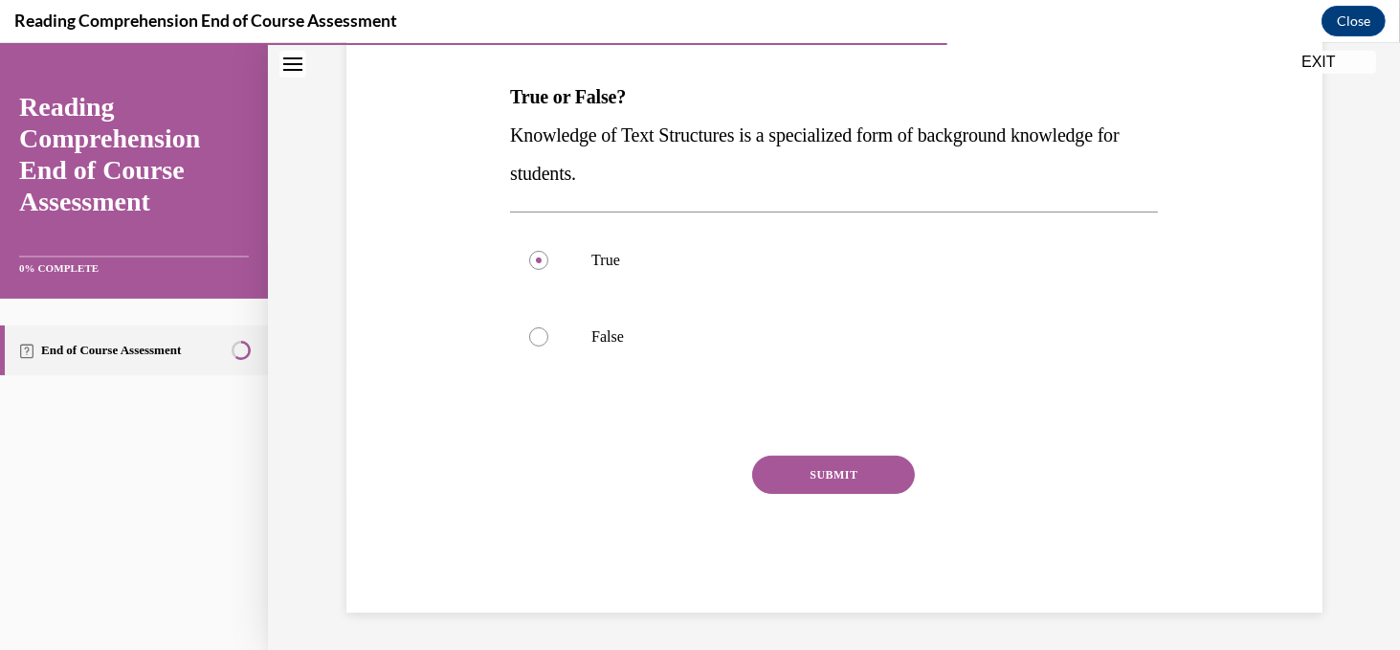
click at [826, 478] on button "SUBMIT" at bounding box center [833, 474] width 163 height 38
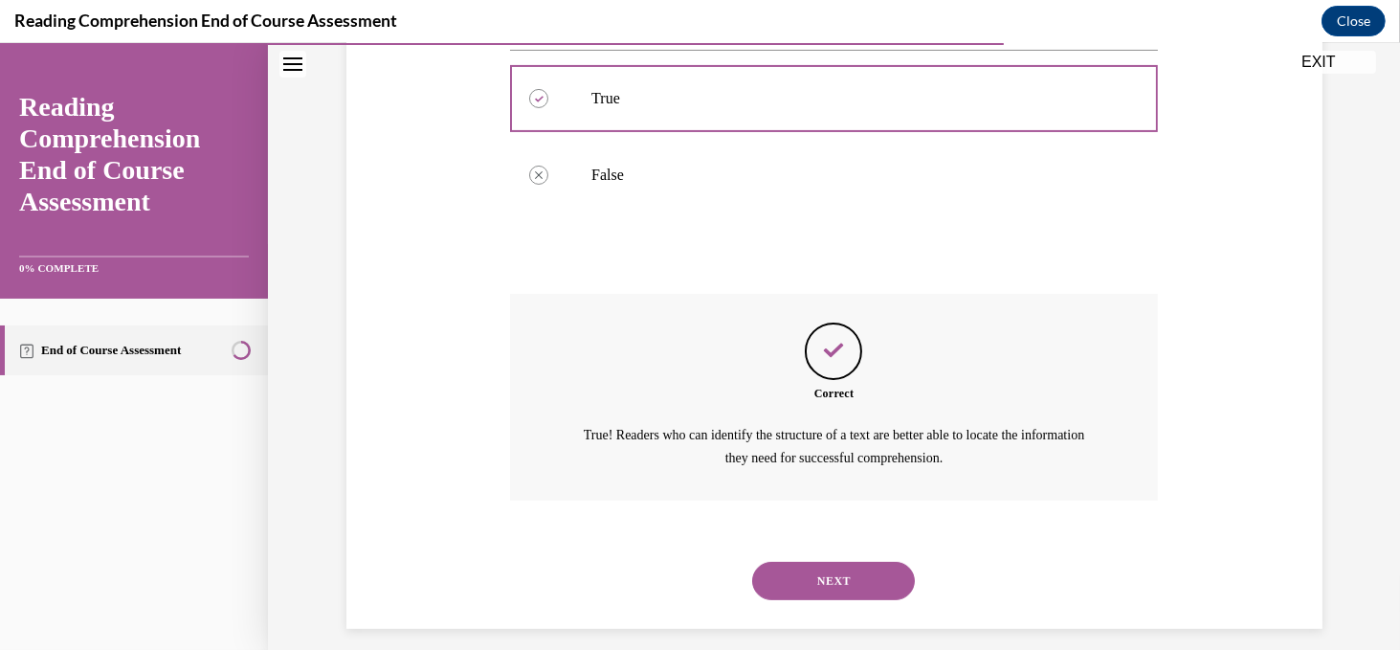
scroll to position [465, 0]
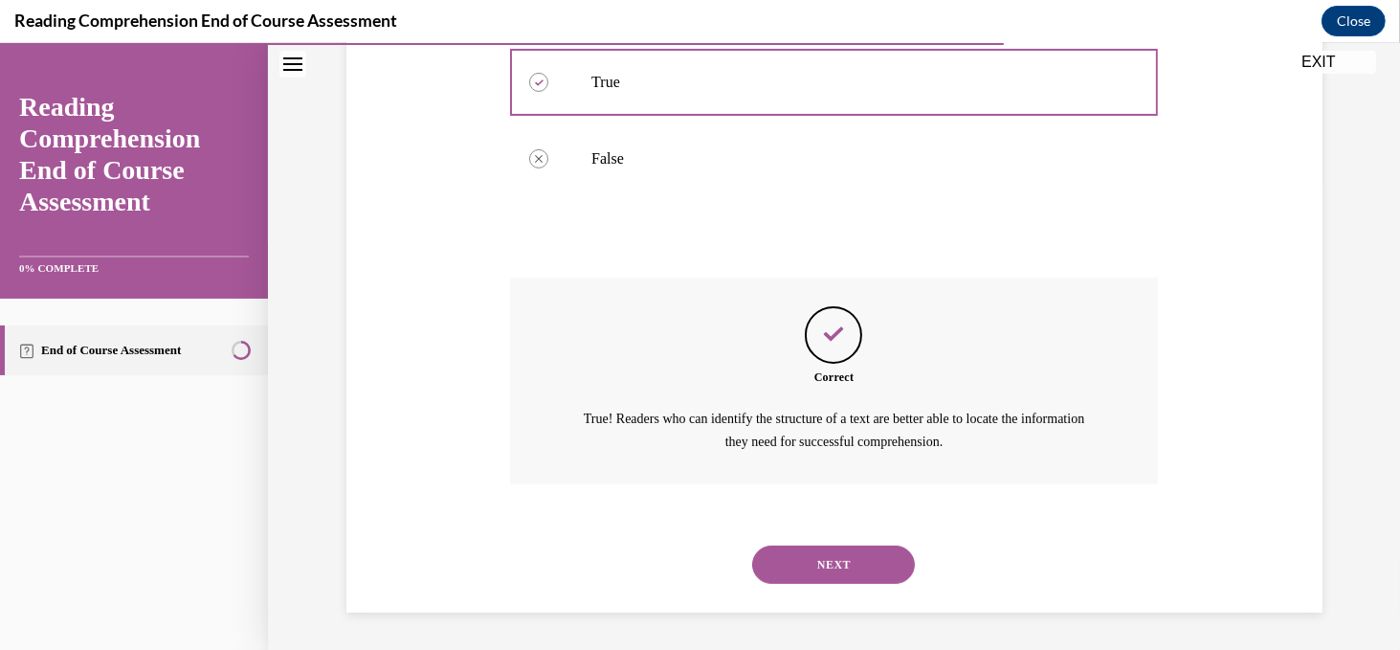
click at [830, 568] on button "NEXT" at bounding box center [833, 564] width 163 height 38
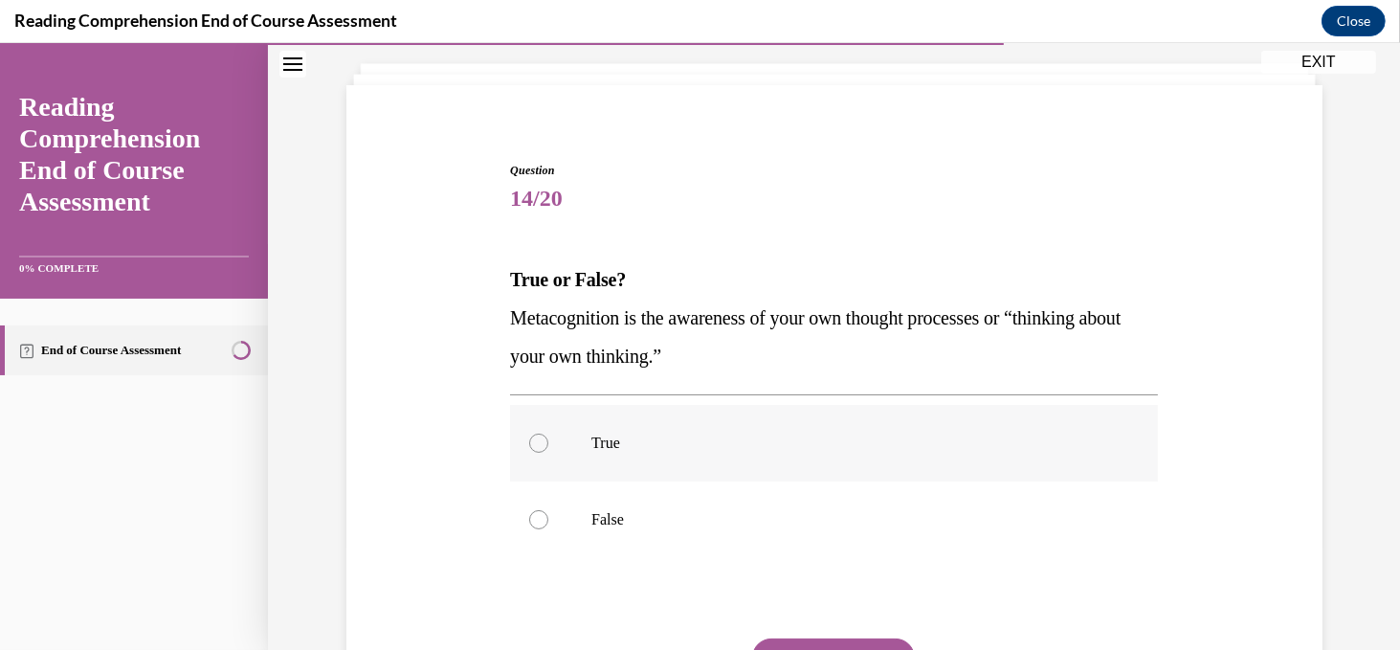
scroll to position [122, 0]
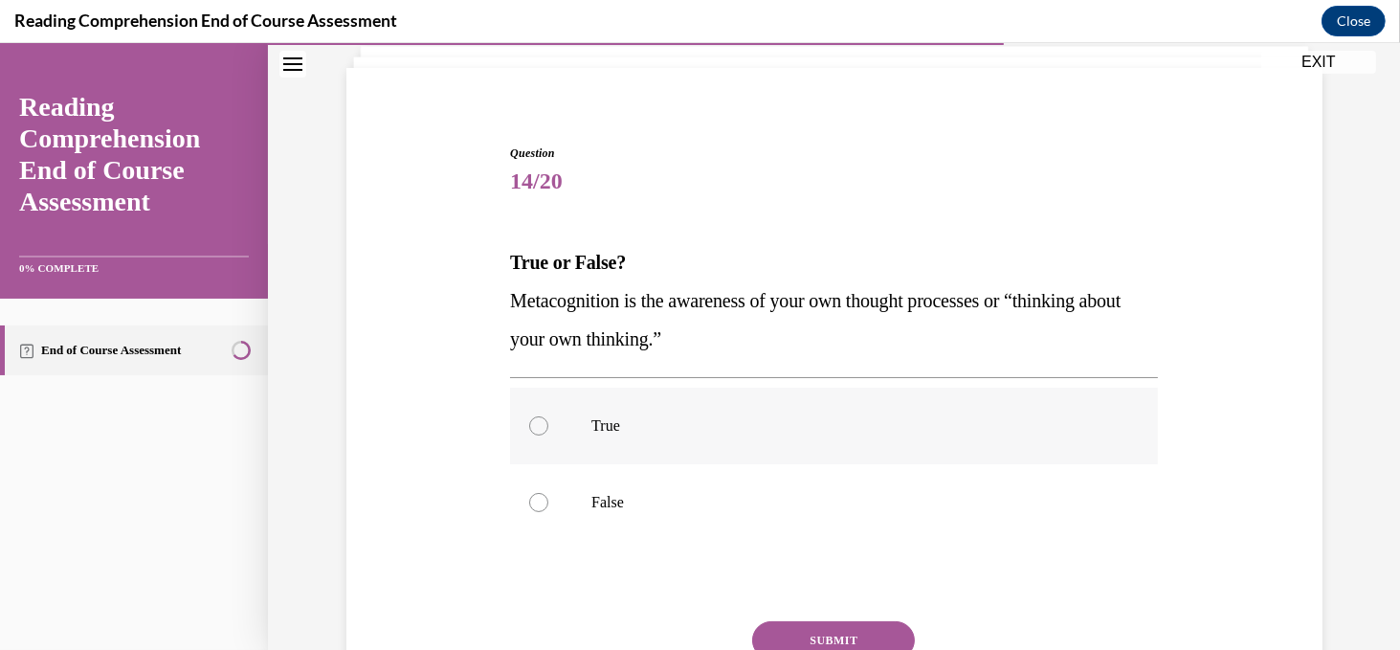
click at [529, 425] on div at bounding box center [538, 425] width 19 height 19
click at [529, 425] on input "True" at bounding box center [538, 425] width 19 height 19
radio input "true"
click at [803, 635] on button "SUBMIT" at bounding box center [833, 640] width 163 height 38
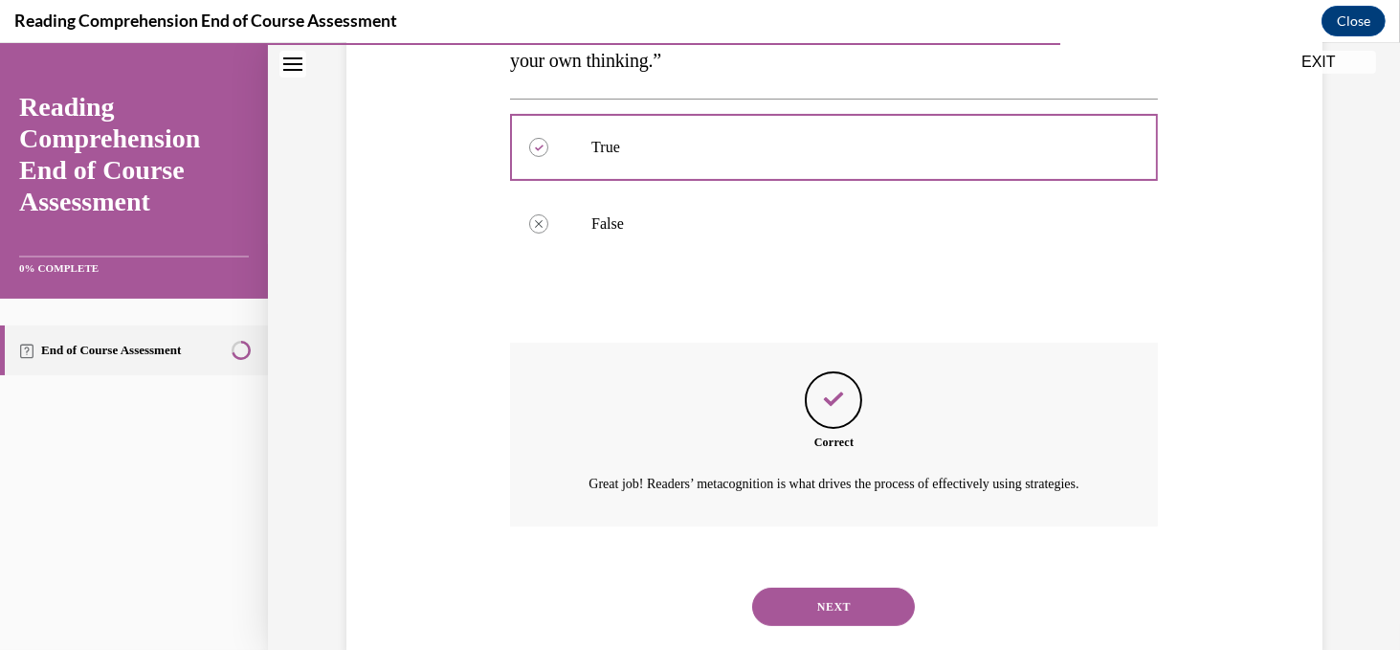
scroll to position [465, 0]
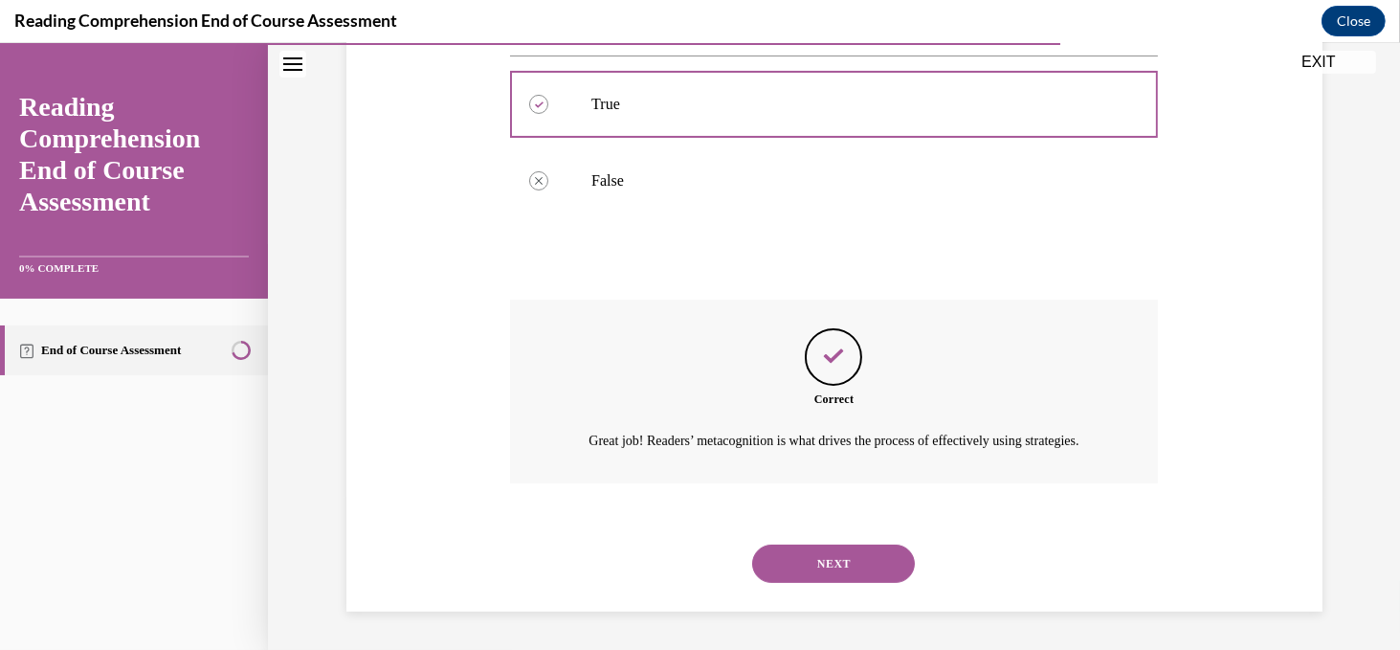
click at [828, 564] on button "NEXT" at bounding box center [833, 563] width 163 height 38
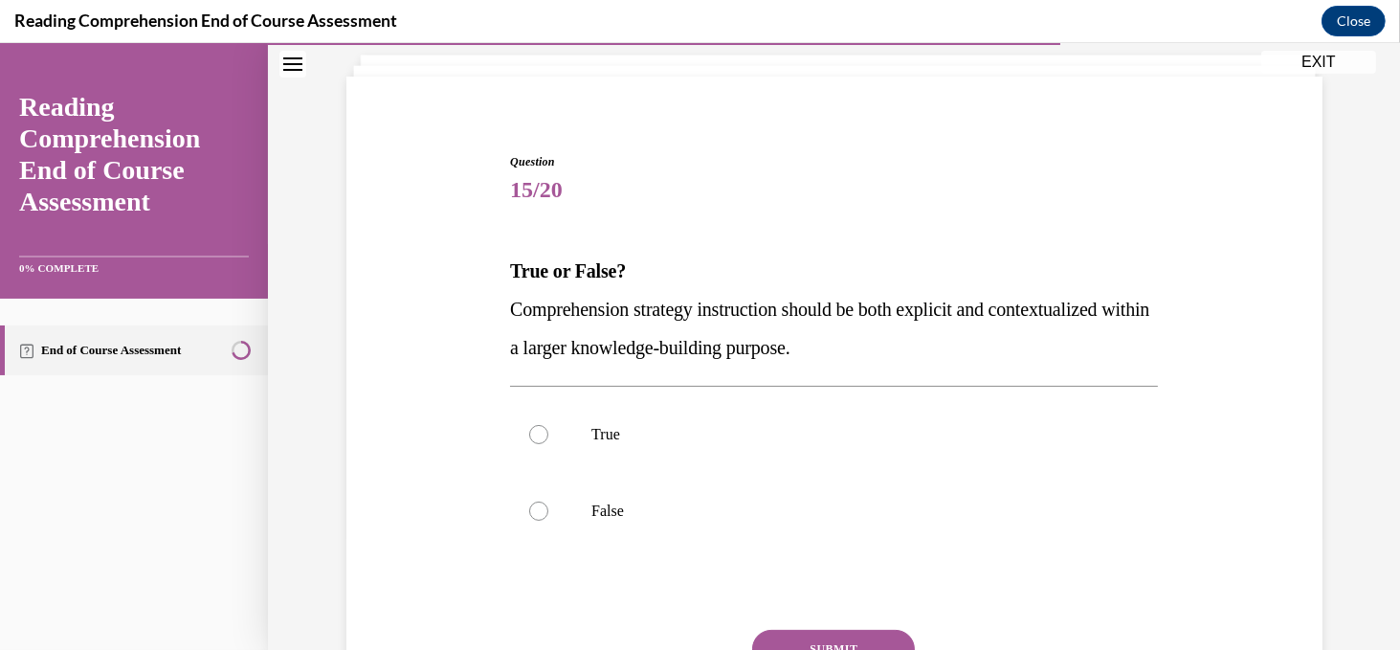
scroll to position [114, 0]
click at [537, 431] on div at bounding box center [538, 433] width 19 height 19
click at [537, 431] on input "True" at bounding box center [538, 433] width 19 height 19
radio input "true"
click at [793, 638] on button "SUBMIT" at bounding box center [833, 648] width 163 height 38
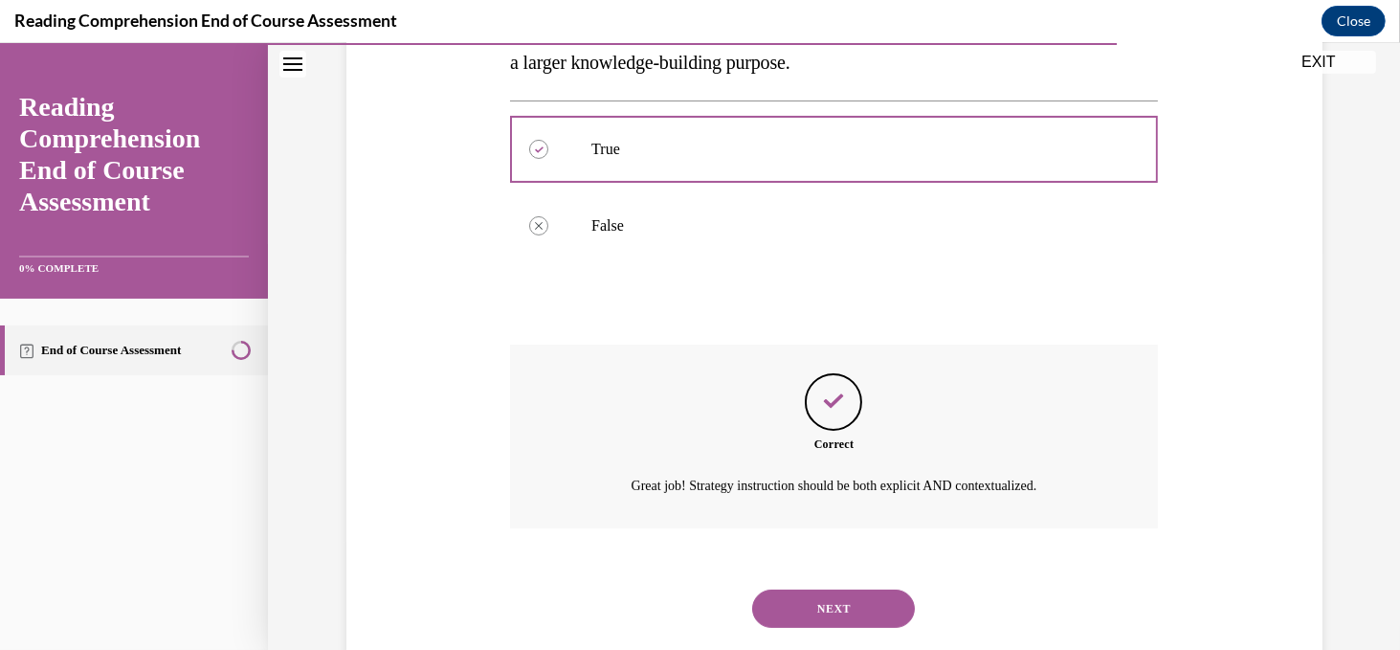
scroll to position [442, 0]
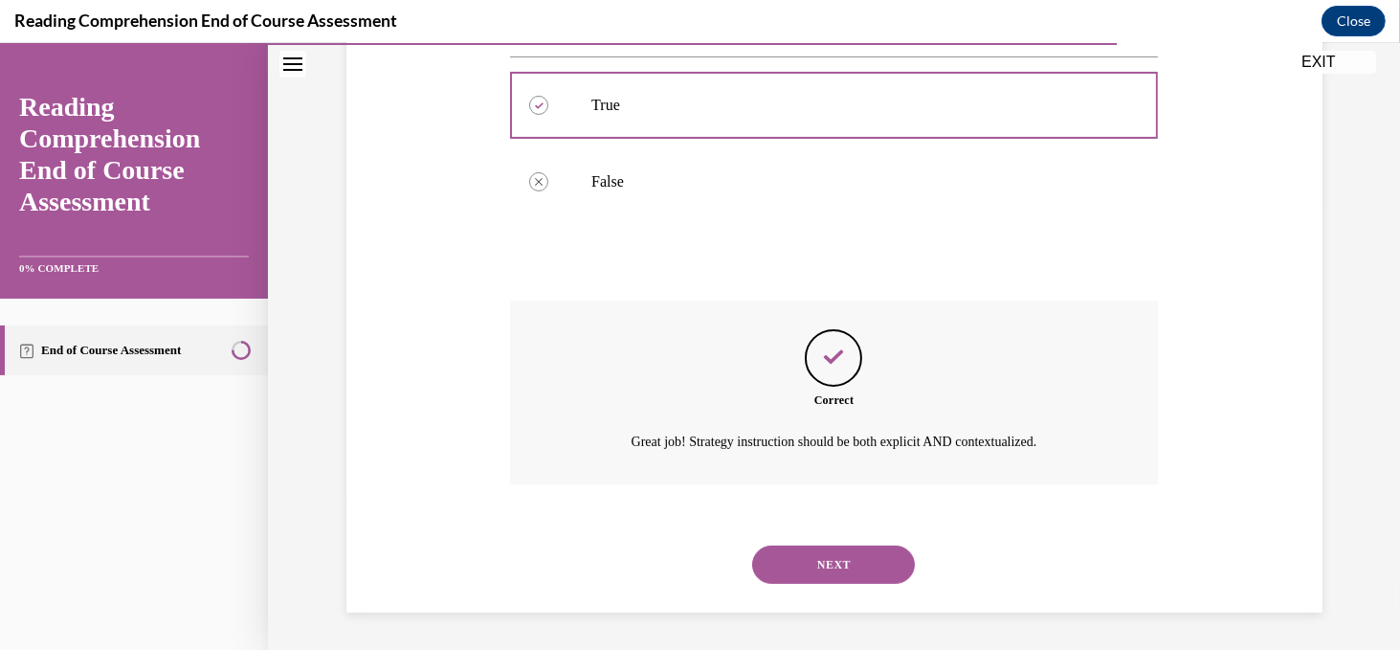
click at [839, 566] on button "NEXT" at bounding box center [833, 564] width 163 height 38
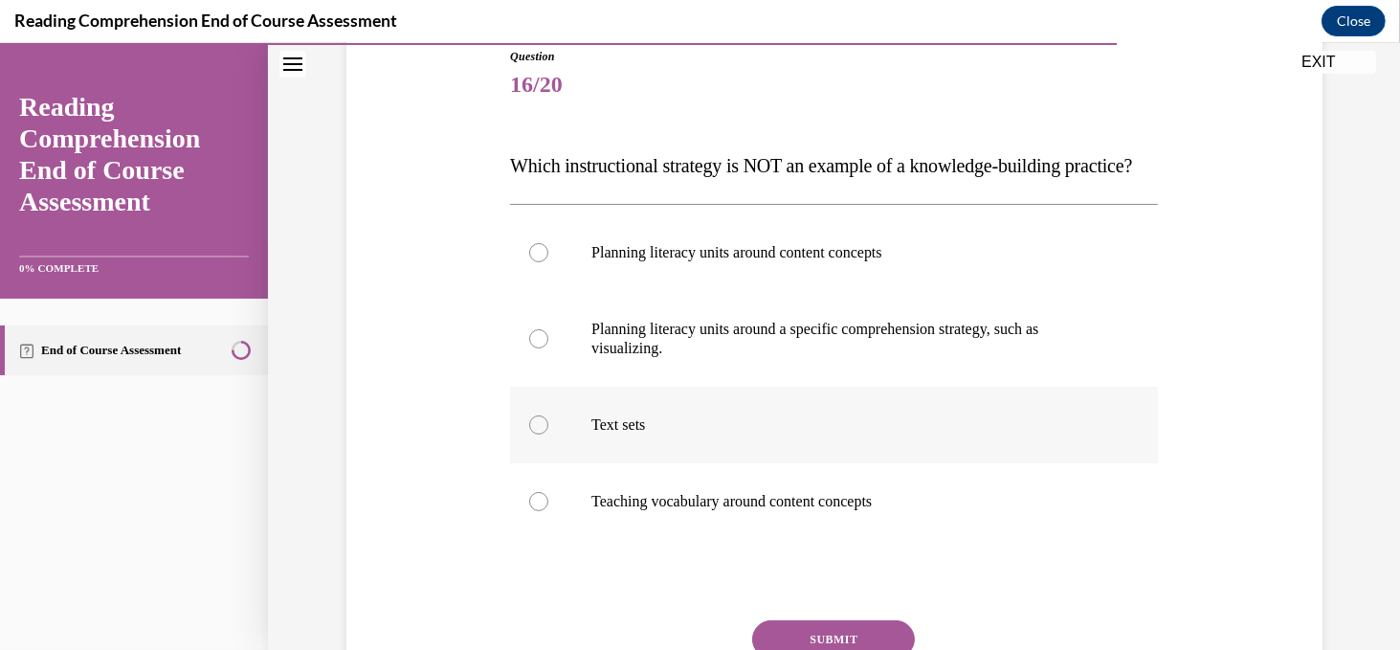
scroll to position [229, 0]
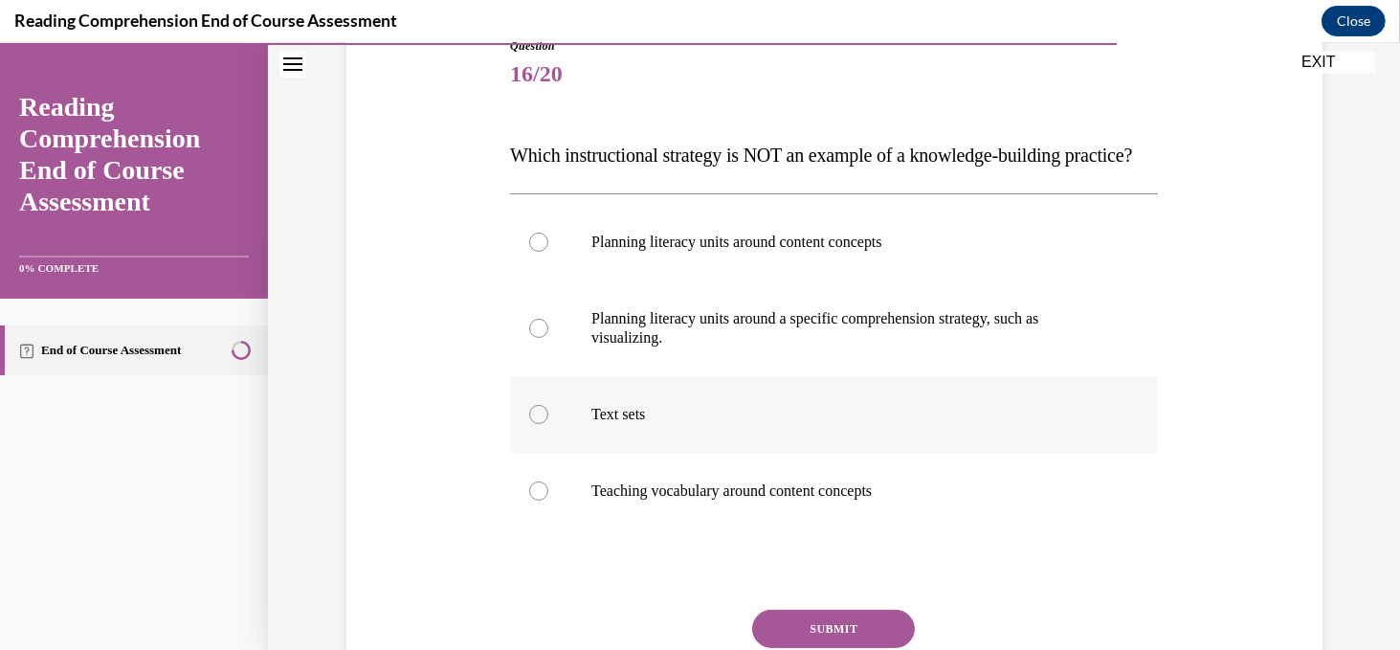
click at [536, 424] on div at bounding box center [538, 414] width 19 height 19
click at [536, 424] on input "Text sets" at bounding box center [538, 414] width 19 height 19
radio input "true"
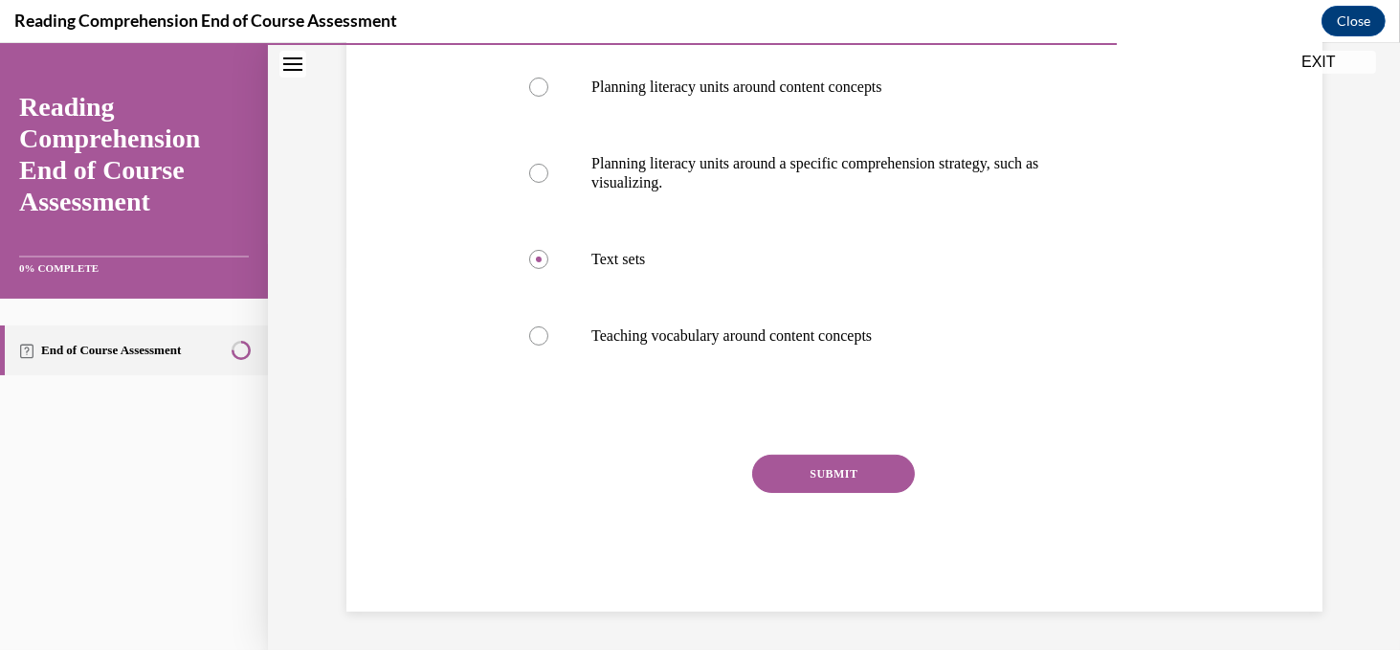
click at [851, 482] on button "SUBMIT" at bounding box center [833, 473] width 163 height 38
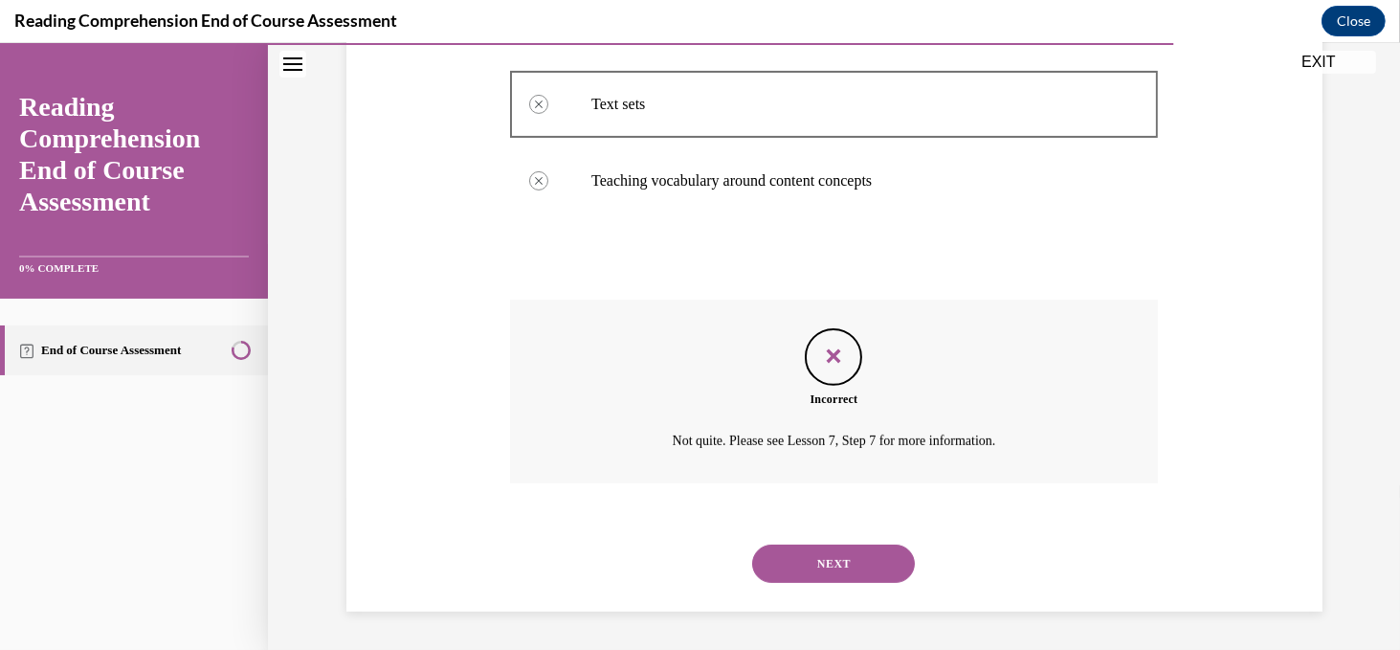
scroll to position [576, 0]
click at [831, 559] on button "NEXT" at bounding box center [833, 563] width 163 height 38
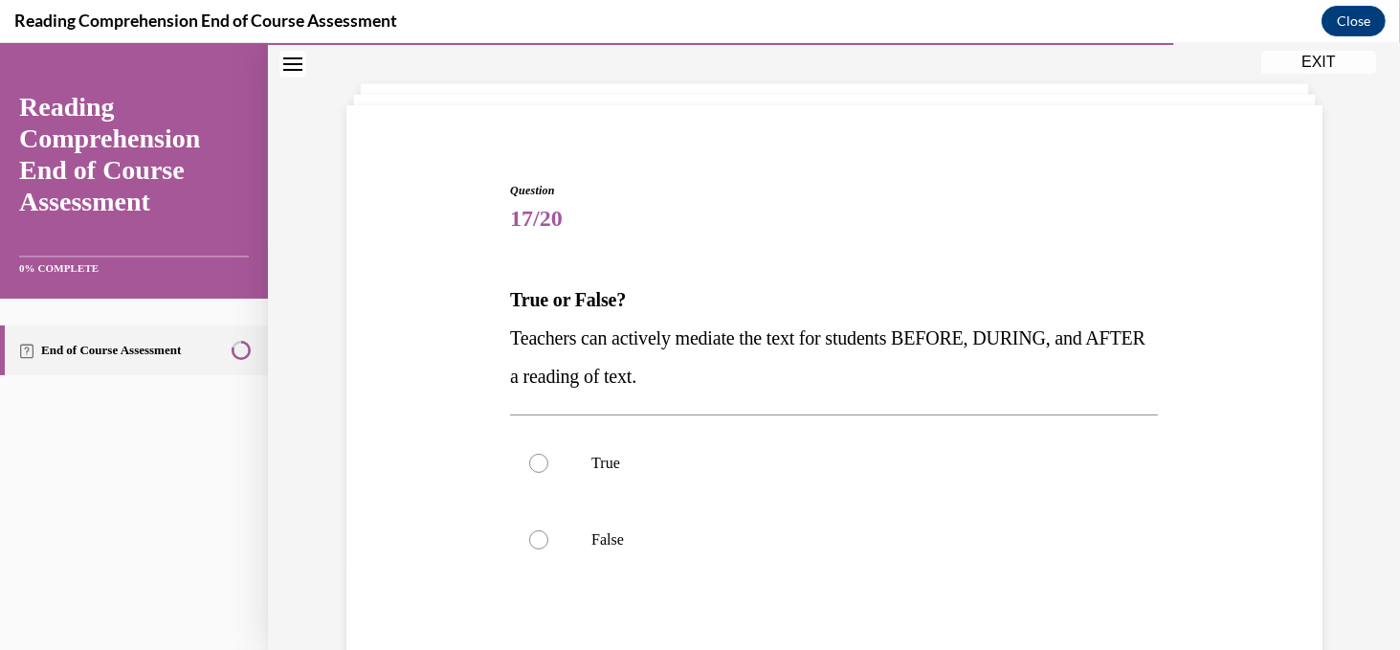
scroll to position [90, 0]
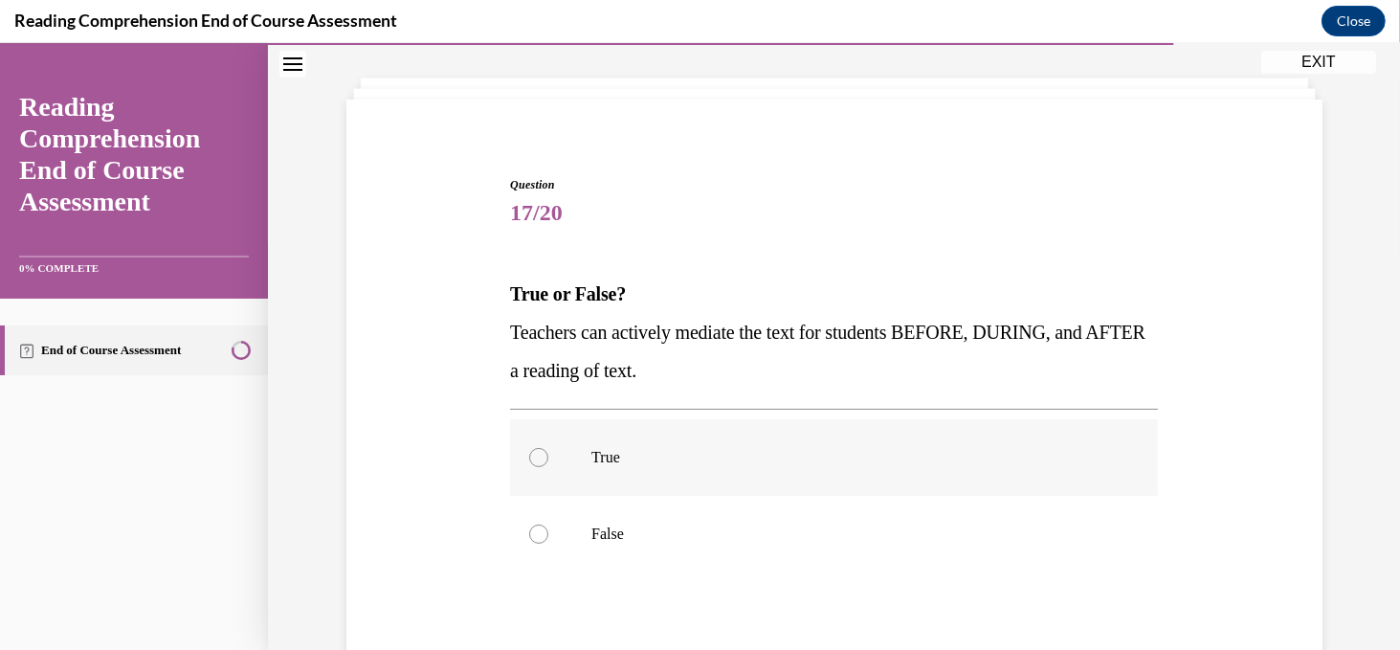
click at [540, 457] on div at bounding box center [538, 457] width 19 height 19
click at [540, 457] on input "True" at bounding box center [538, 457] width 19 height 19
radio input "true"
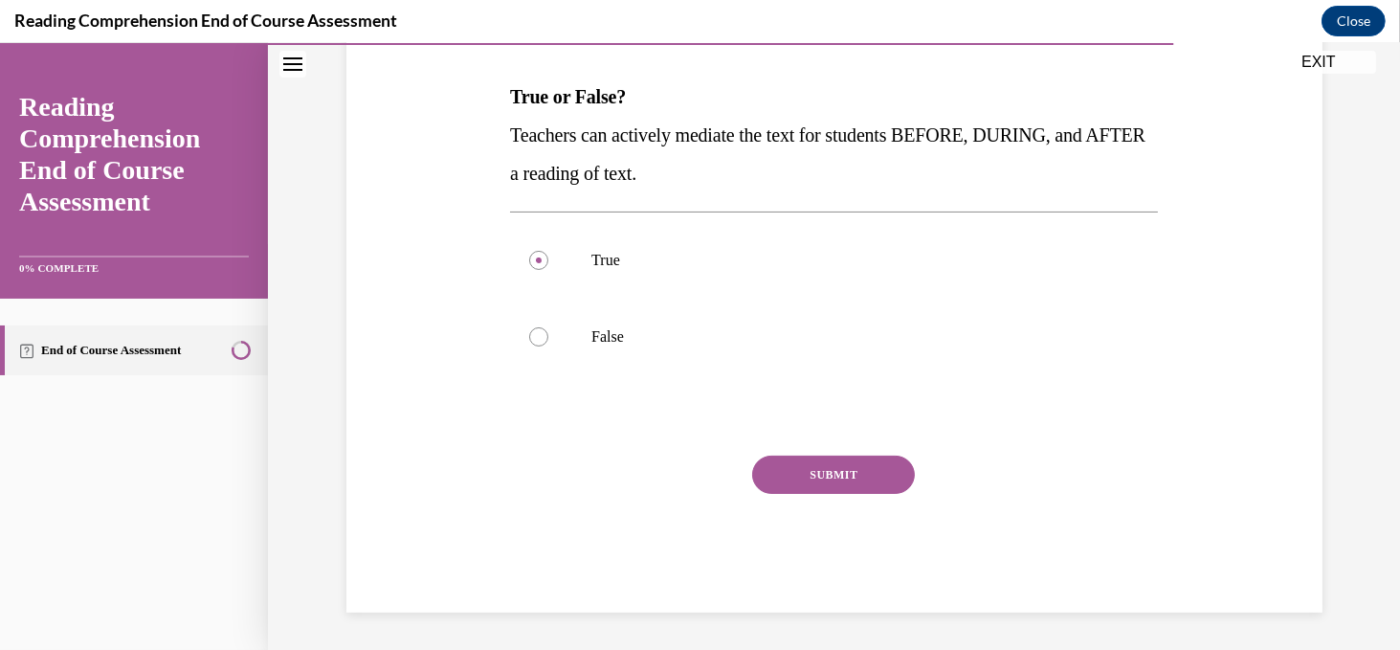
click at [833, 472] on button "SUBMIT" at bounding box center [833, 474] width 163 height 38
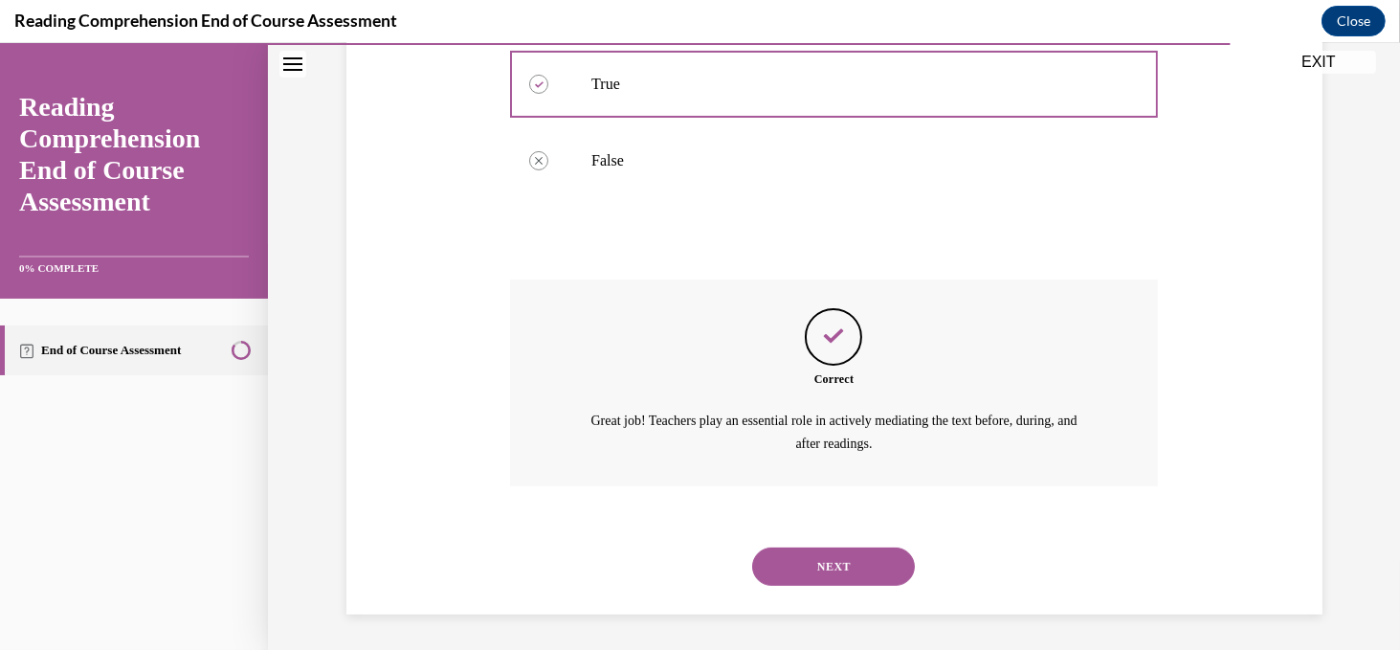
scroll to position [465, 0]
click at [856, 562] on button "NEXT" at bounding box center [833, 564] width 163 height 38
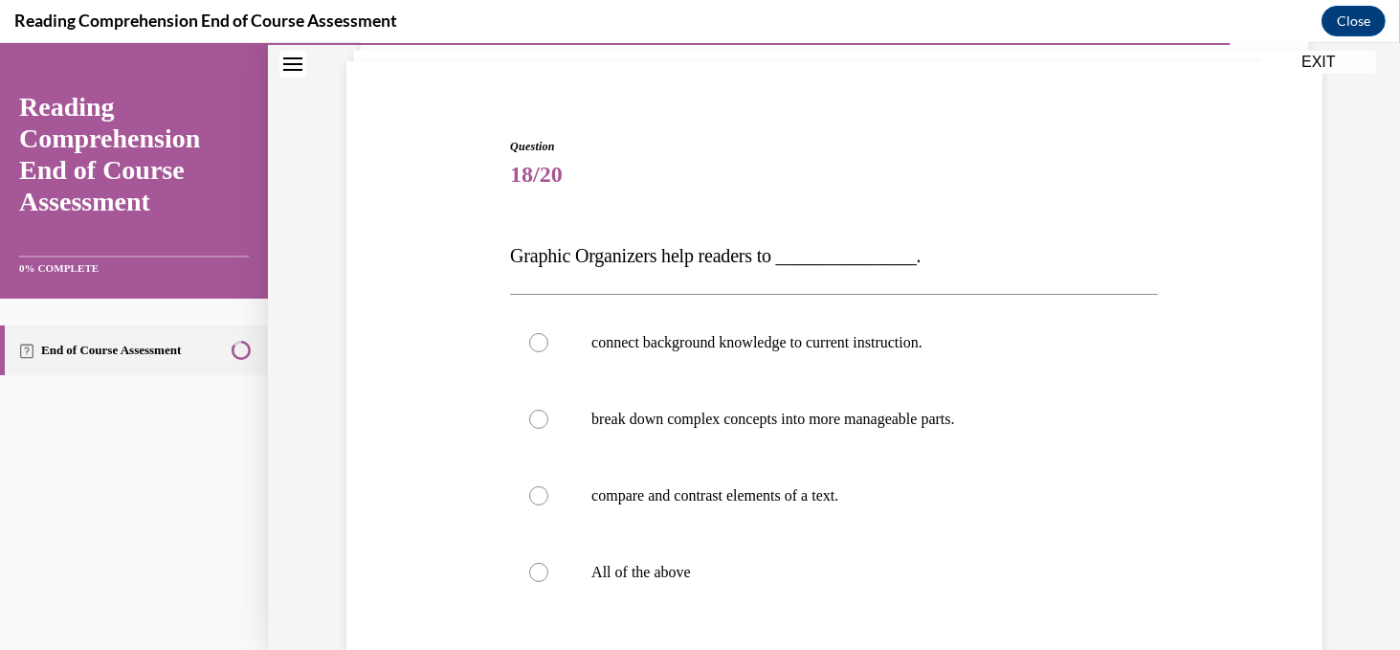
scroll to position [149, 0]
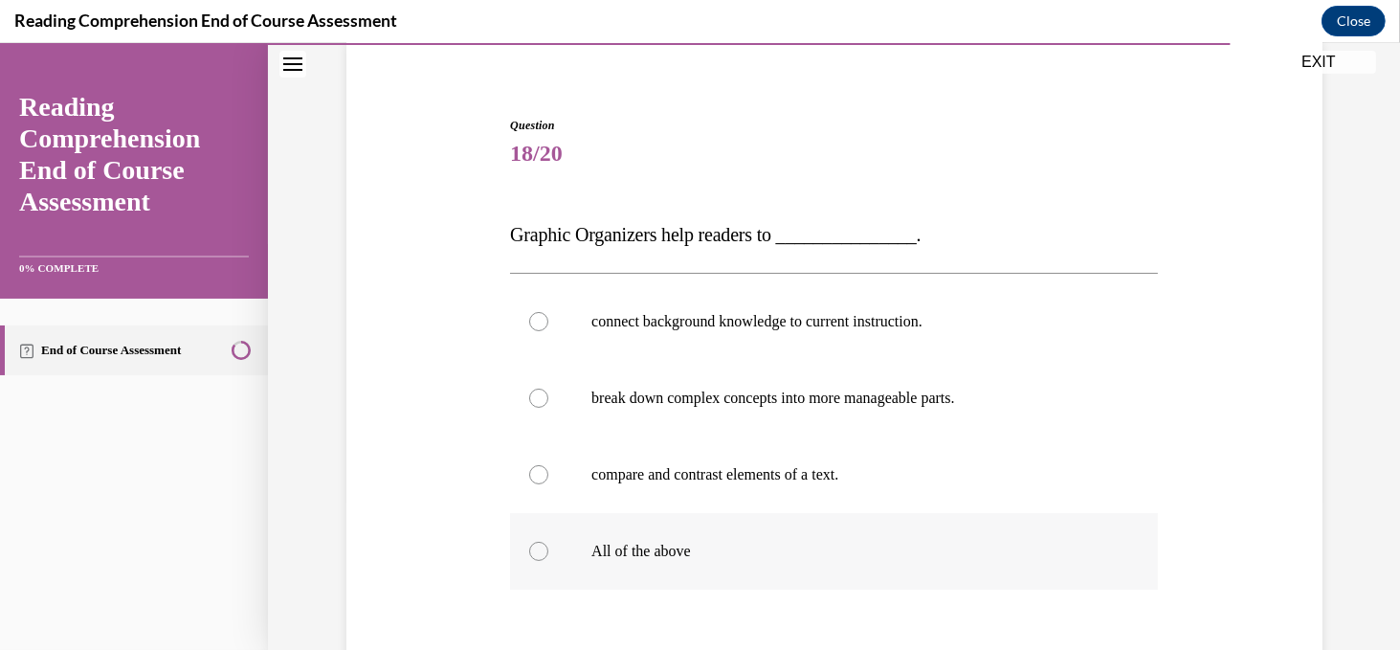
click at [545, 555] on div at bounding box center [538, 550] width 19 height 19
click at [545, 555] on input "All of the above" at bounding box center [538, 550] width 19 height 19
radio input "true"
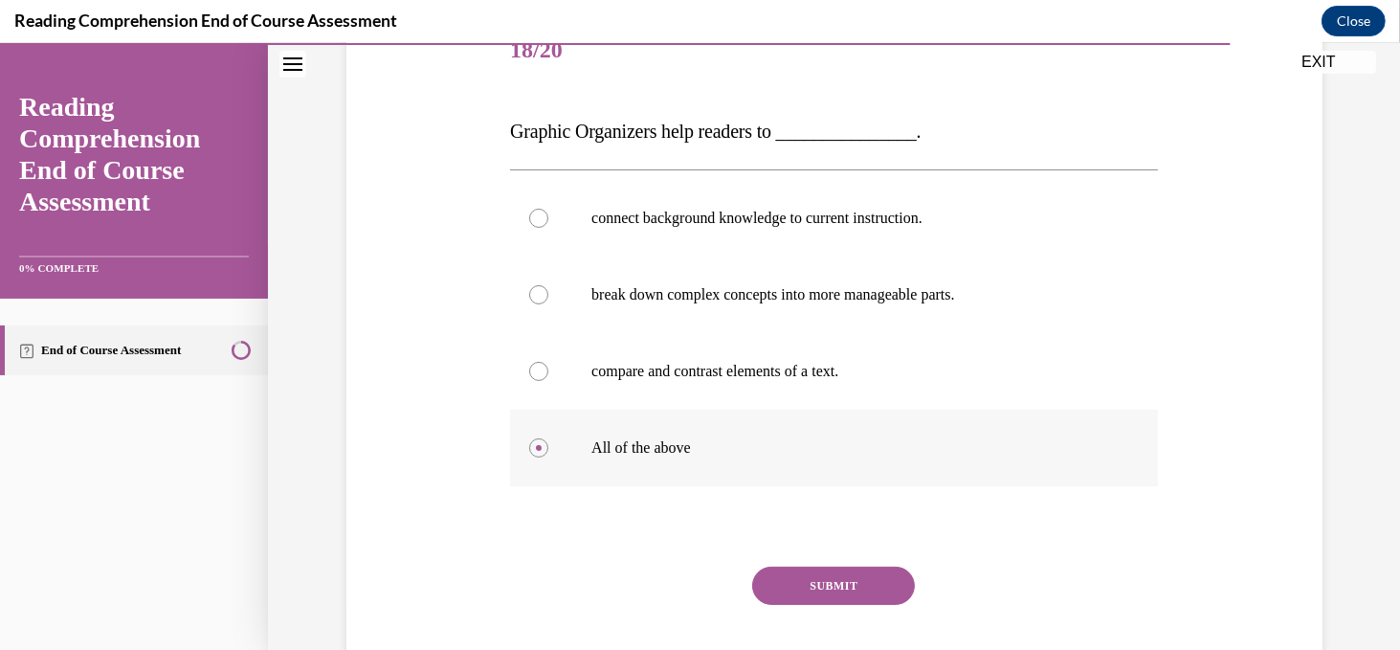
scroll to position [276, 0]
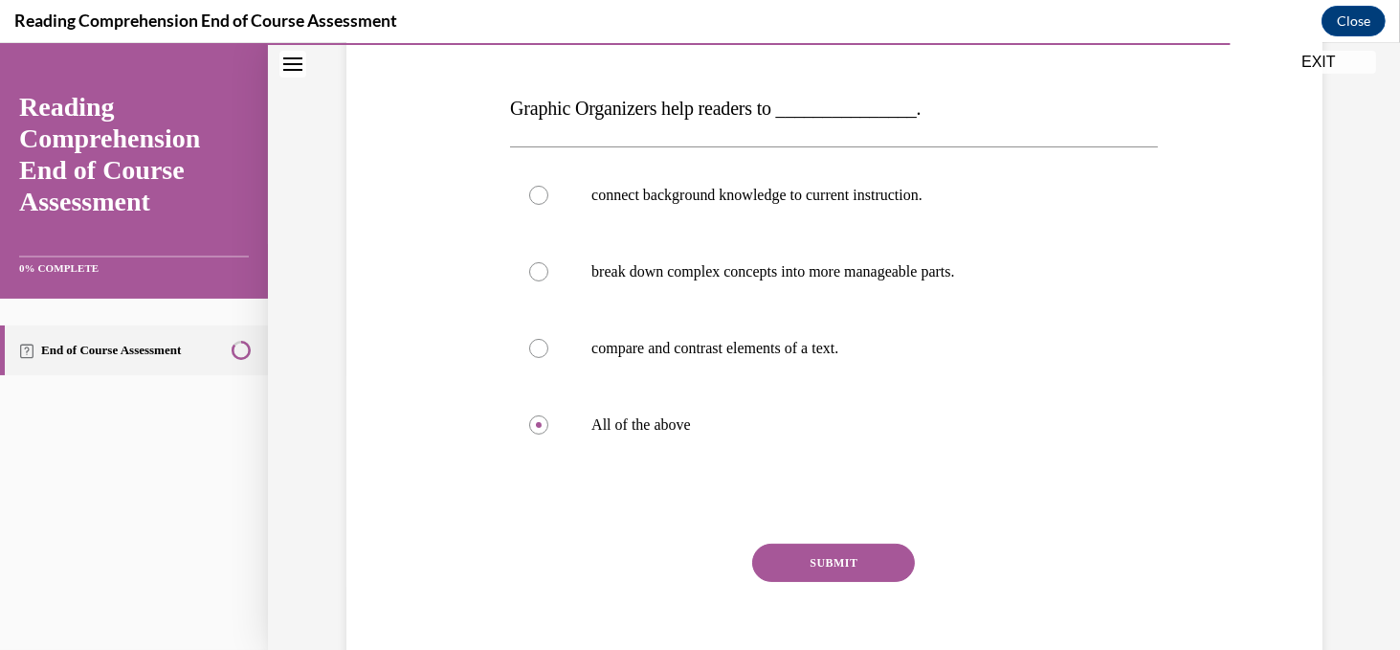
click at [838, 557] on button "SUBMIT" at bounding box center [833, 562] width 163 height 38
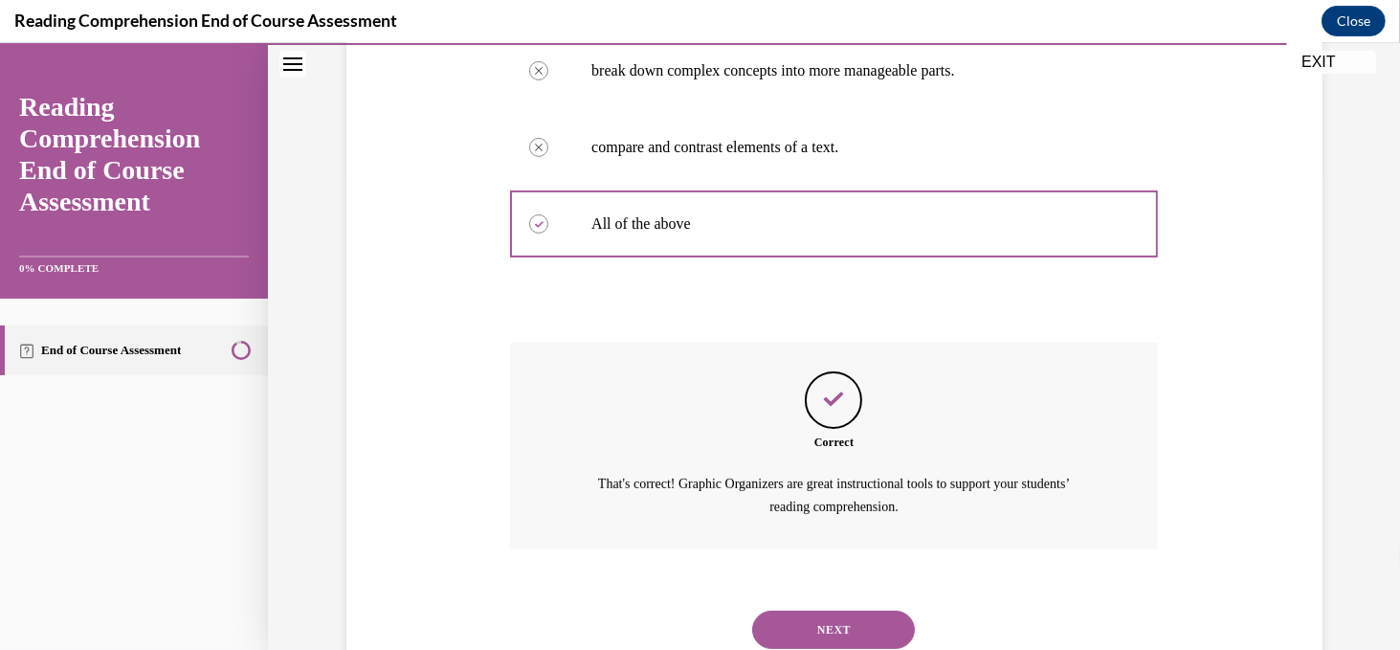
scroll to position [541, 0]
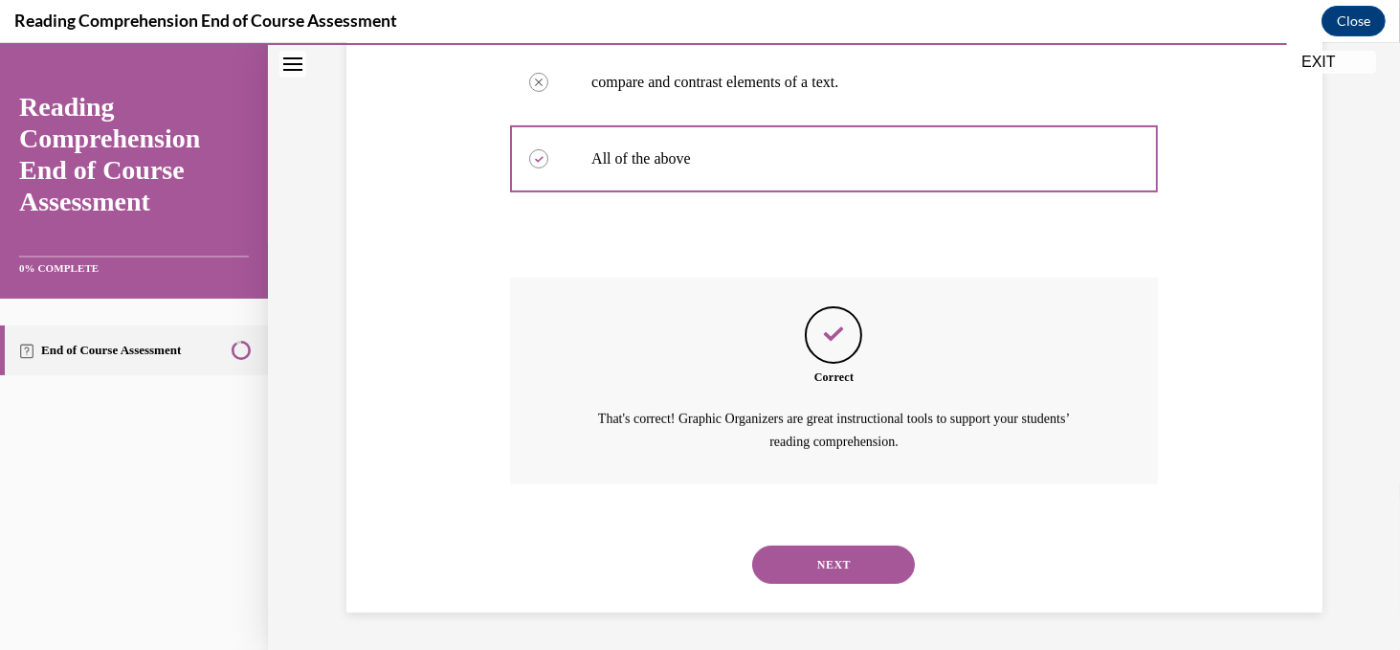
click at [828, 578] on button "NEXT" at bounding box center [833, 564] width 163 height 38
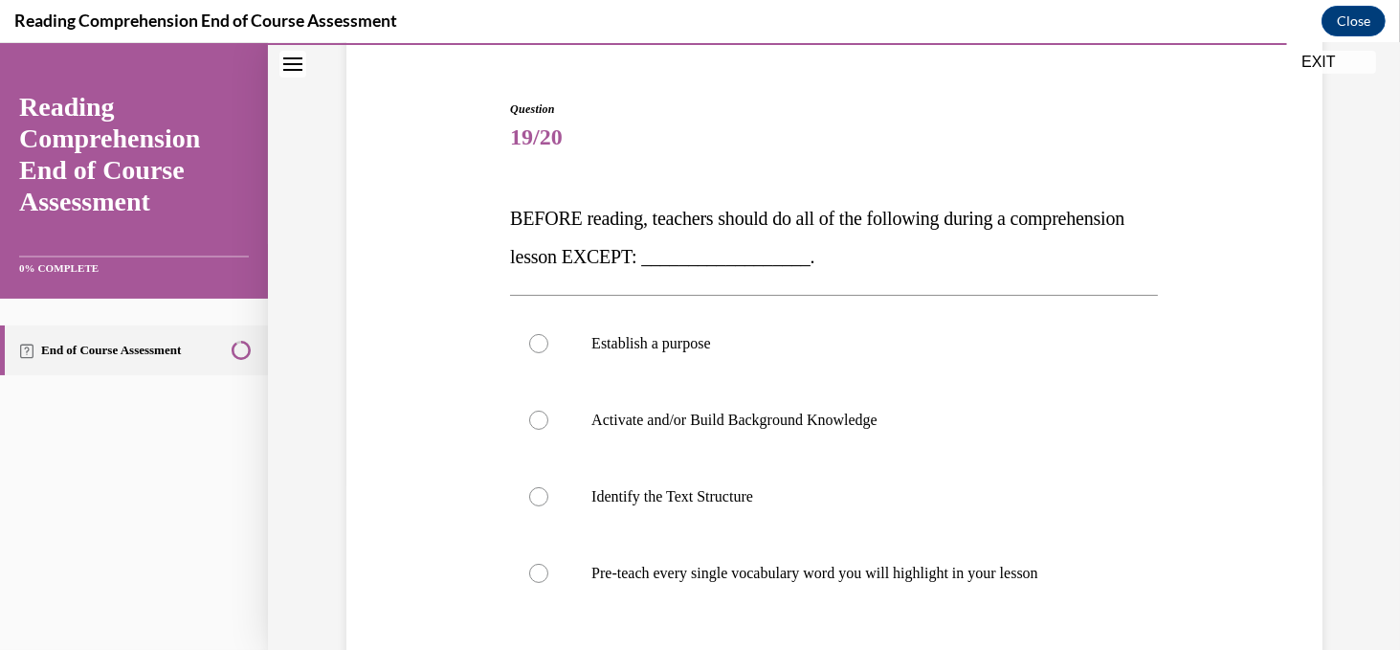
scroll to position [167, 0]
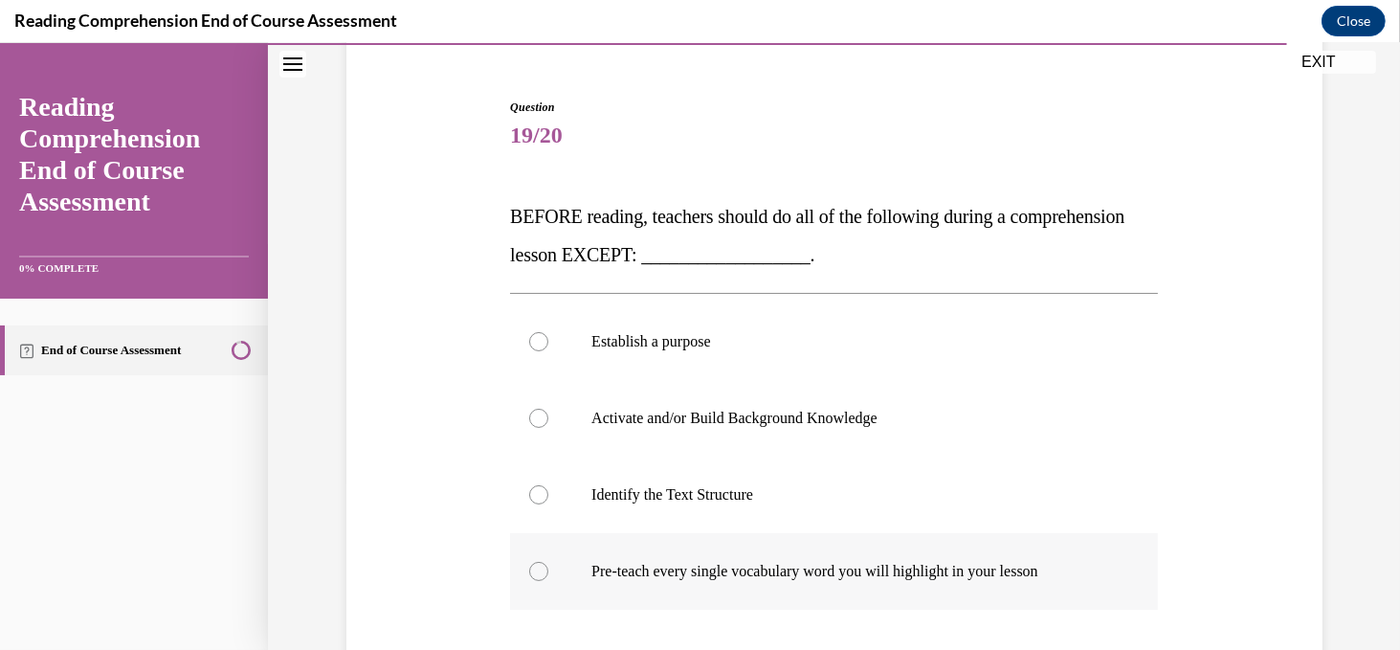
click at [543, 569] on div at bounding box center [538, 571] width 19 height 19
click at [543, 569] on input "Pre-teach every single vocabulary word you will highlight in your lesson" at bounding box center [538, 571] width 19 height 19
radio input "true"
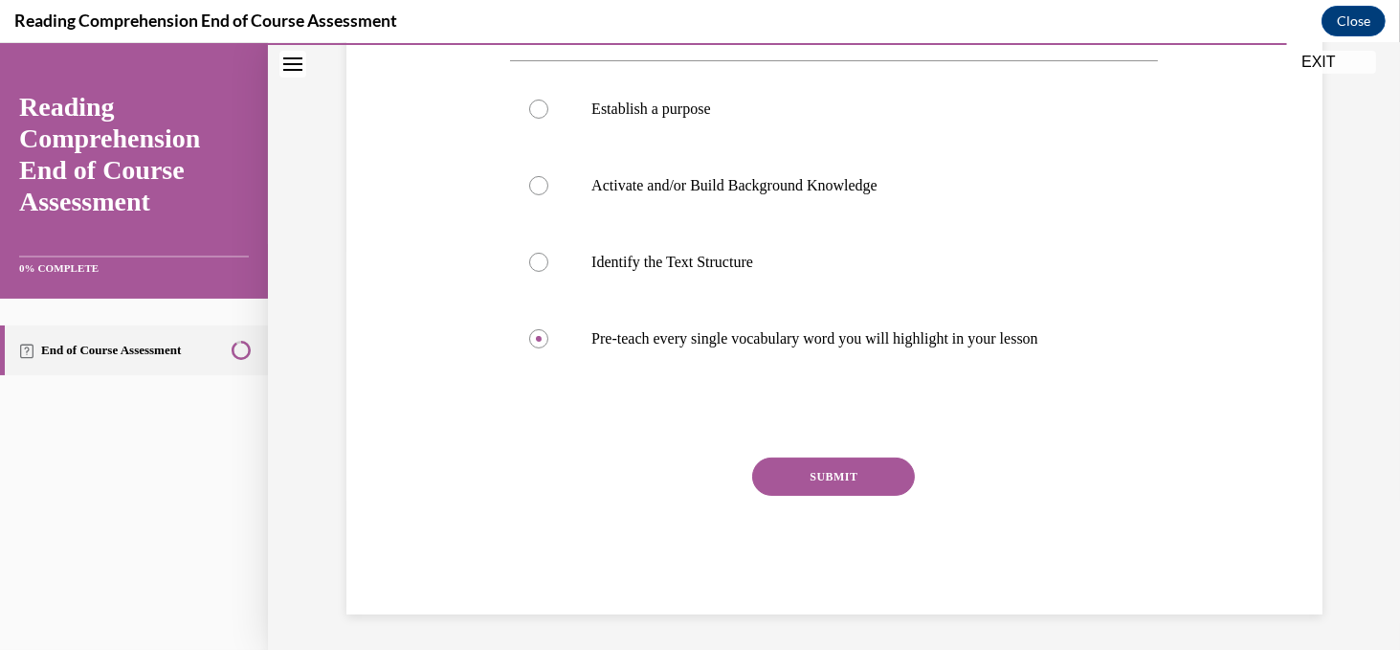
scroll to position [402, 0]
click at [854, 462] on button "SUBMIT" at bounding box center [833, 474] width 163 height 38
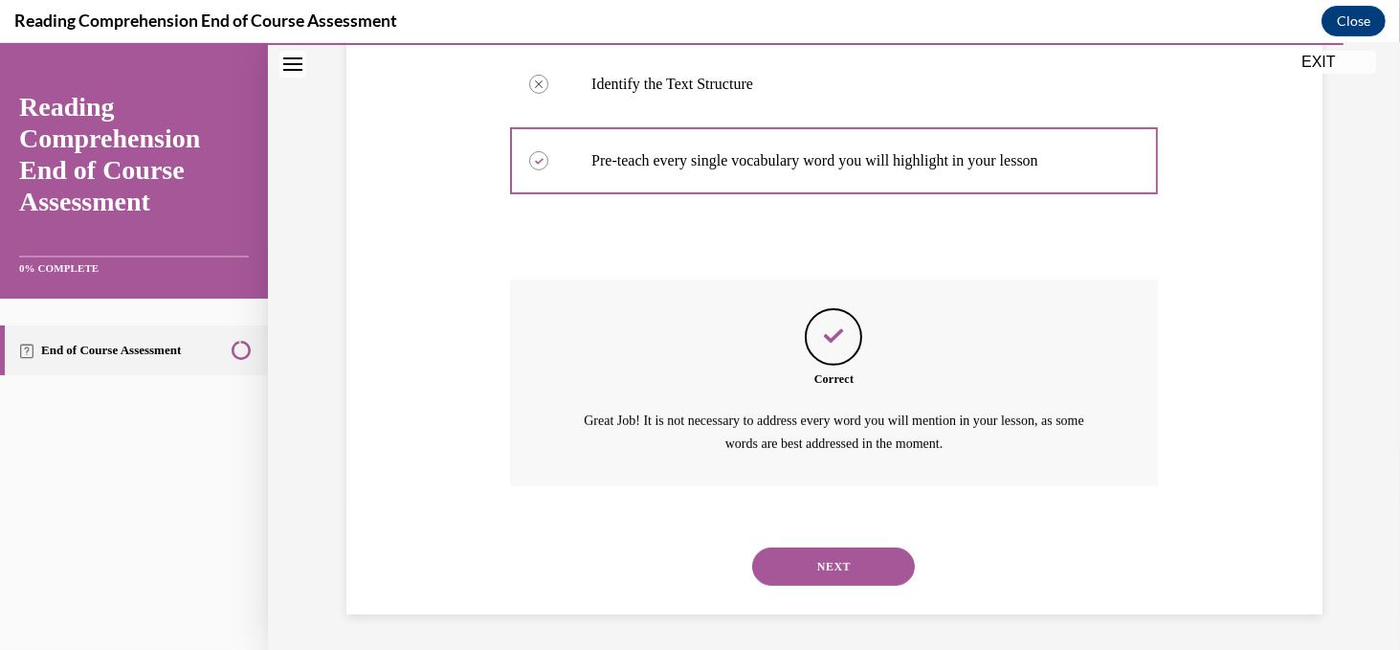
scroll to position [580, 0]
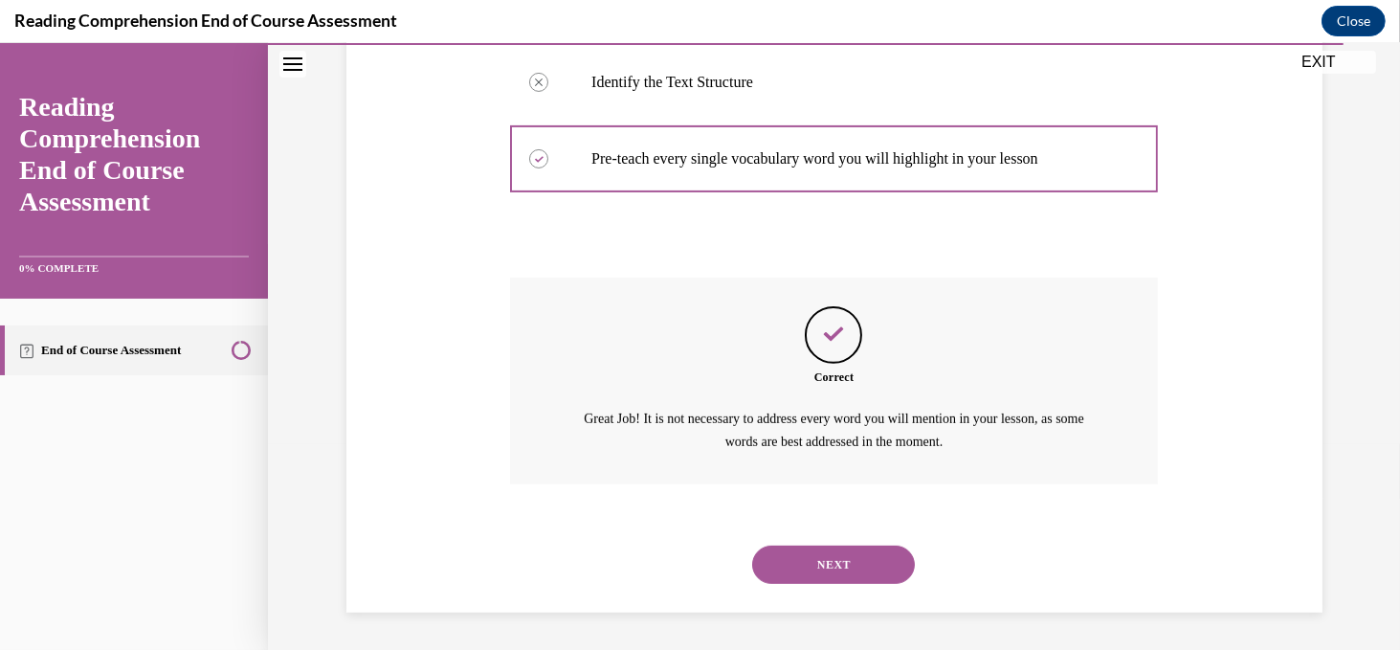
click at [848, 560] on button "NEXT" at bounding box center [833, 564] width 163 height 38
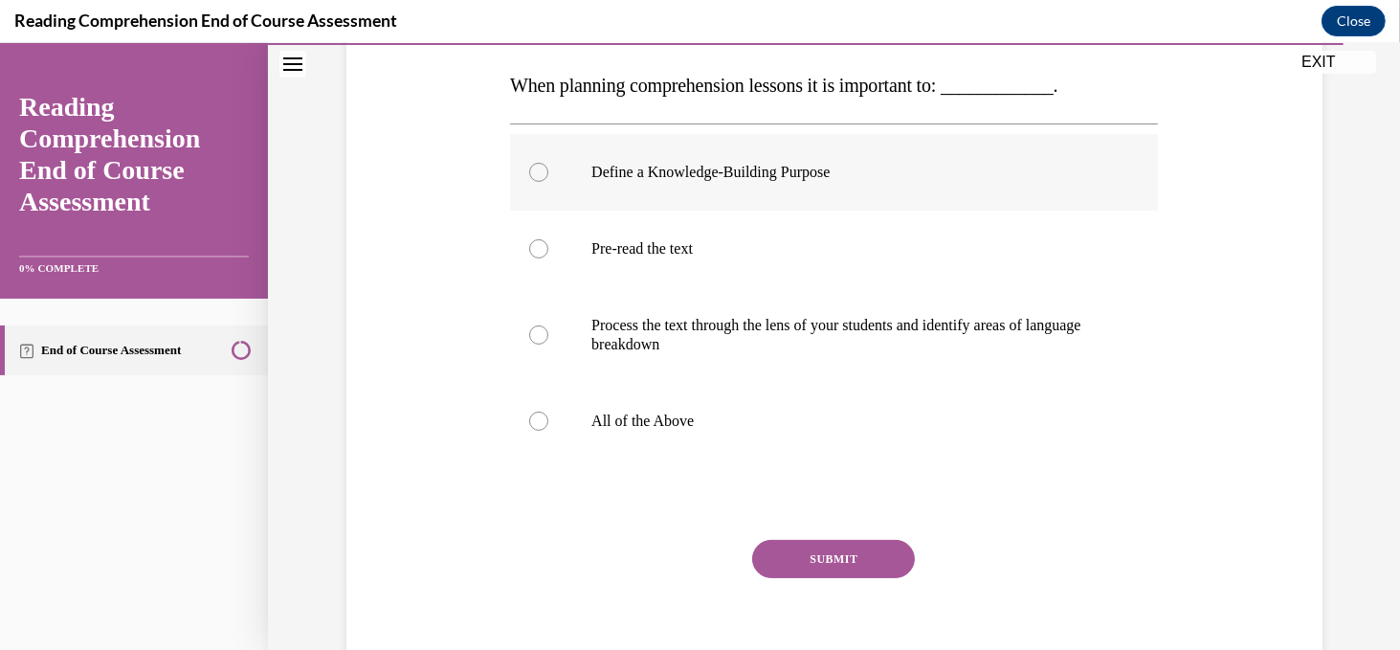
scroll to position [306, 0]
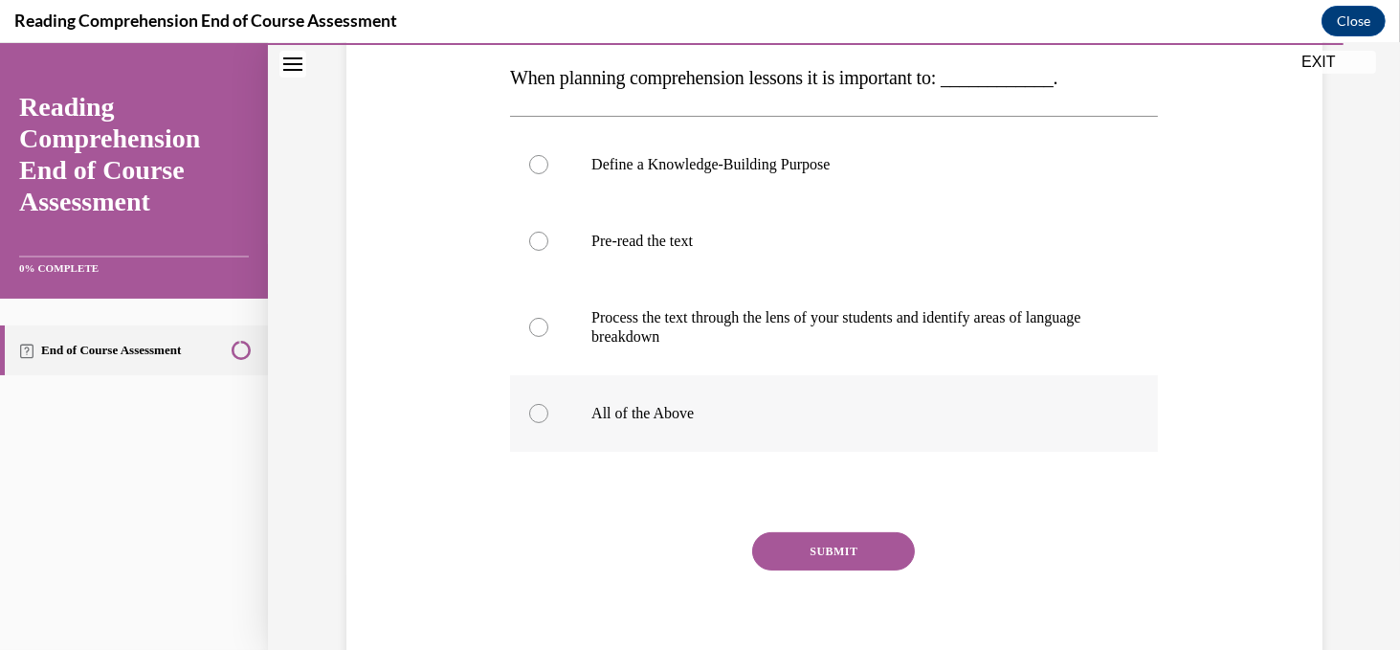
click at [543, 414] on div at bounding box center [538, 413] width 19 height 19
click at [543, 414] on input "All of the Above" at bounding box center [538, 413] width 19 height 19
radio input "true"
click at [810, 556] on button "SUBMIT" at bounding box center [833, 551] width 163 height 38
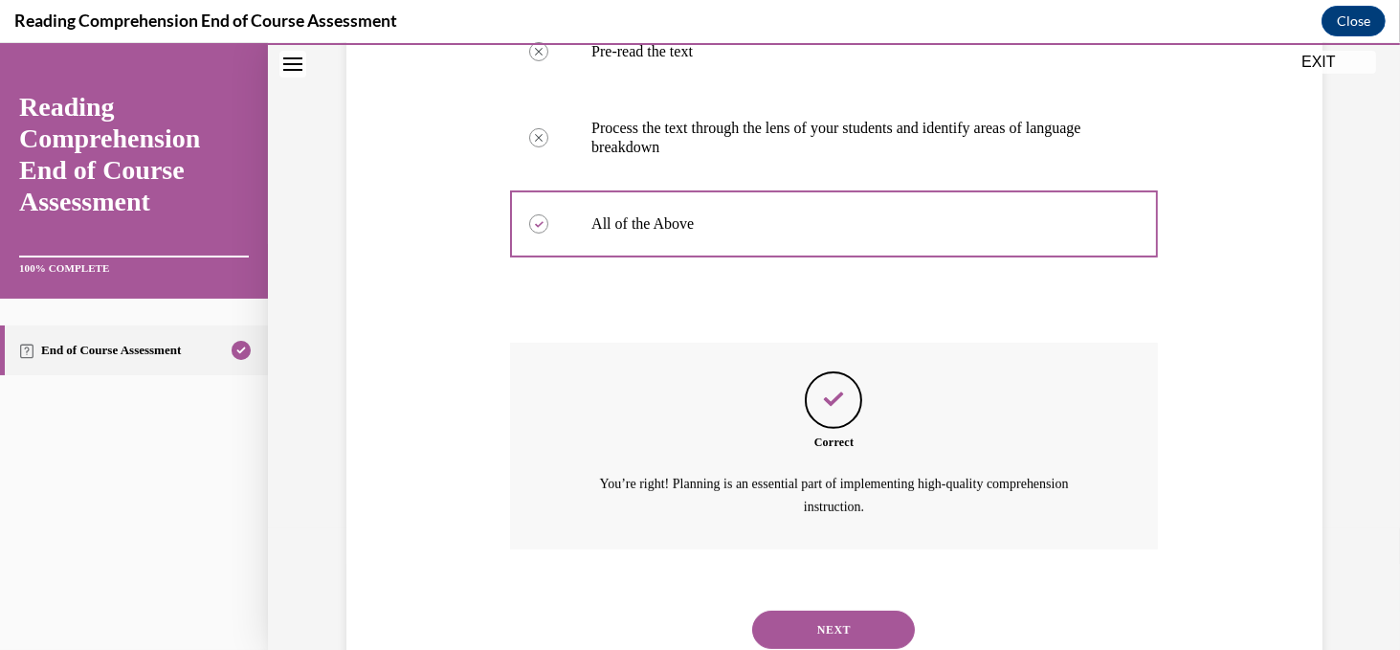
scroll to position [561, 0]
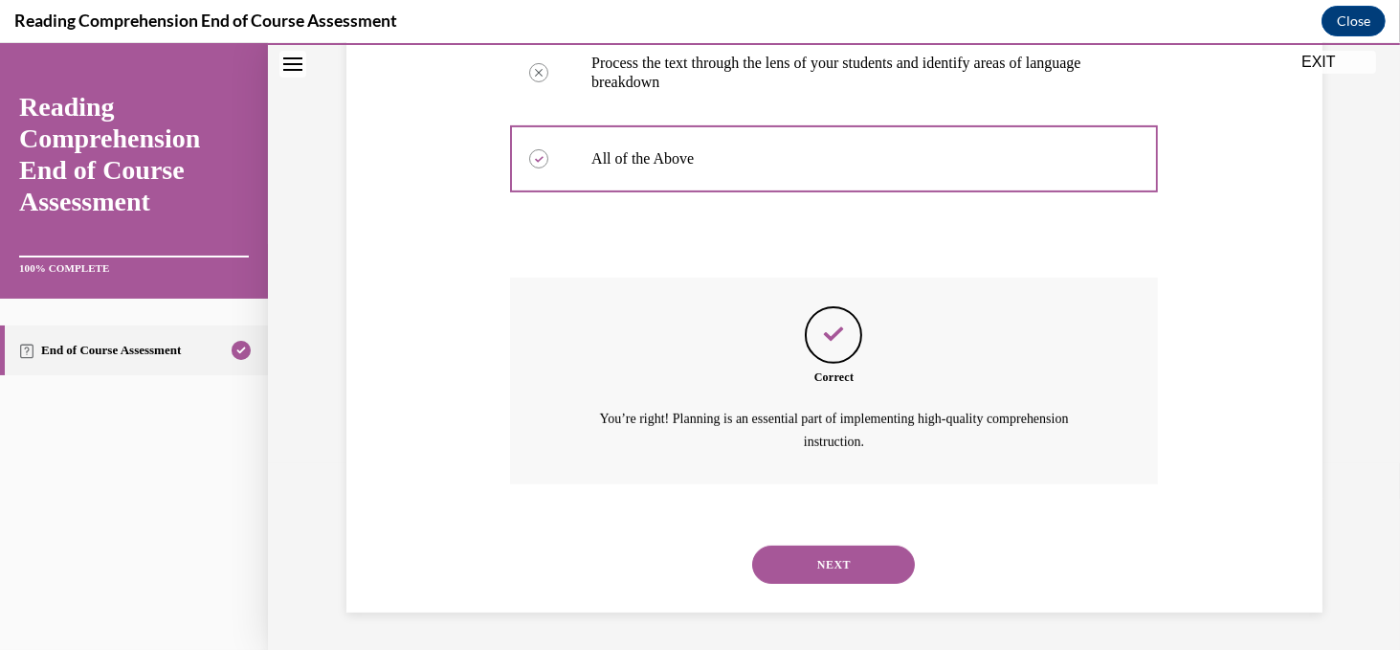
click at [818, 575] on button "NEXT" at bounding box center [833, 564] width 163 height 38
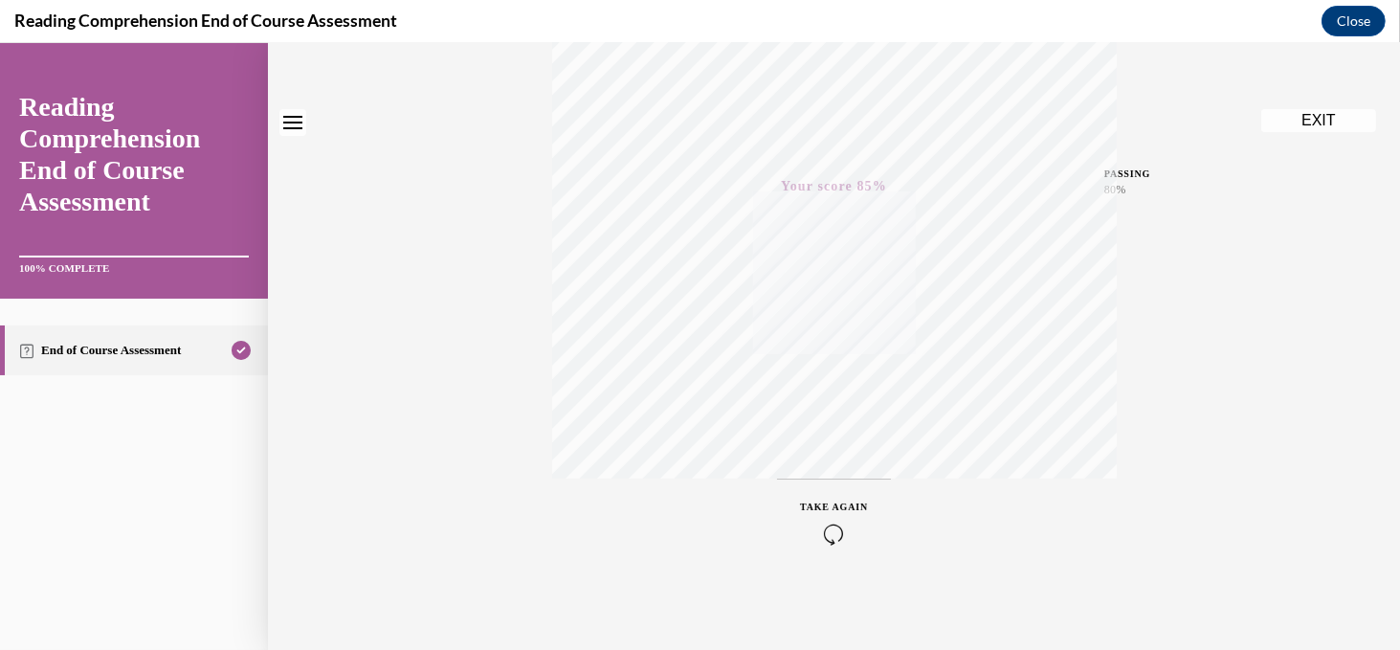
scroll to position [0, 0]
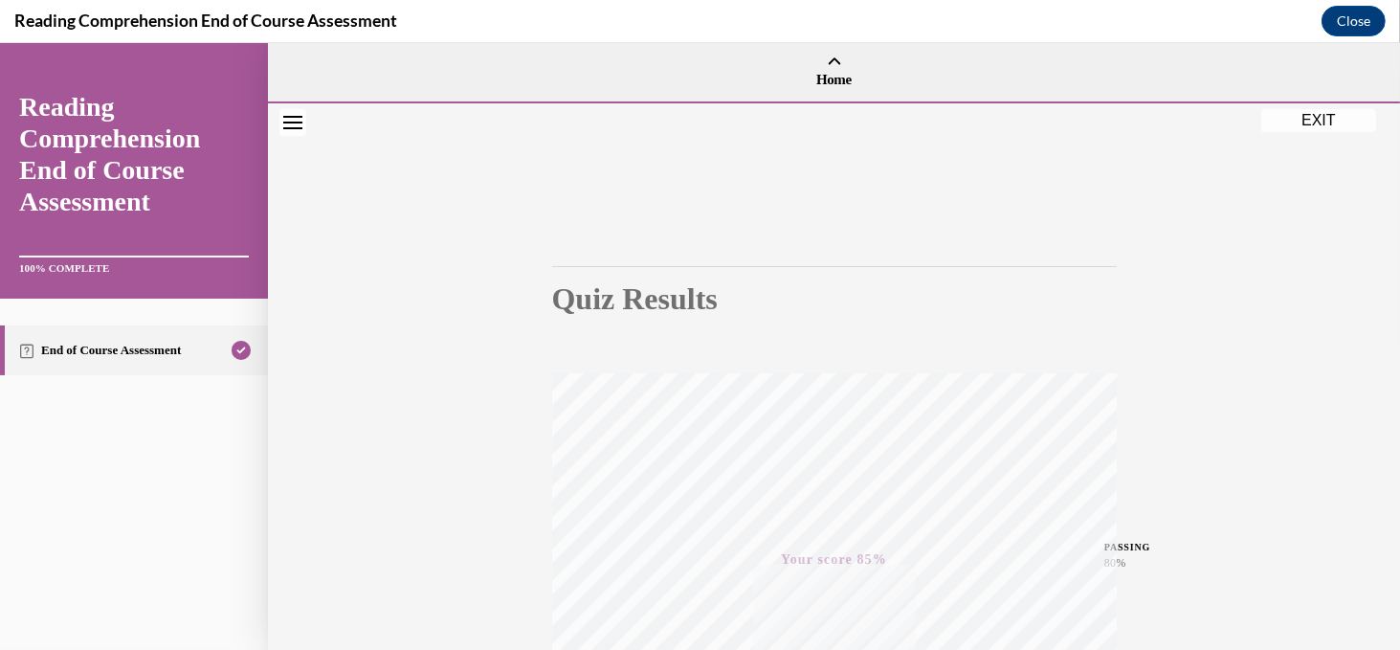
click at [1302, 117] on button "EXIT" at bounding box center [1318, 120] width 115 height 23
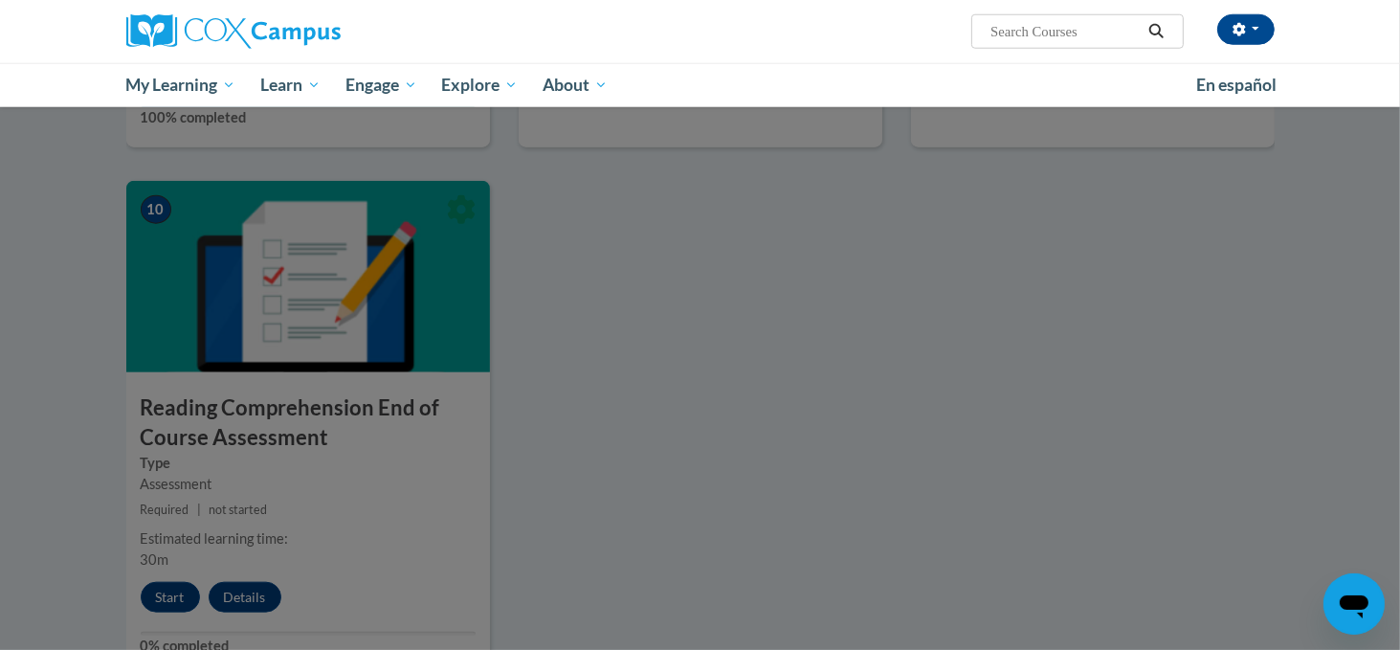
scroll to position [2144, 0]
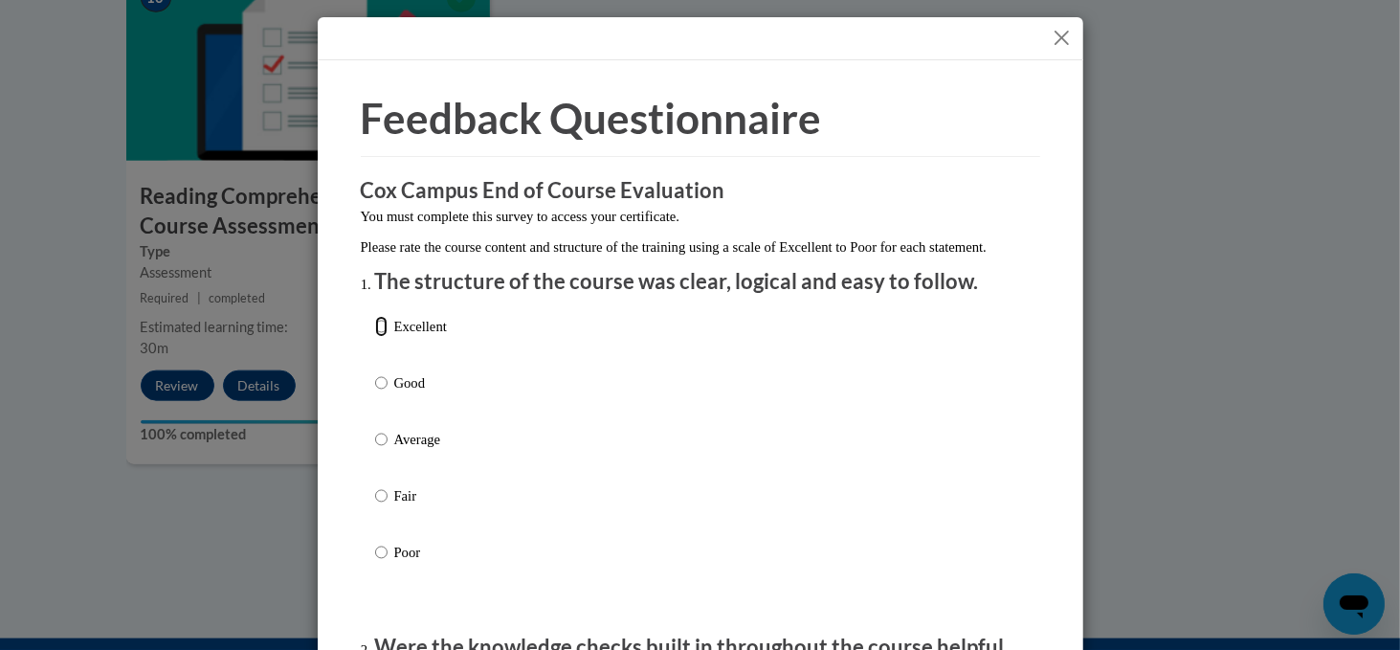
click at [382, 337] on input "Excellent" at bounding box center [381, 326] width 12 height 21
radio input "true"
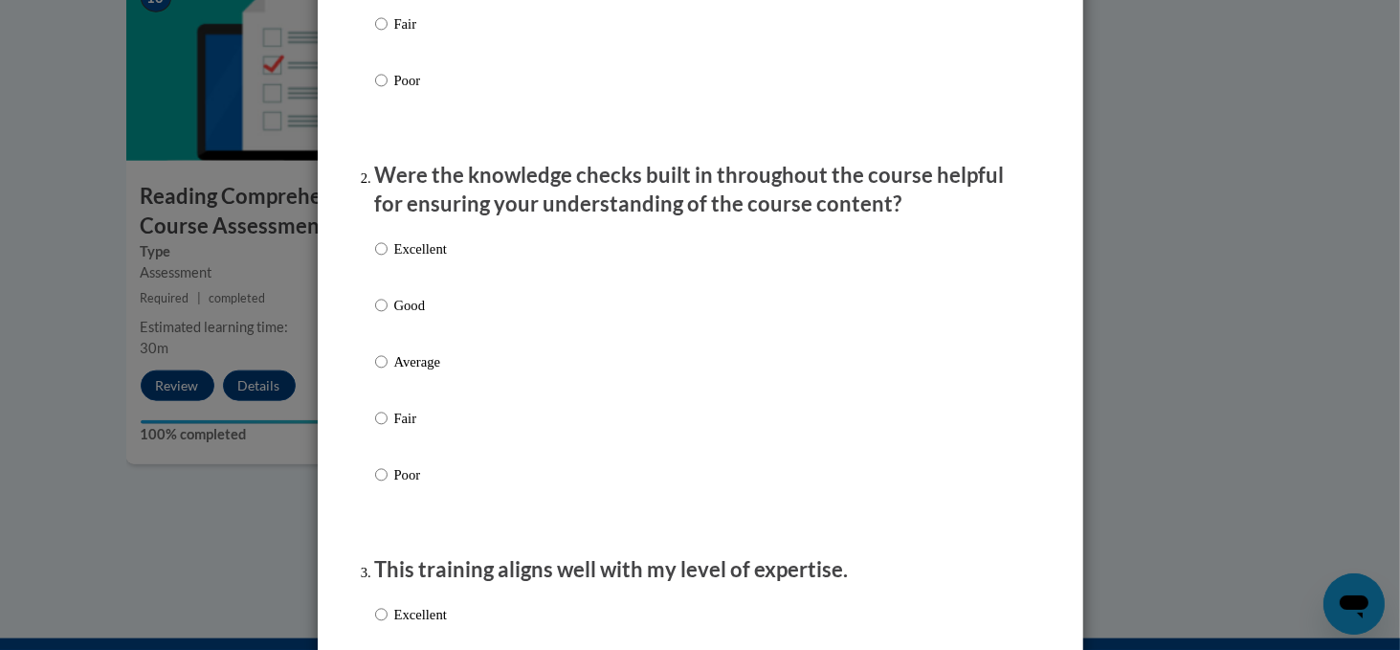
scroll to position [475, 0]
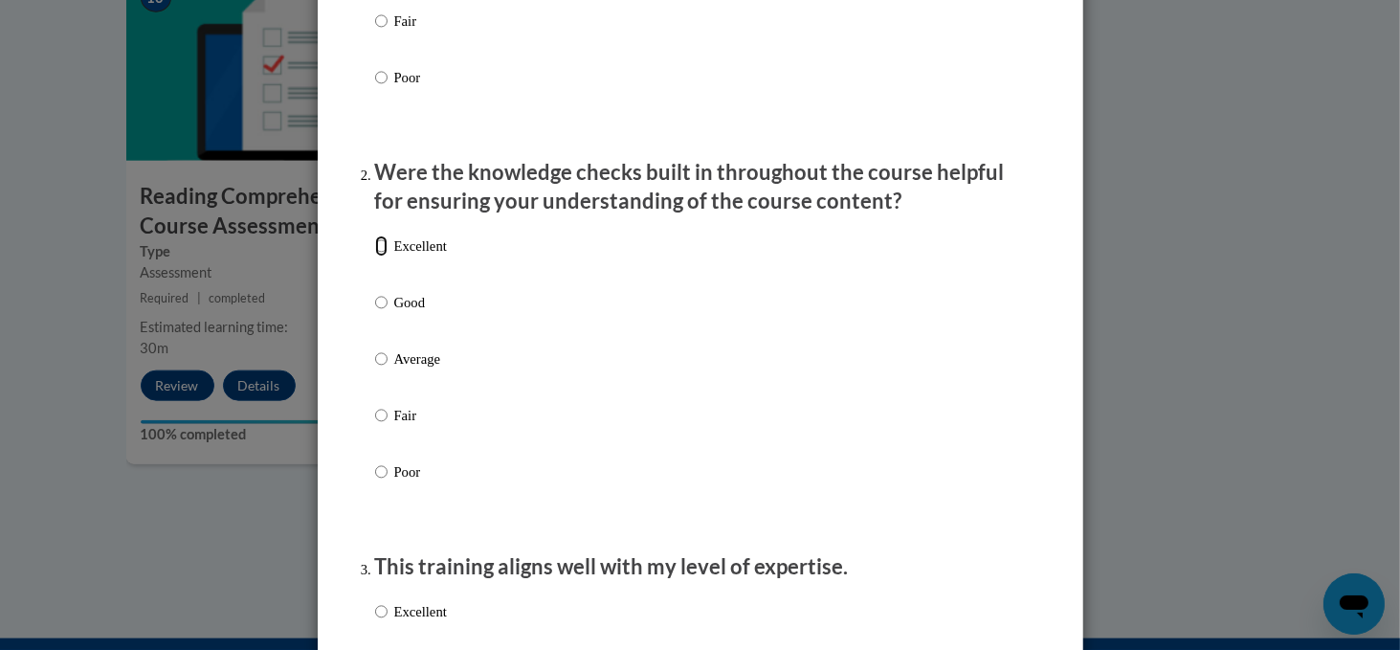
click at [381, 256] on input "Excellent" at bounding box center [381, 245] width 12 height 21
radio input "true"
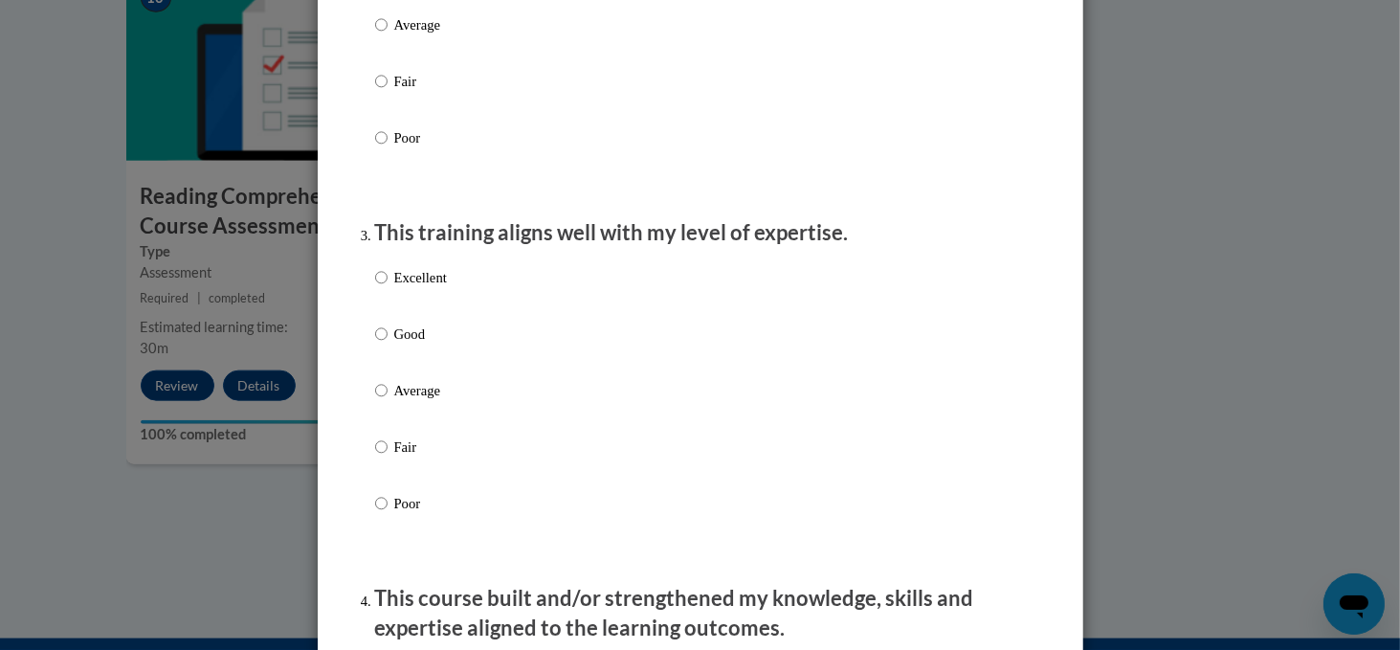
scroll to position [821, 0]
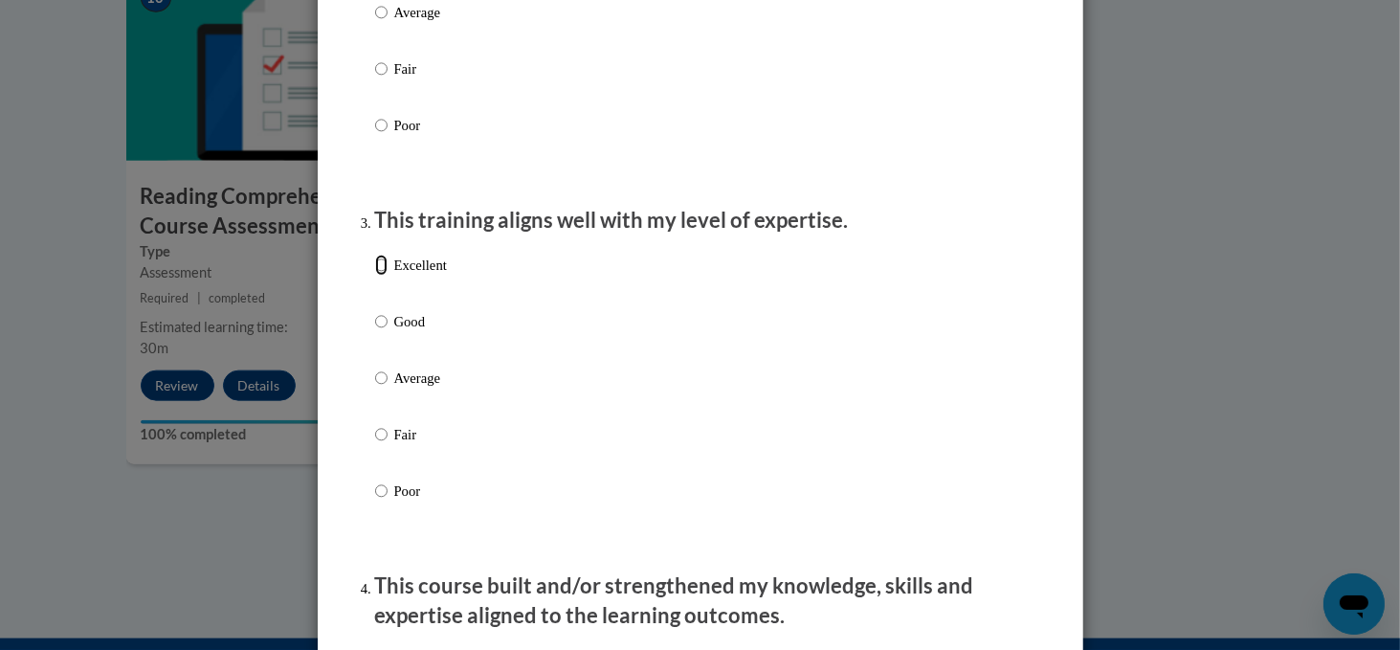
click at [380, 276] on input "Excellent" at bounding box center [381, 264] width 12 height 21
radio input "true"
click at [379, 332] on input "Good" at bounding box center [381, 321] width 12 height 21
radio input "true"
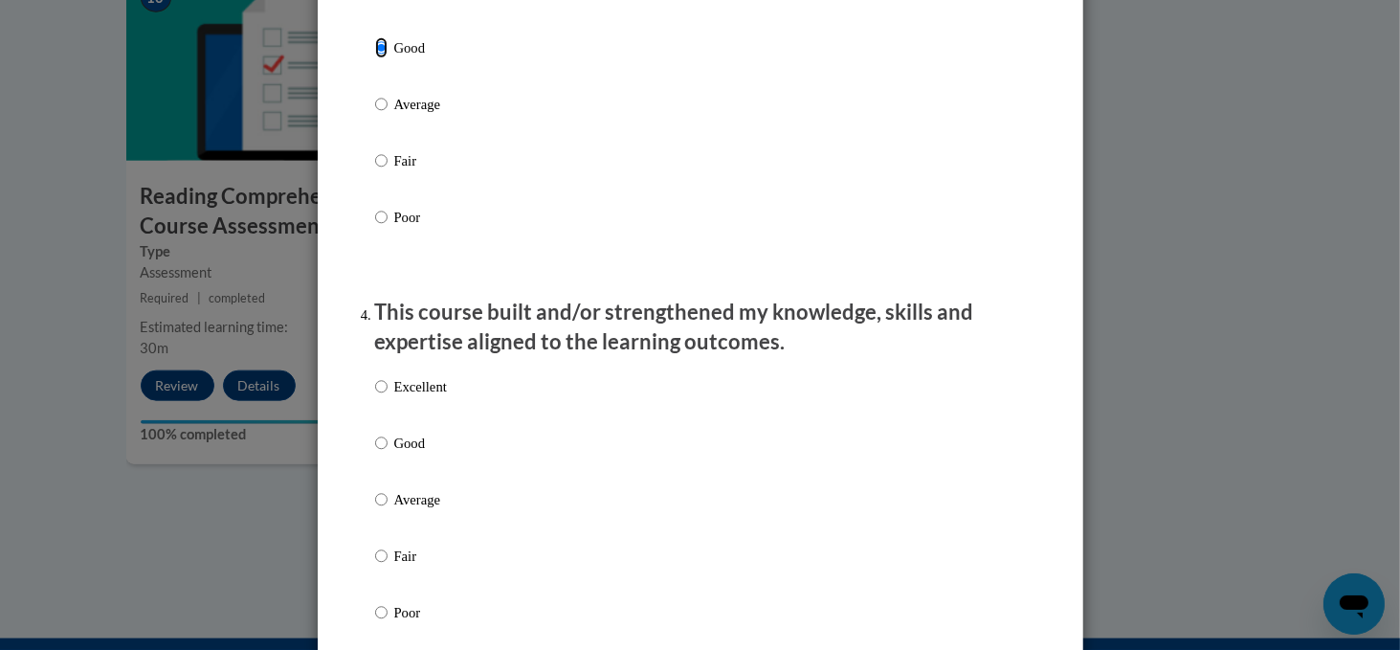
scroll to position [1098, 0]
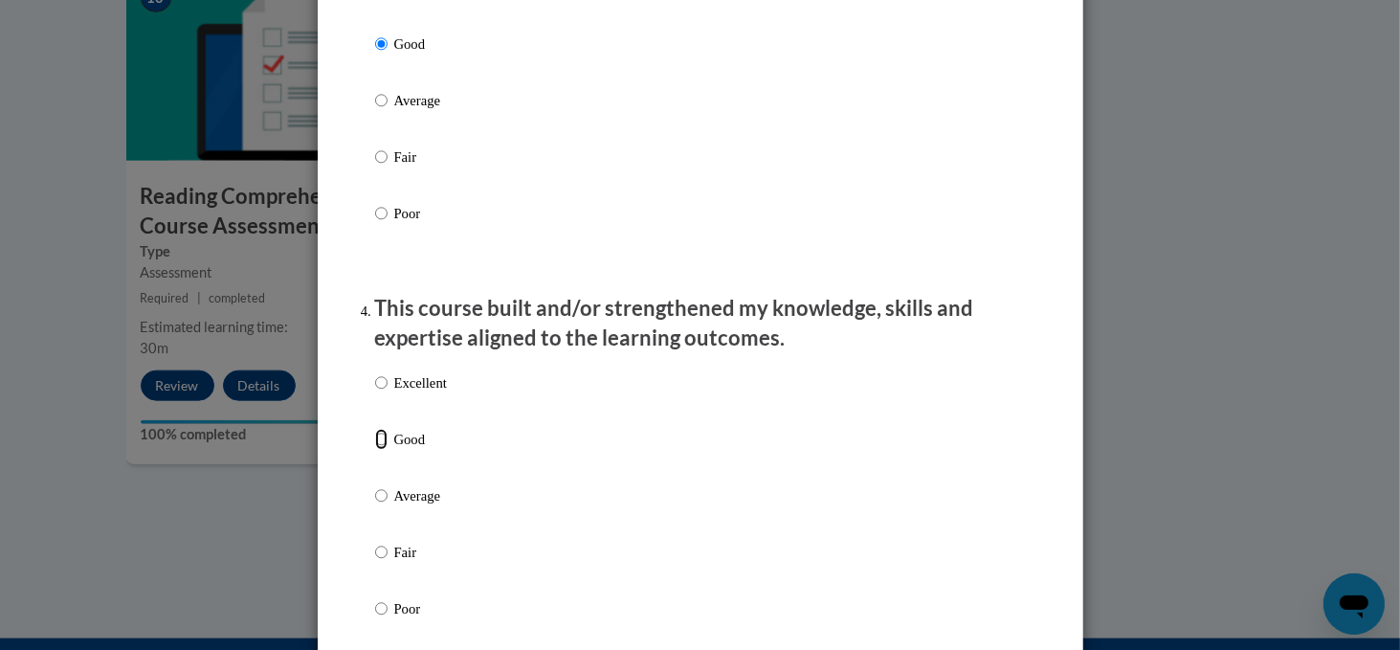
click at [383, 450] on input "Good" at bounding box center [381, 439] width 12 height 21
radio input "true"
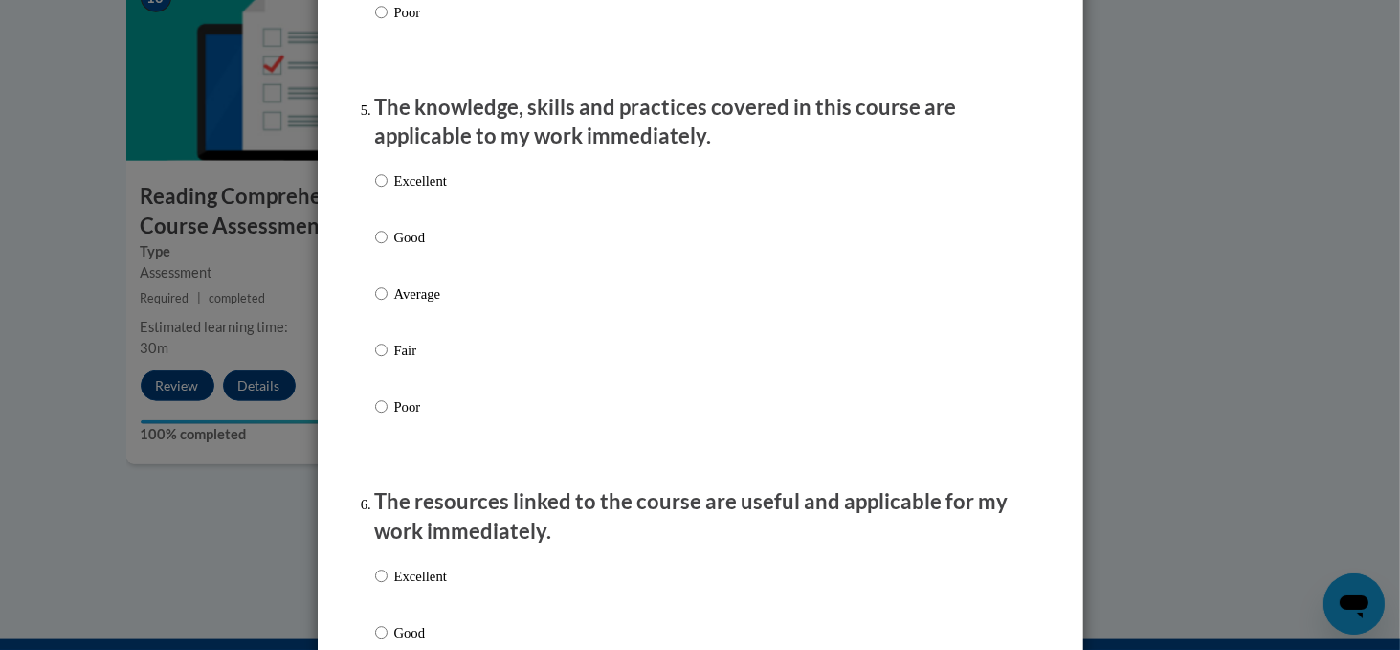
scroll to position [1702, 0]
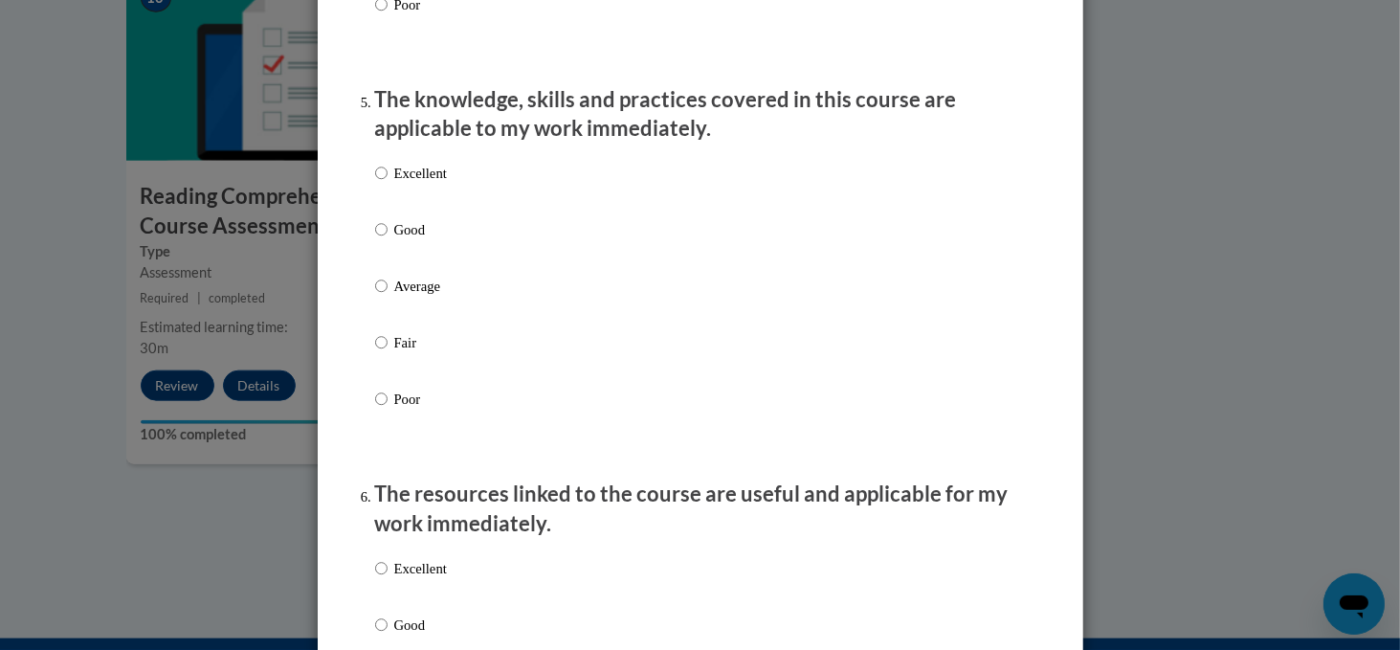
click at [387, 251] on label "Good" at bounding box center [411, 245] width 72 height 52
click at [387, 240] on input "Good" at bounding box center [381, 229] width 12 height 21
radio input "true"
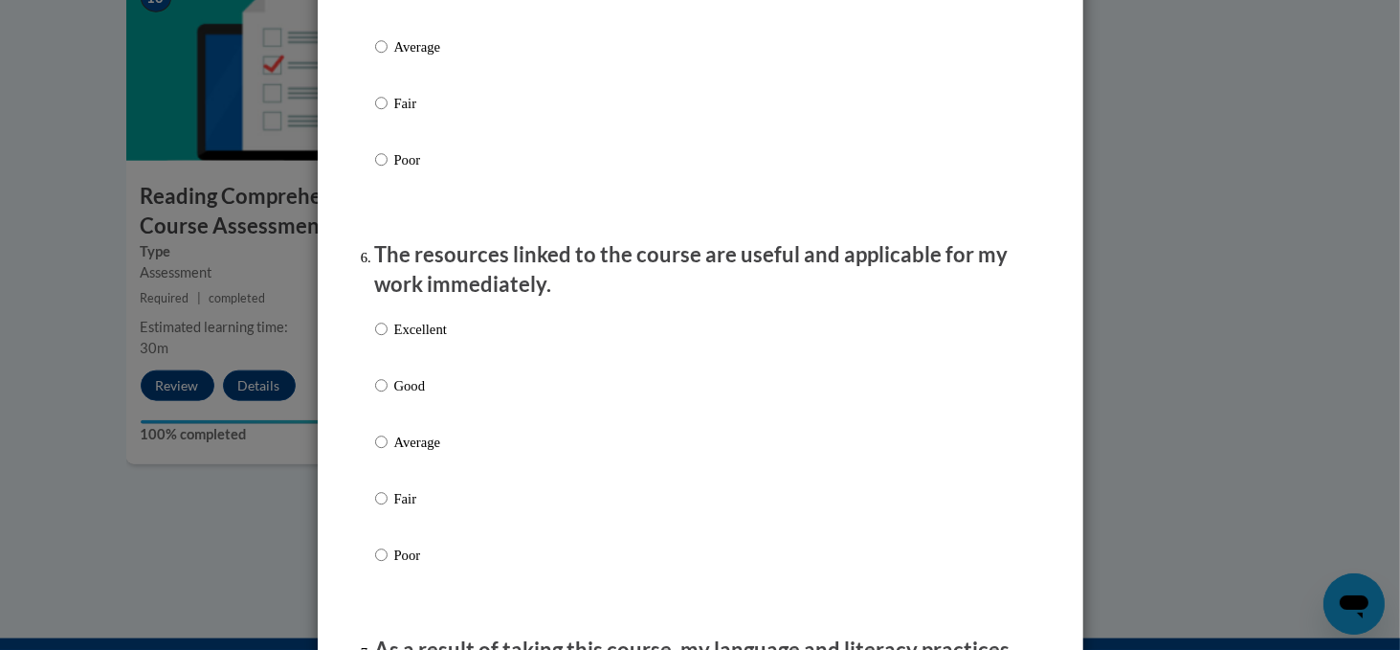
scroll to position [1946, 0]
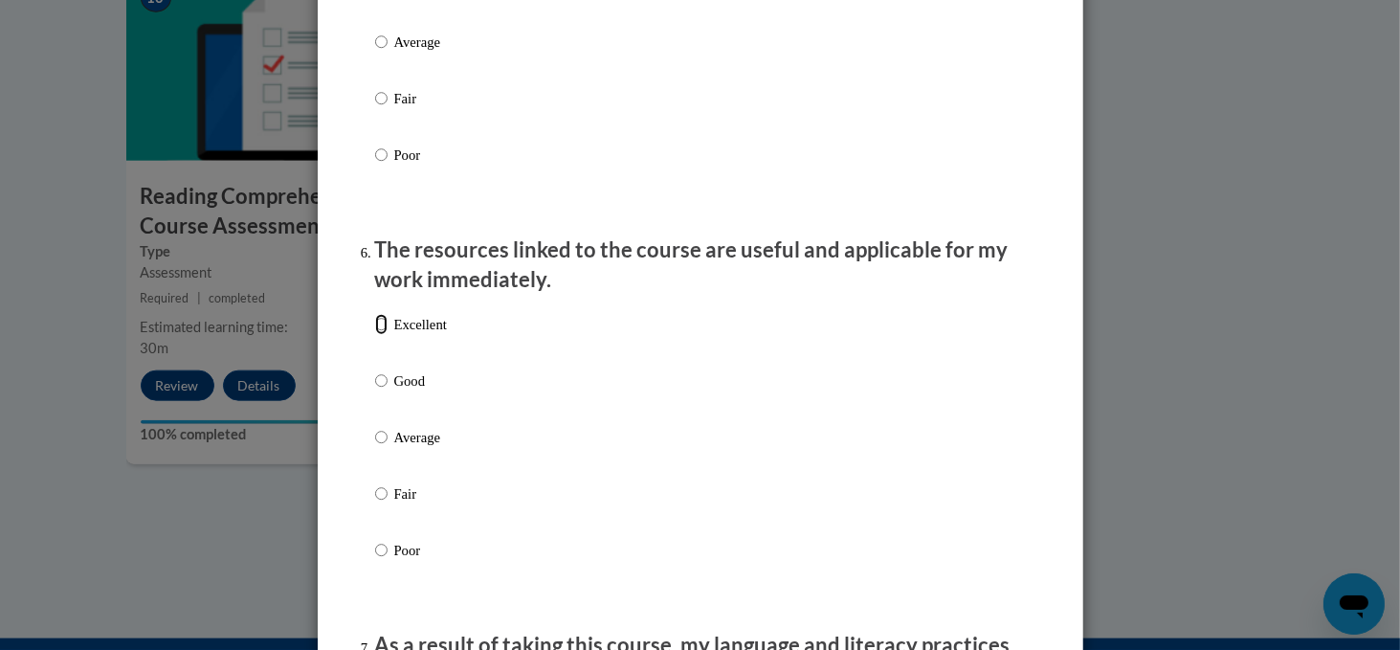
click at [383, 335] on input "Excellent" at bounding box center [381, 324] width 12 height 21
radio input "true"
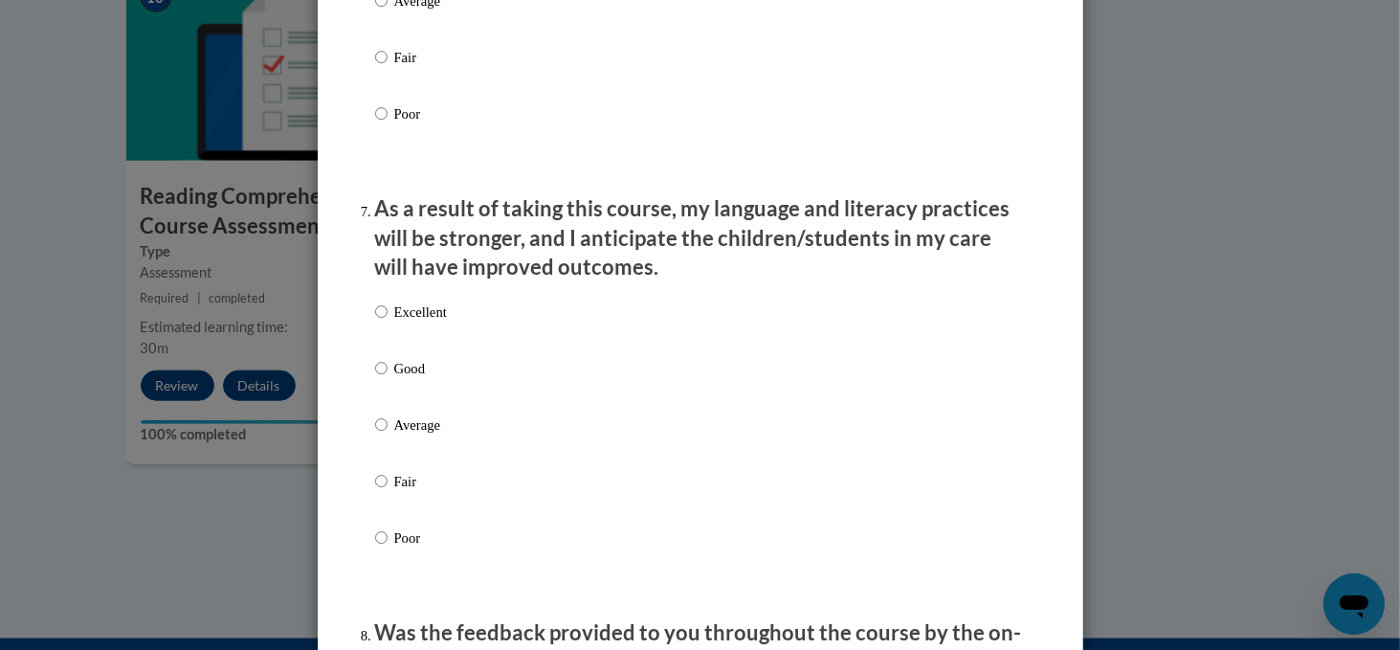
scroll to position [2384, 0]
click at [383, 377] on input "Good" at bounding box center [381, 366] width 12 height 21
radio input "true"
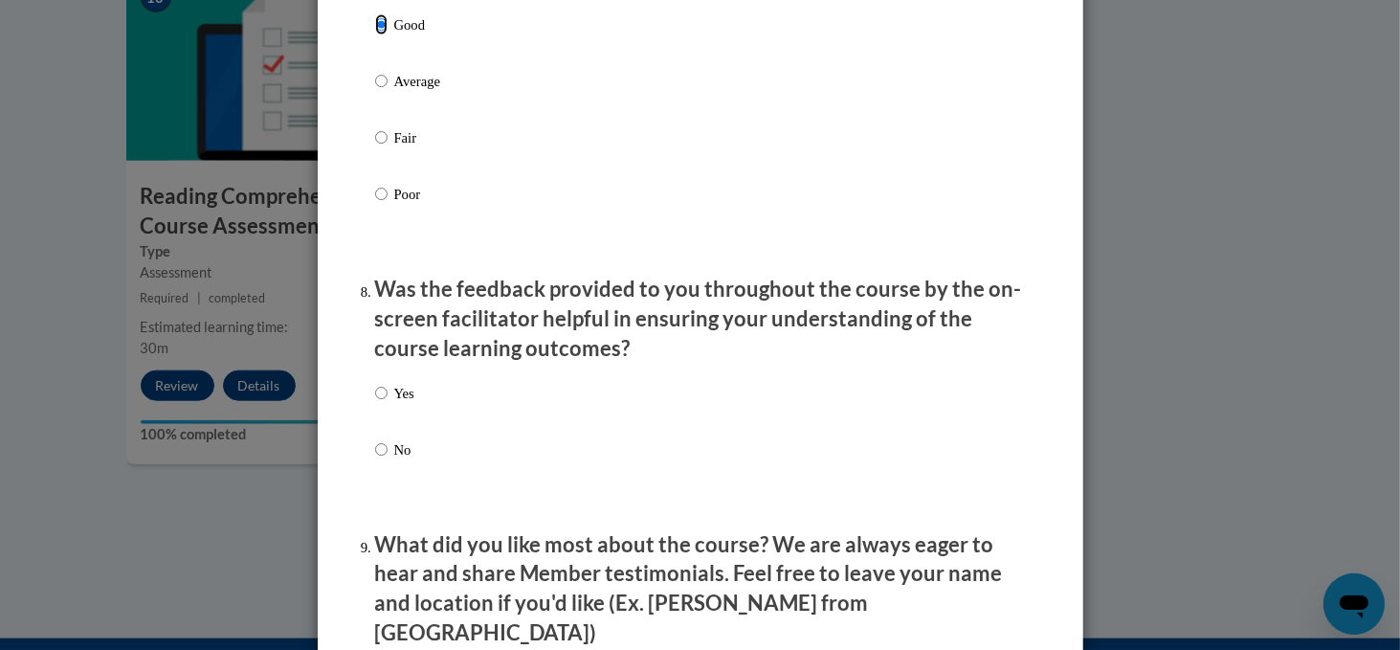
scroll to position [2732, 0]
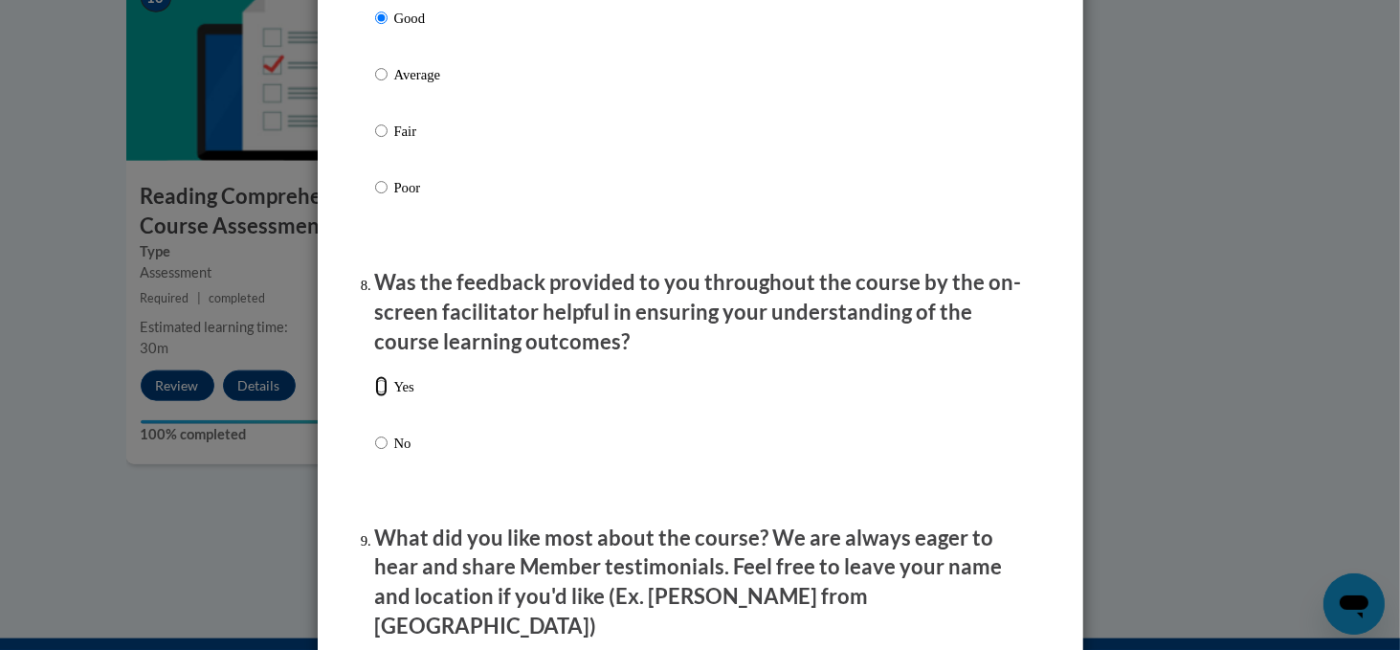
click at [379, 397] on input "Yes" at bounding box center [381, 386] width 12 height 21
radio input "true"
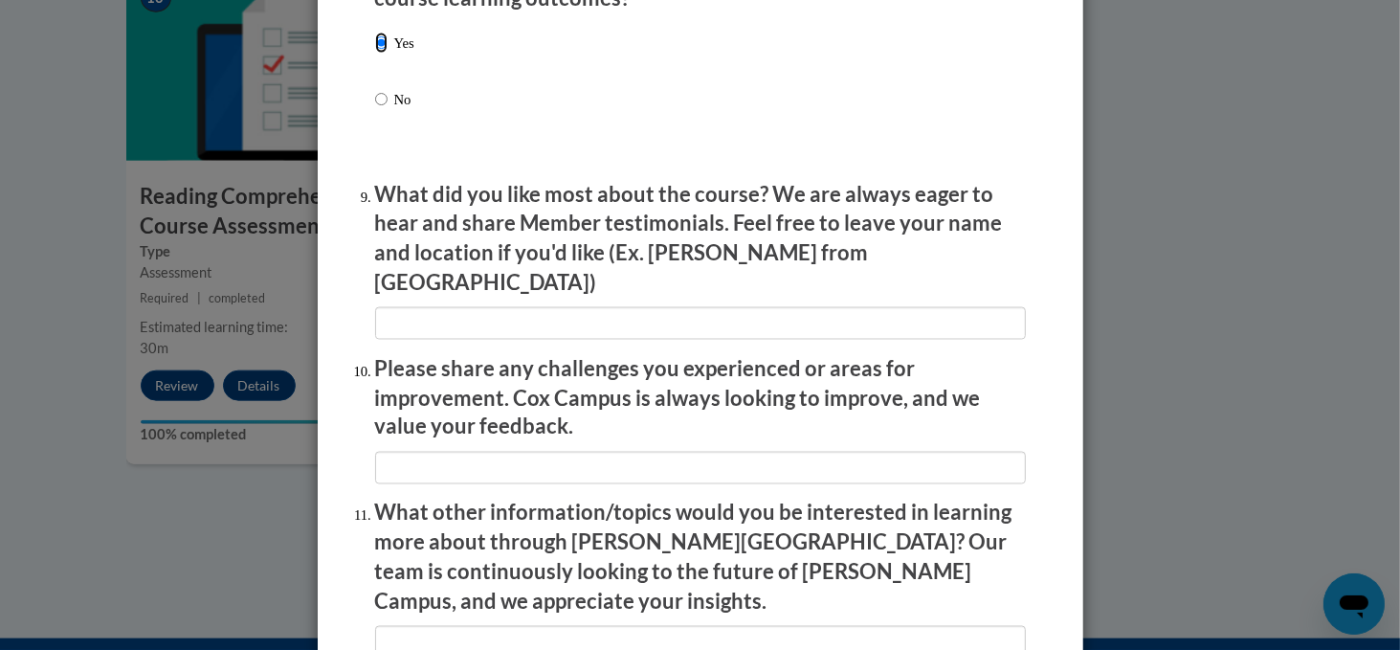
scroll to position [3334, 0]
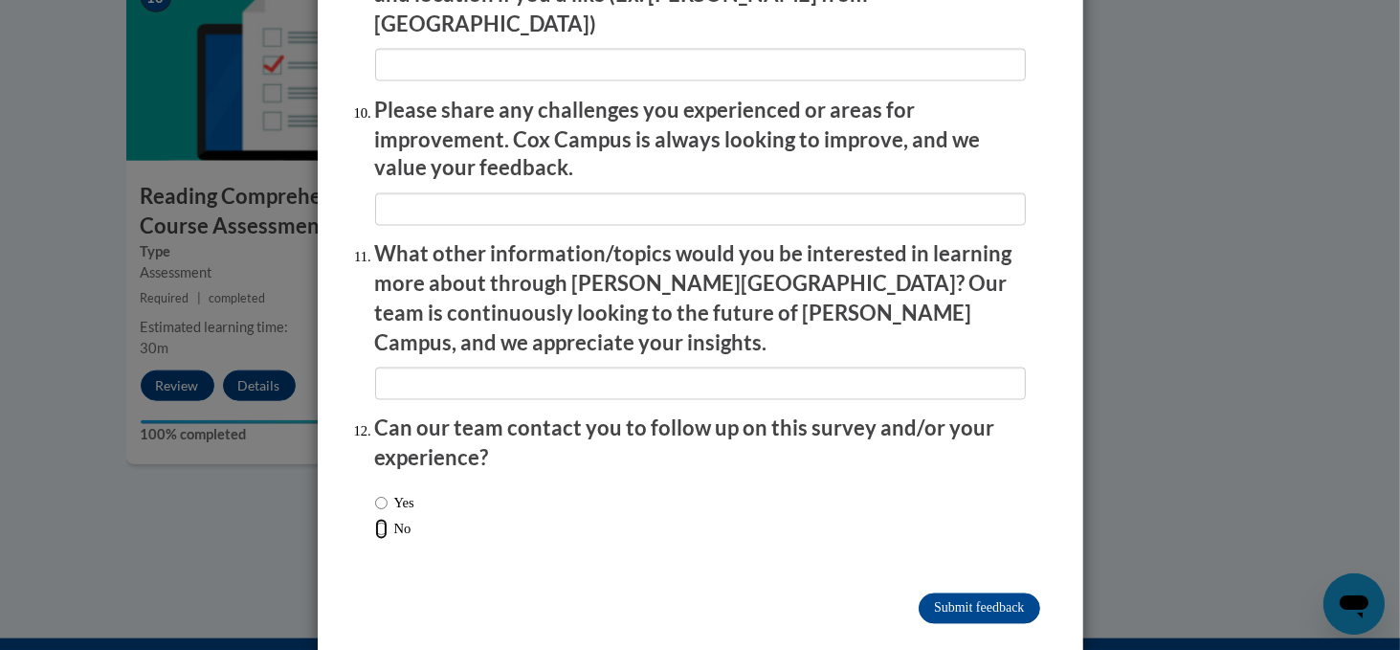
click at [382, 519] on input "No" at bounding box center [381, 529] width 12 height 21
radio input "true"
click at [949, 593] on input "Submit feedback" at bounding box center [978, 608] width 121 height 31
click at [949, 593] on input "Submitting" at bounding box center [978, 608] width 121 height 31
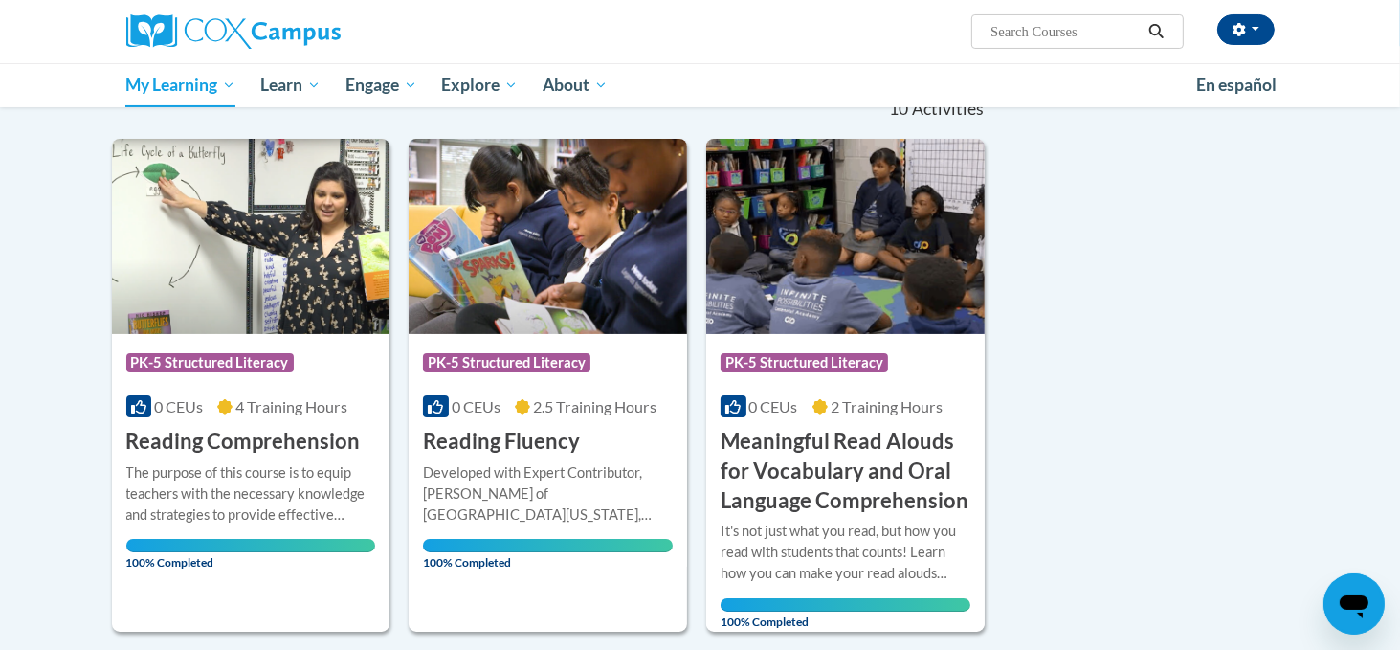
scroll to position [217, 0]
